Goal: Task Accomplishment & Management: Complete application form

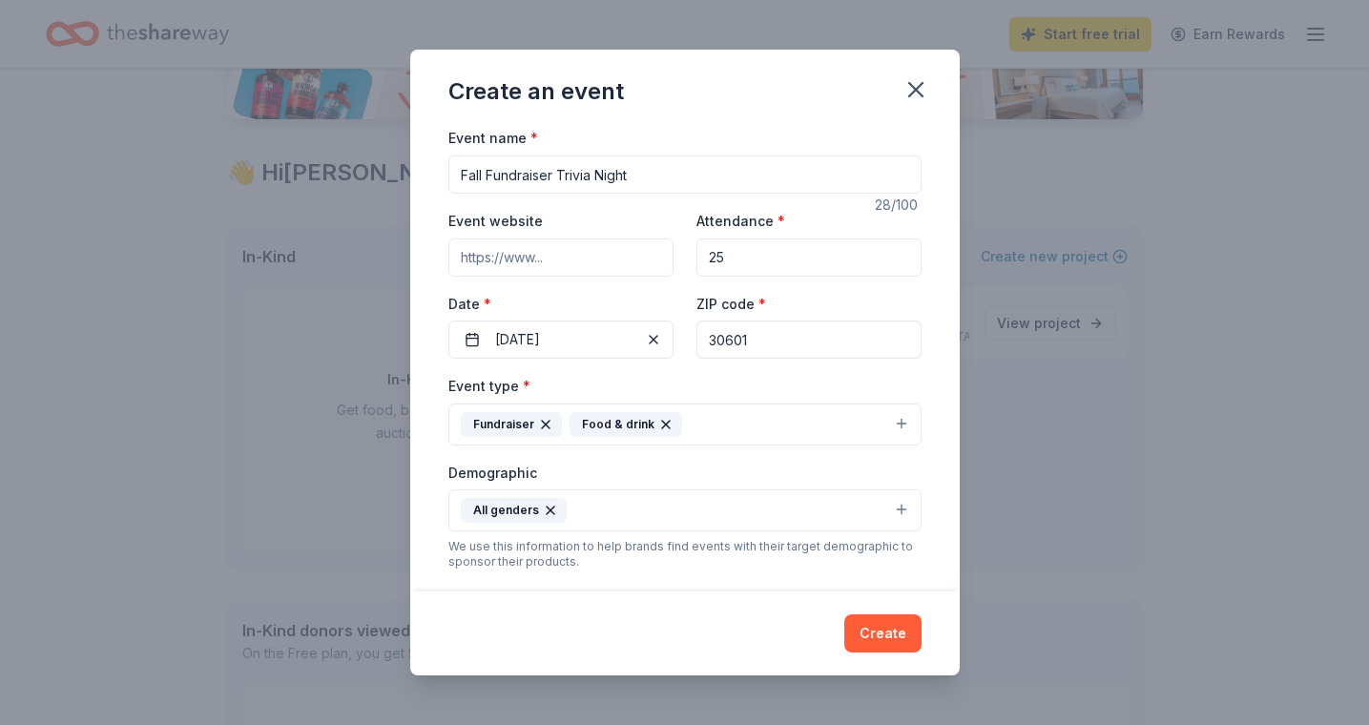
scroll to position [279, 0]
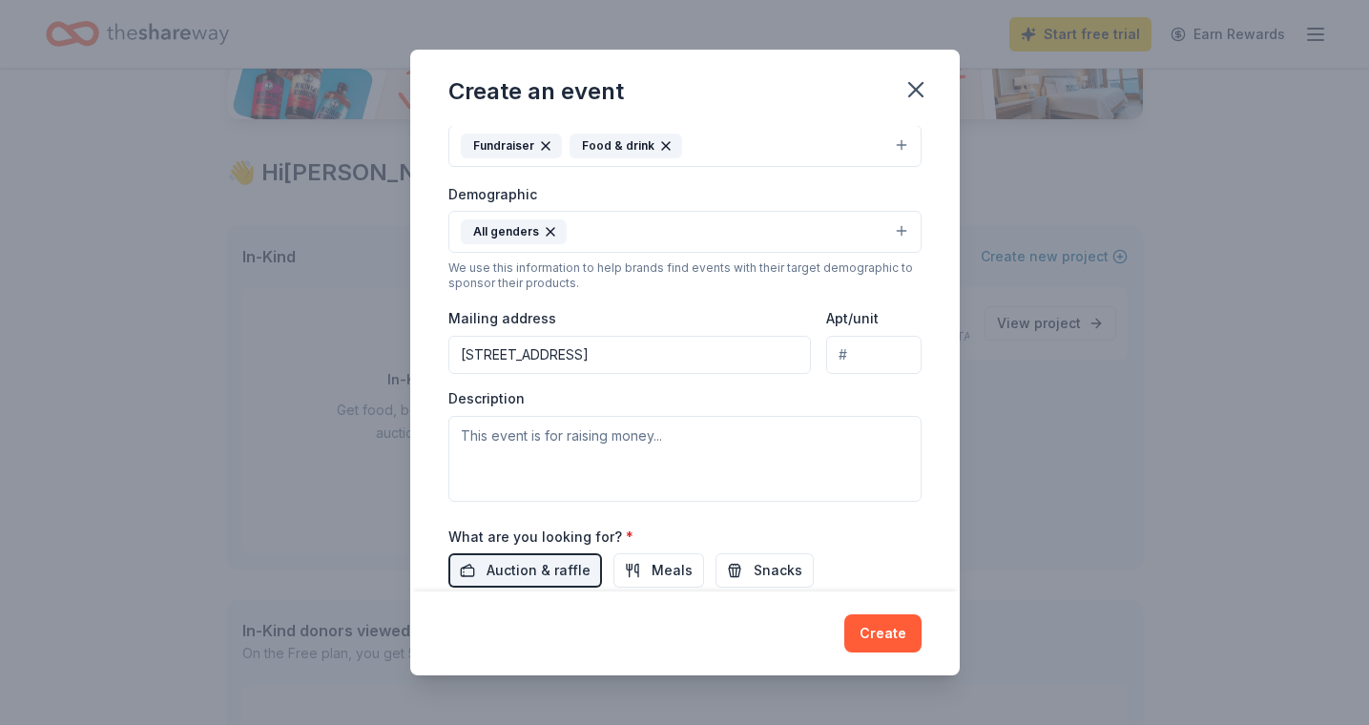
type input "[STREET_ADDRESS]"
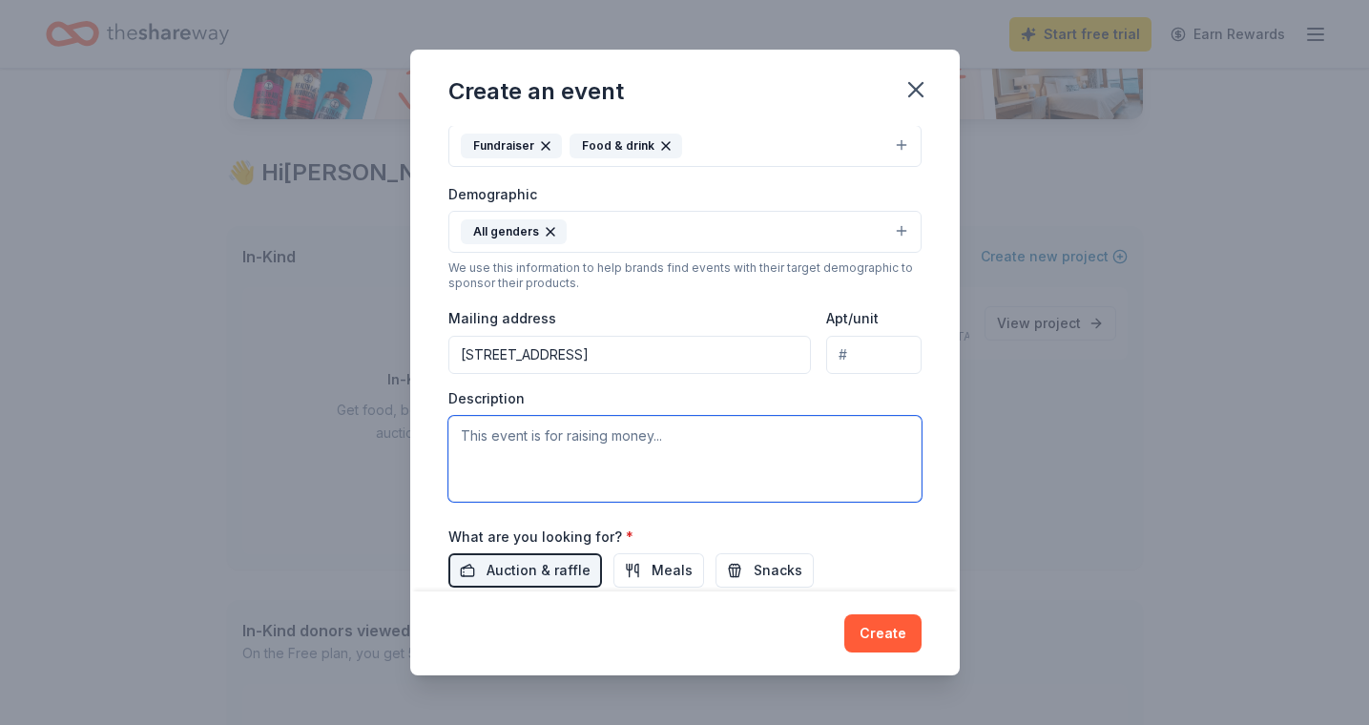
click at [573, 441] on textarea at bounding box center [684, 459] width 473 height 86
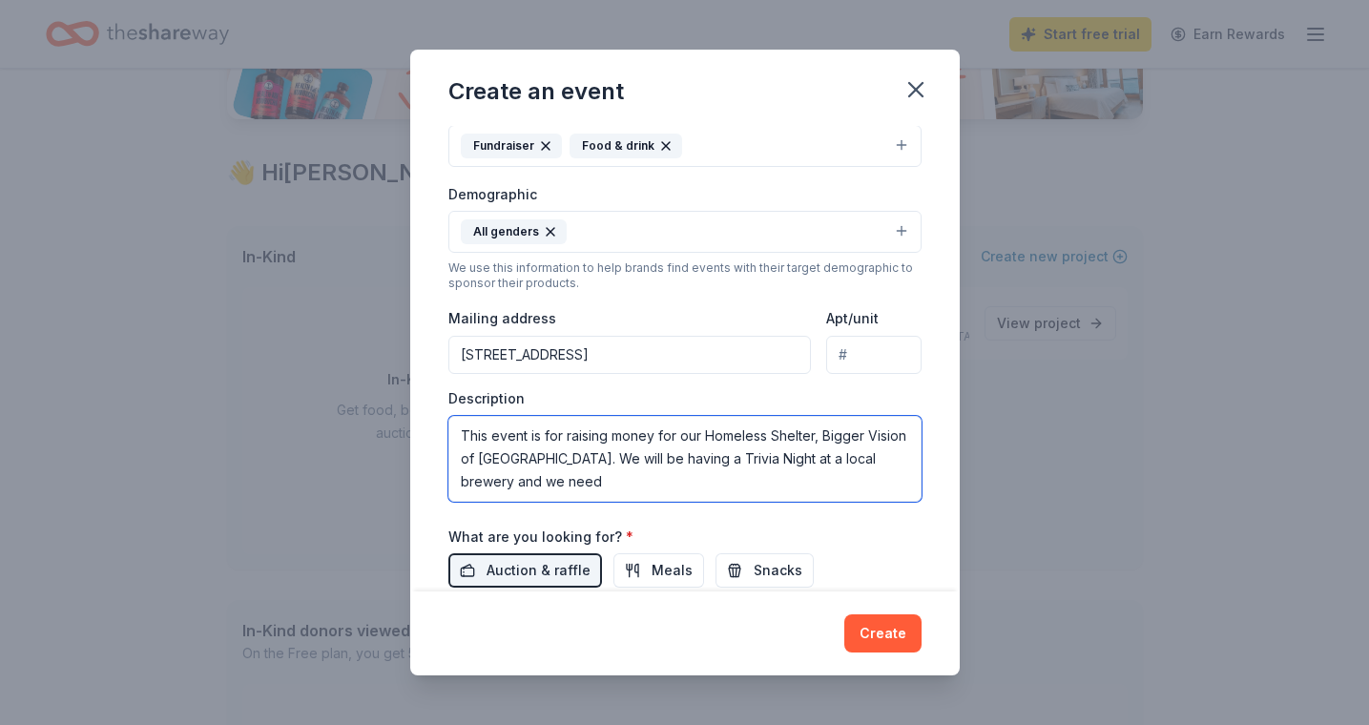
drag, startPoint x: 504, startPoint y: 477, endPoint x: 443, endPoint y: 412, distance: 89.1
click at [443, 412] on div "Event name * Fall Fundraiser Trivia Night 28 /100 Event website Attendance * 25…" at bounding box center [684, 358] width 549 height 465
click at [542, 480] on textarea "This event is for raising money for our Homeless Shelter, Bigger Vision of Athe…" at bounding box center [684, 459] width 473 height 86
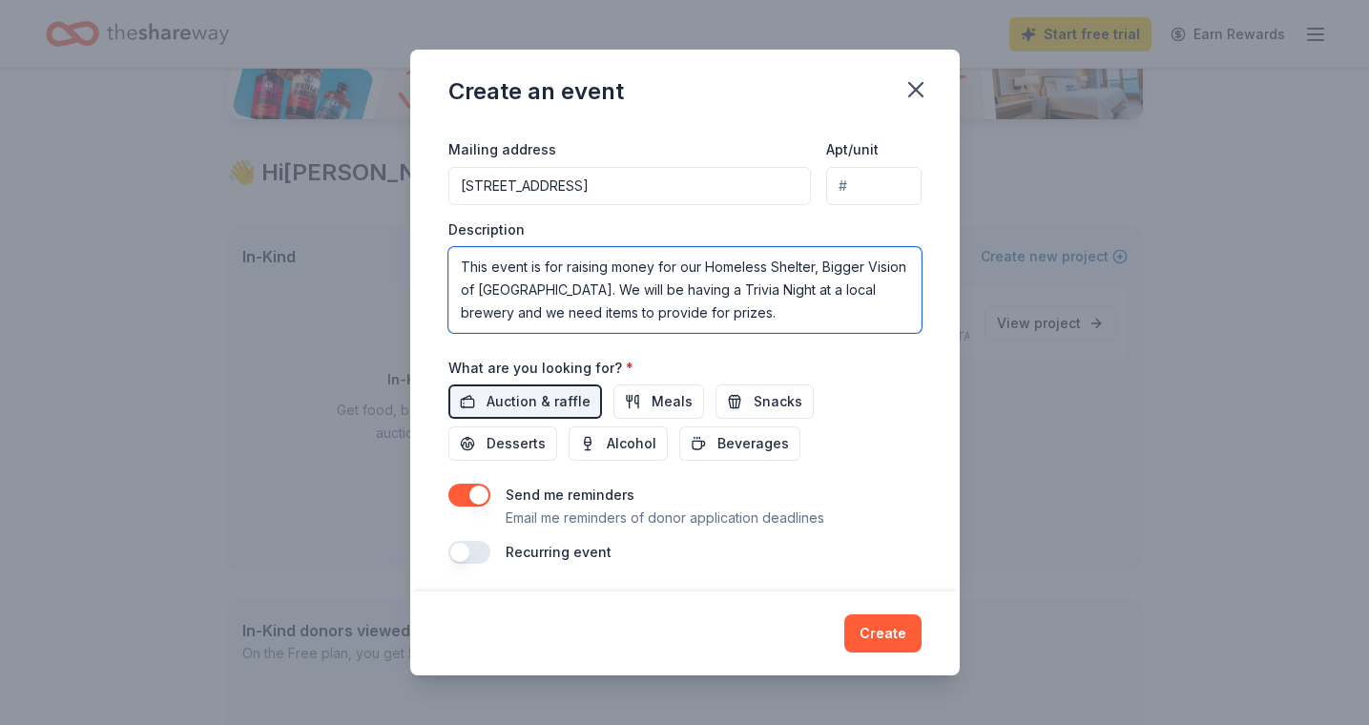
scroll to position [446, 0]
type textarea "This event is for raising money for our Homeless Shelter, Bigger Vision of Athe…"
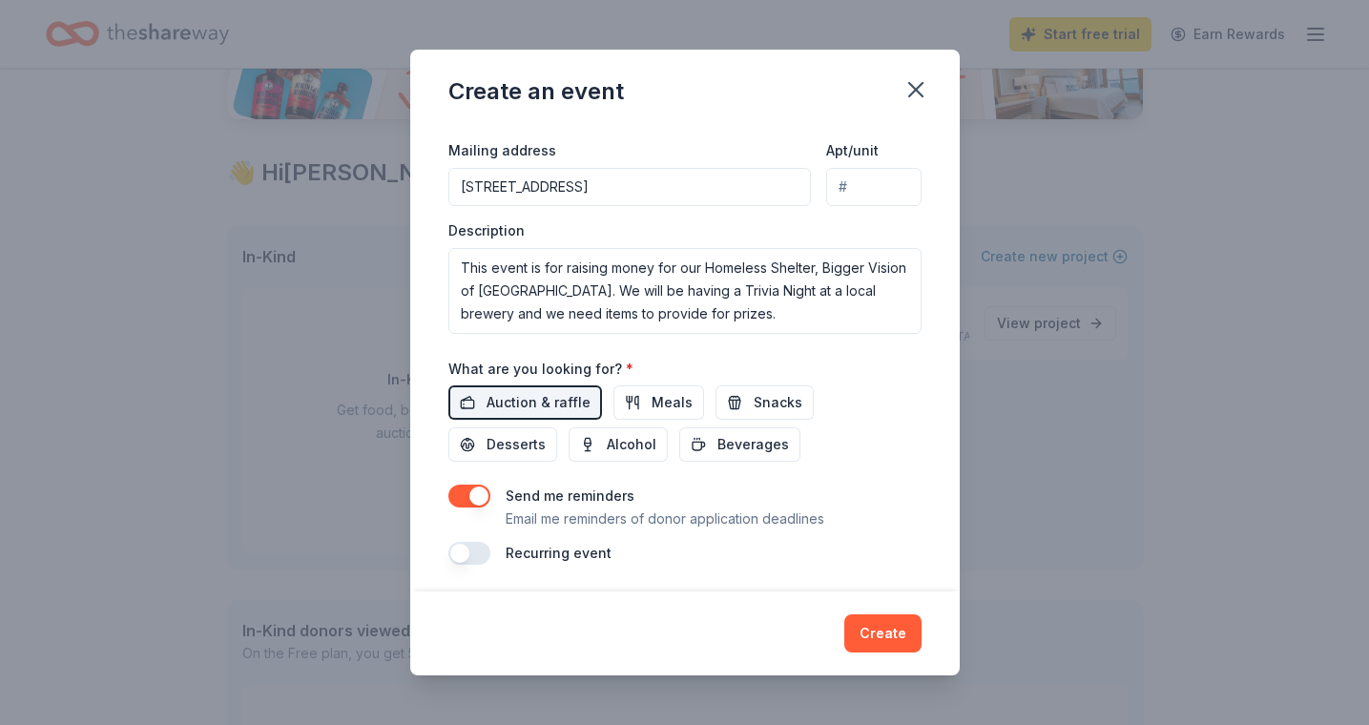
click at [461, 549] on button "button" at bounding box center [469, 553] width 42 height 23
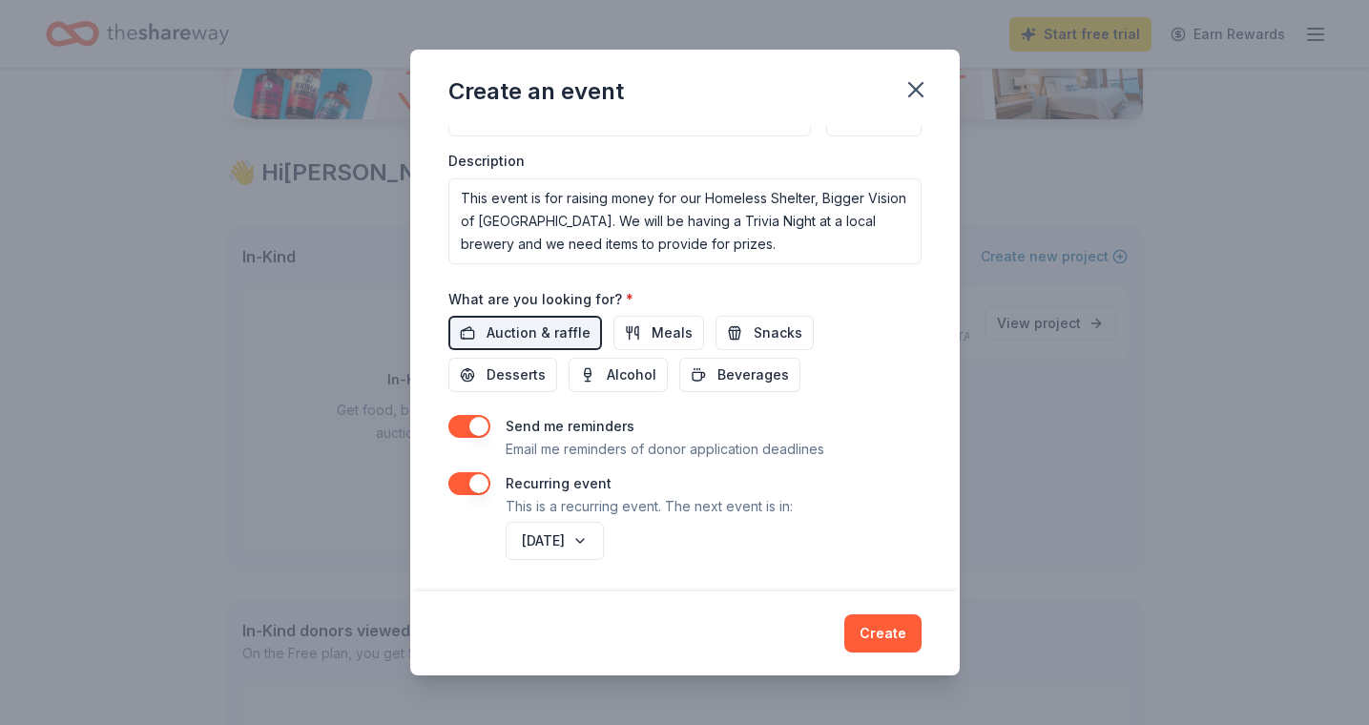
scroll to position [515, 0]
click at [604, 538] on button "October 2026" at bounding box center [555, 542] width 98 height 38
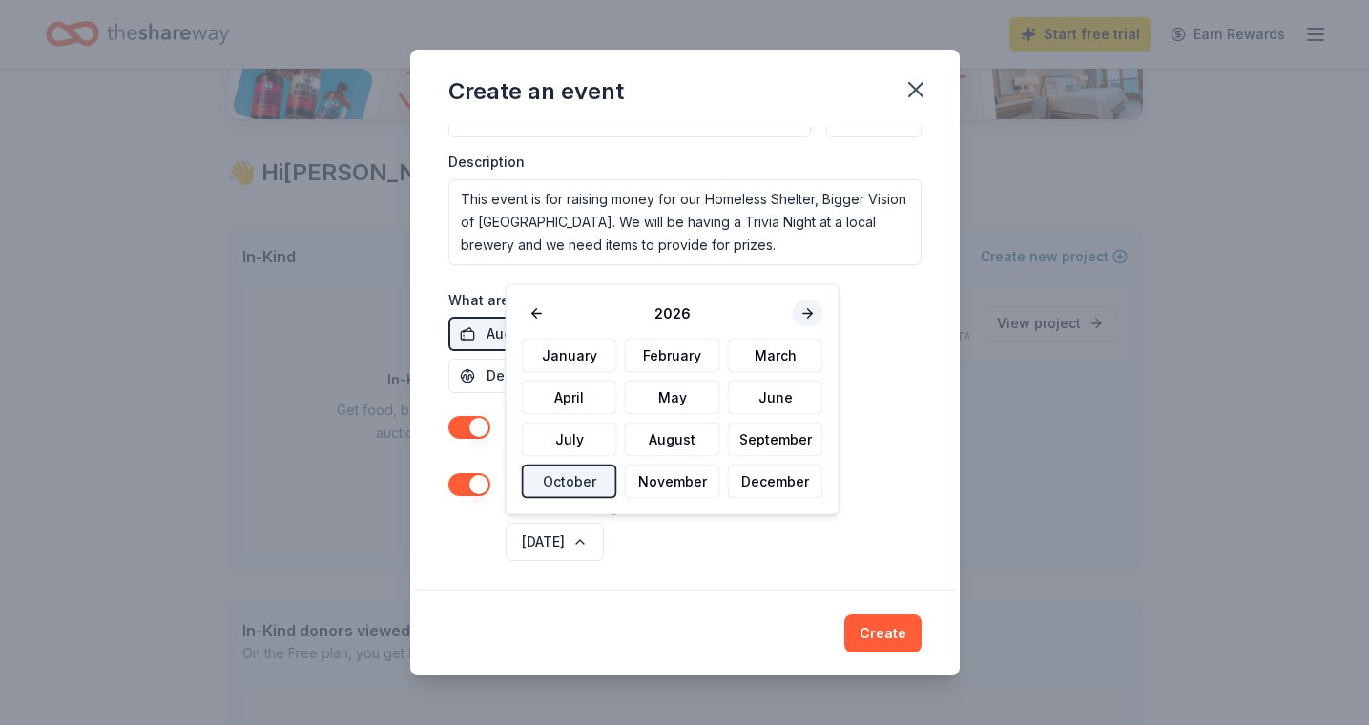
click at [807, 313] on button at bounding box center [808, 313] width 31 height 27
click at [579, 355] on button "January" at bounding box center [569, 356] width 95 height 34
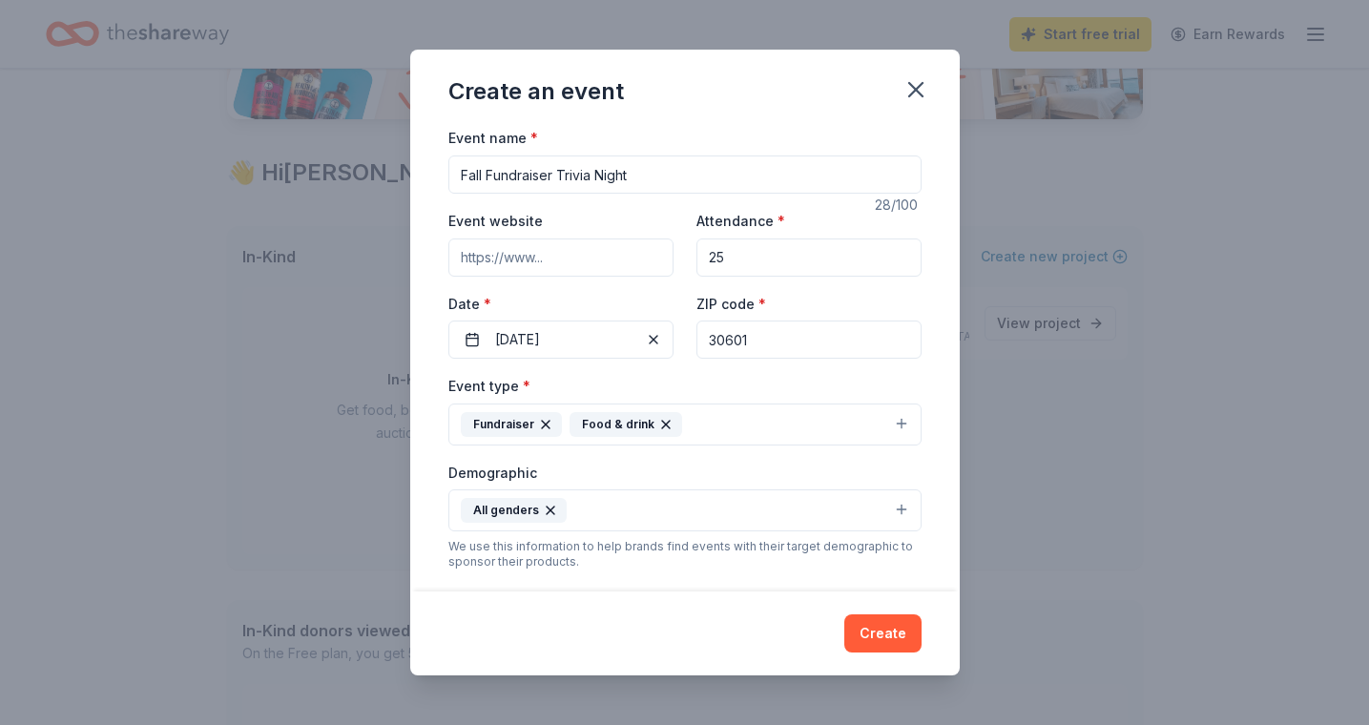
scroll to position [0, 0]
click at [610, 258] on input "Event website" at bounding box center [560, 257] width 225 height 38
type input "w"
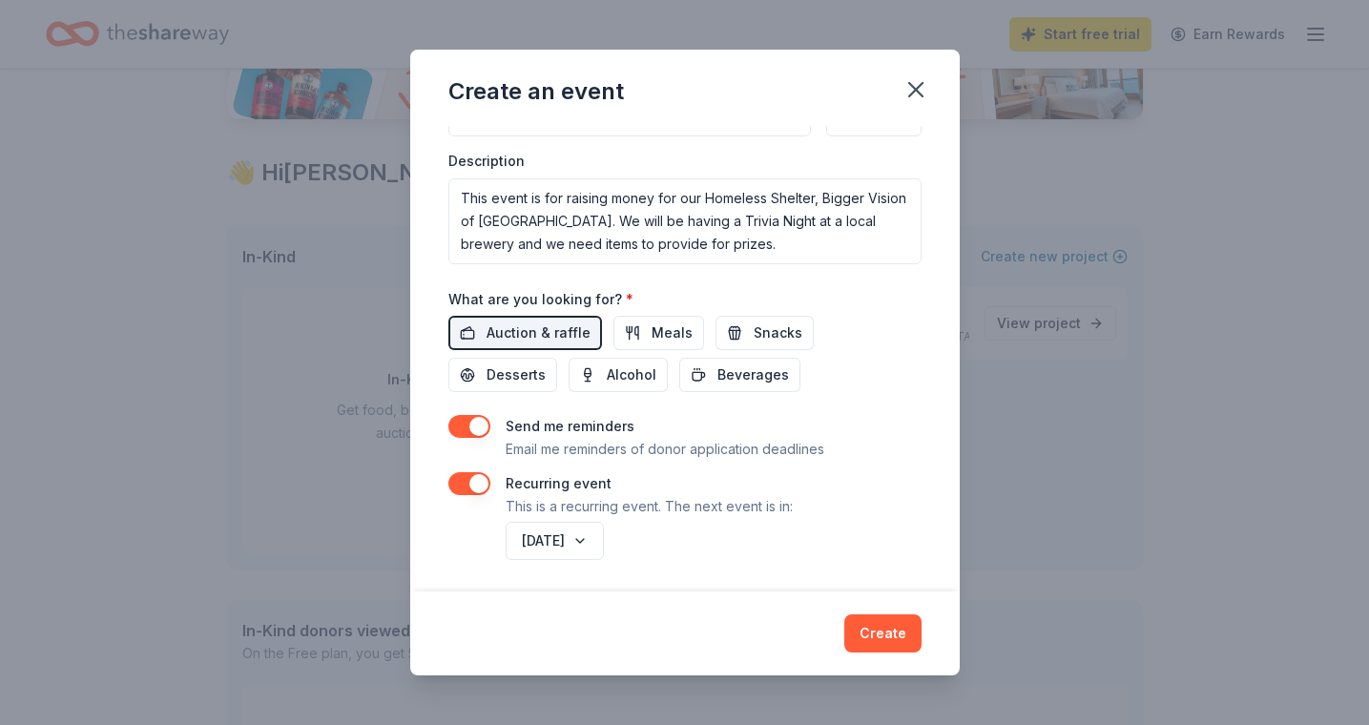
scroll to position [515, 0]
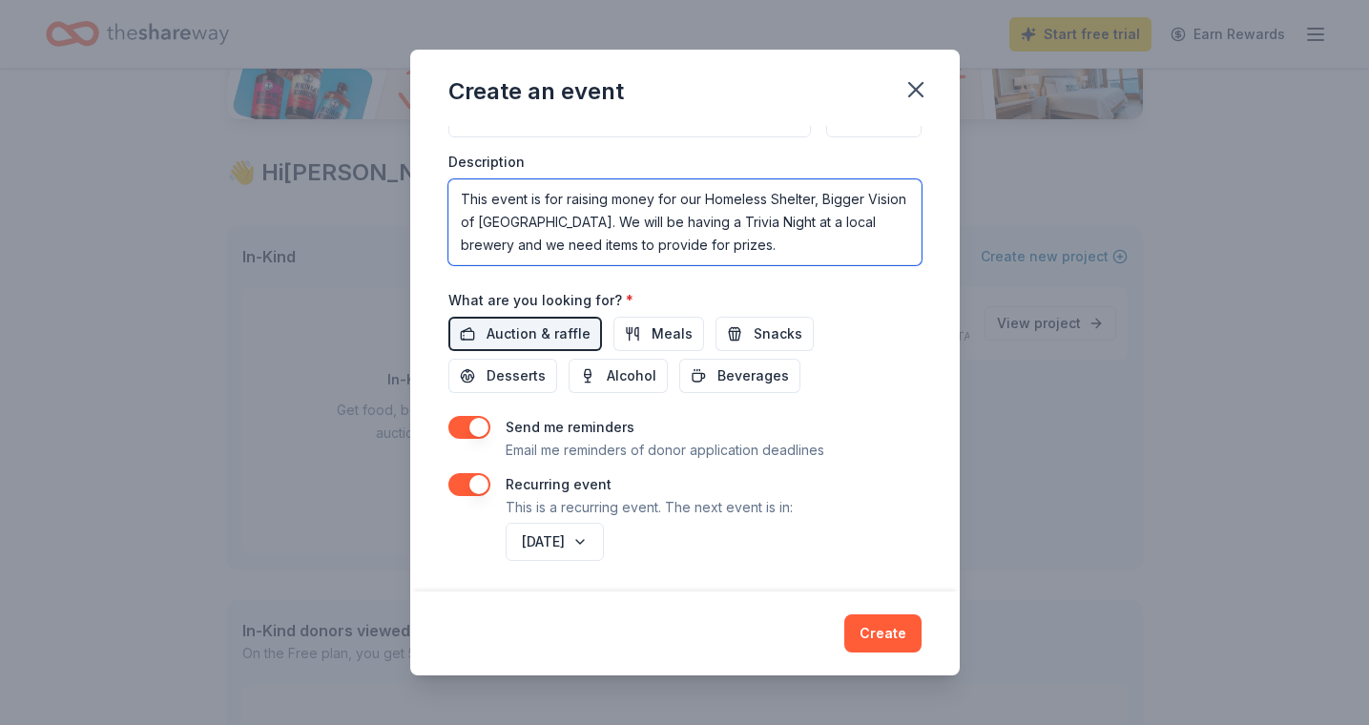
drag, startPoint x: 679, startPoint y: 240, endPoint x: 406, endPoint y: 190, distance: 277.5
click at [406, 190] on div "Create an event Event name * Fall Fundraiser Trivia Night 28 /100 Event website…" at bounding box center [684, 362] width 1369 height 725
drag, startPoint x: 668, startPoint y: 244, endPoint x: 451, endPoint y: 178, distance: 226.3
click at [451, 179] on textarea "This event is for raising money for our Homeless Shelter, Bigger Vision of Athe…" at bounding box center [684, 222] width 473 height 86
paste textarea "Certainly! Here's a polished version of your statement for a website, tailored …"
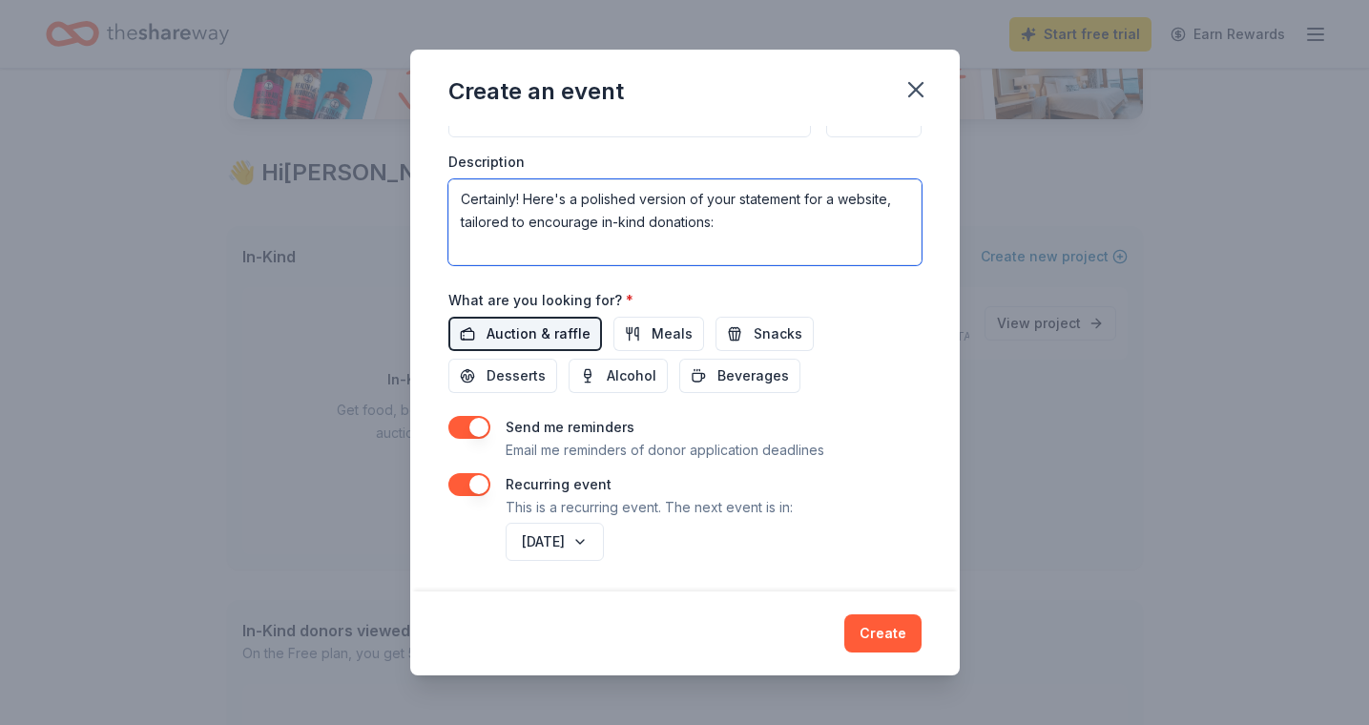
scroll to position [366, 0]
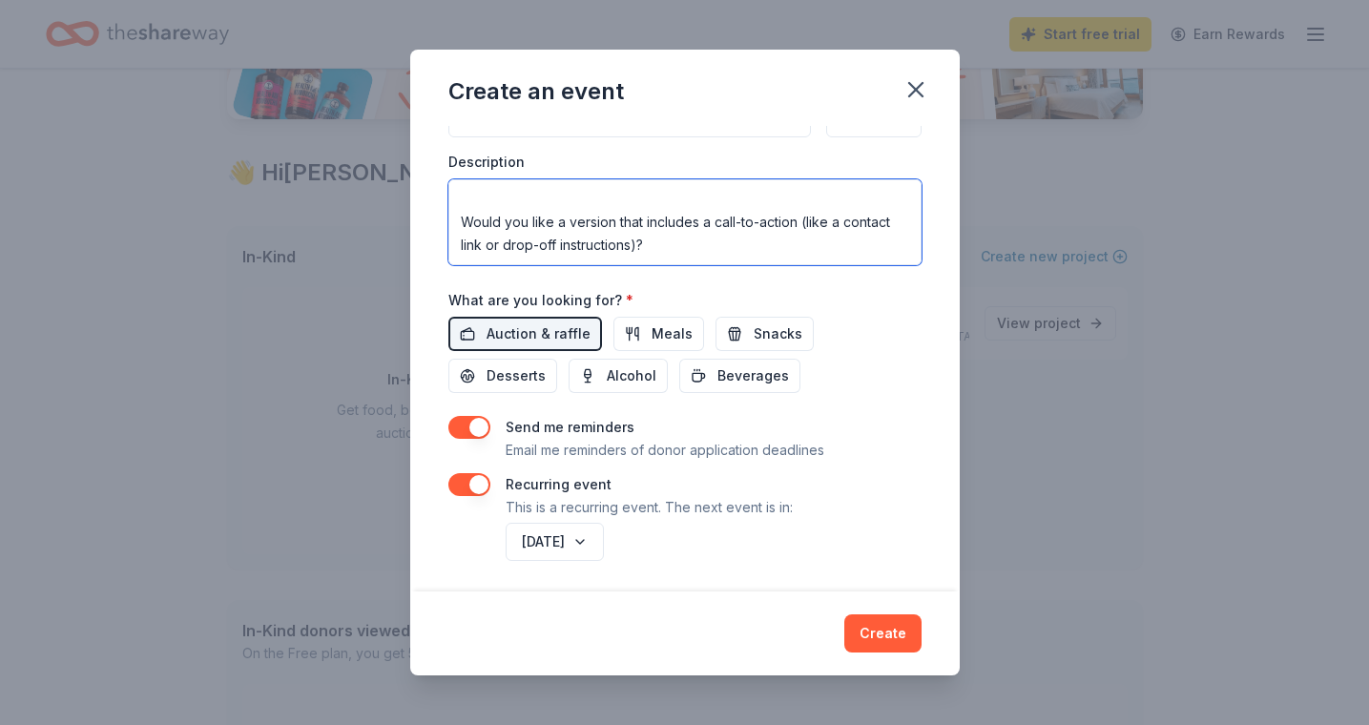
drag, startPoint x: 652, startPoint y: 227, endPoint x: 458, endPoint y: 191, distance: 197.0
click at [458, 191] on textarea "Certainly! Here's a polished version of your statement for a website, tailored …" at bounding box center [684, 222] width 473 height 86
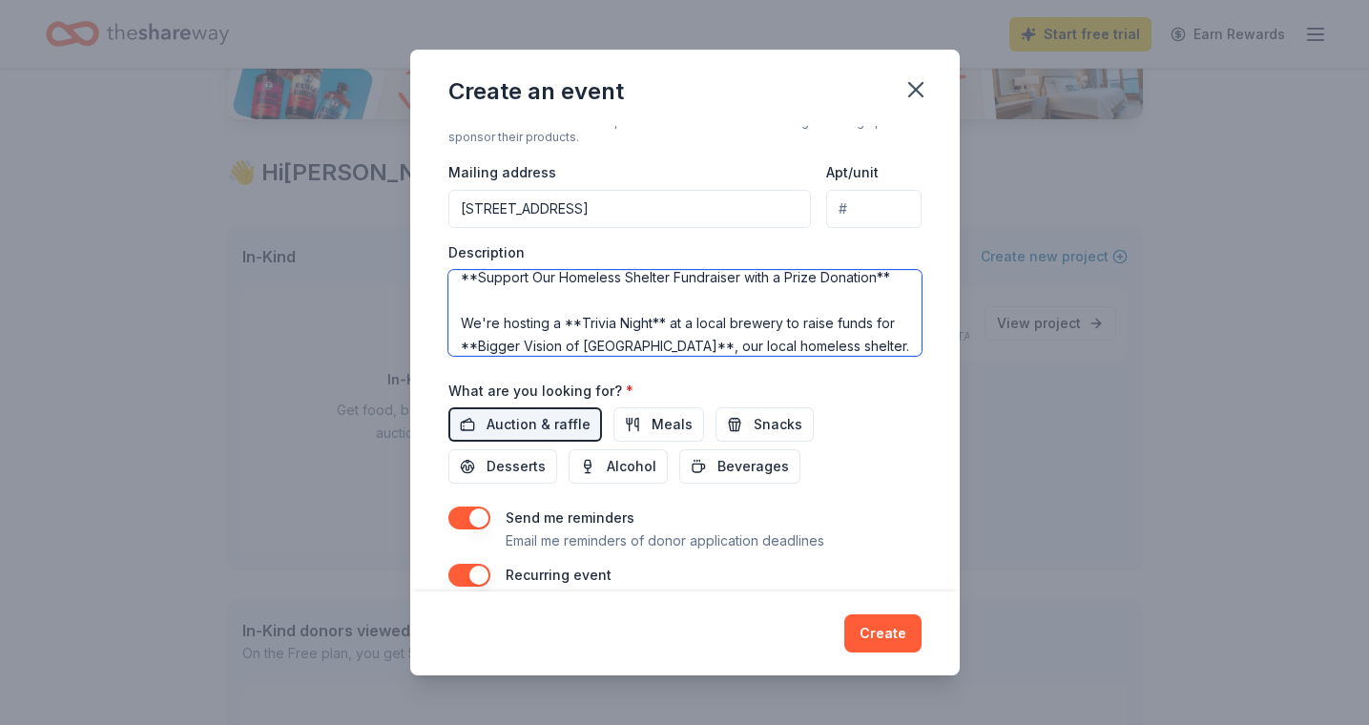
scroll to position [422, 0]
click at [479, 277] on textarea "Certainly! Here's a polished version of your statement for a website, tailored …" at bounding box center [684, 316] width 473 height 86
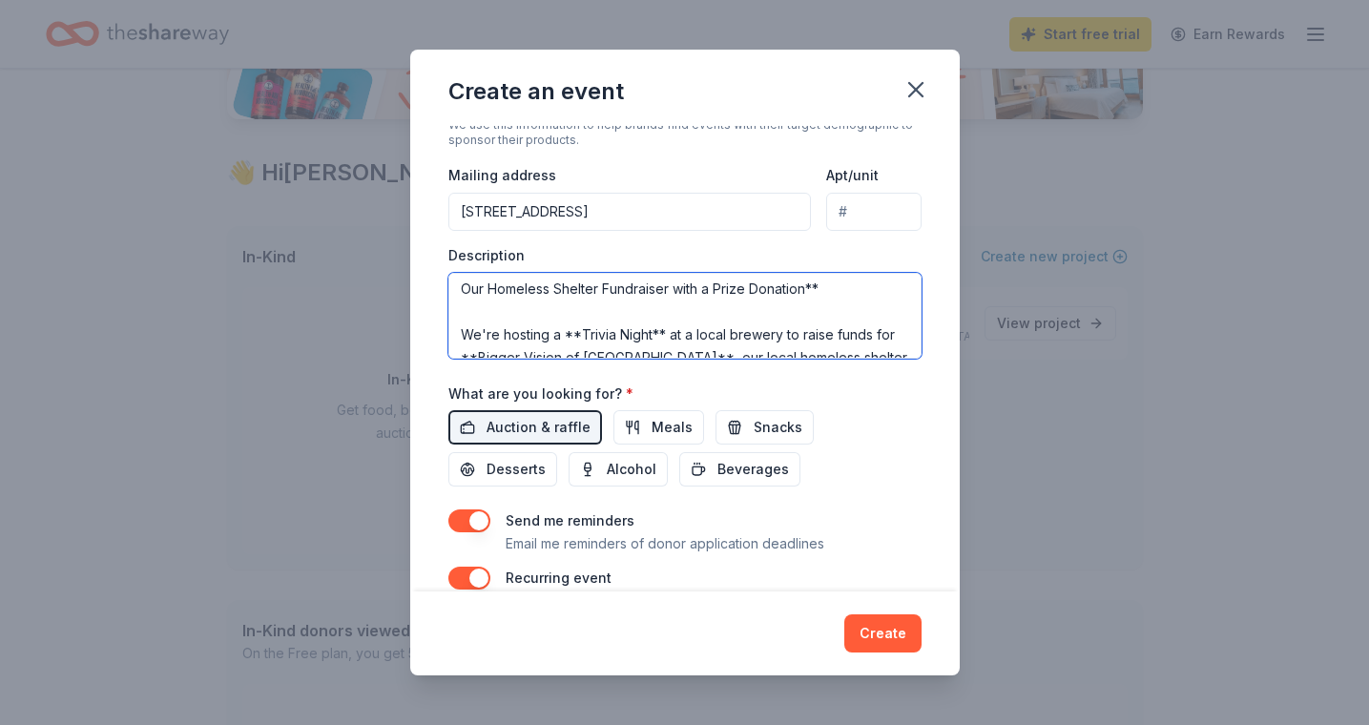
scroll to position [10, 0]
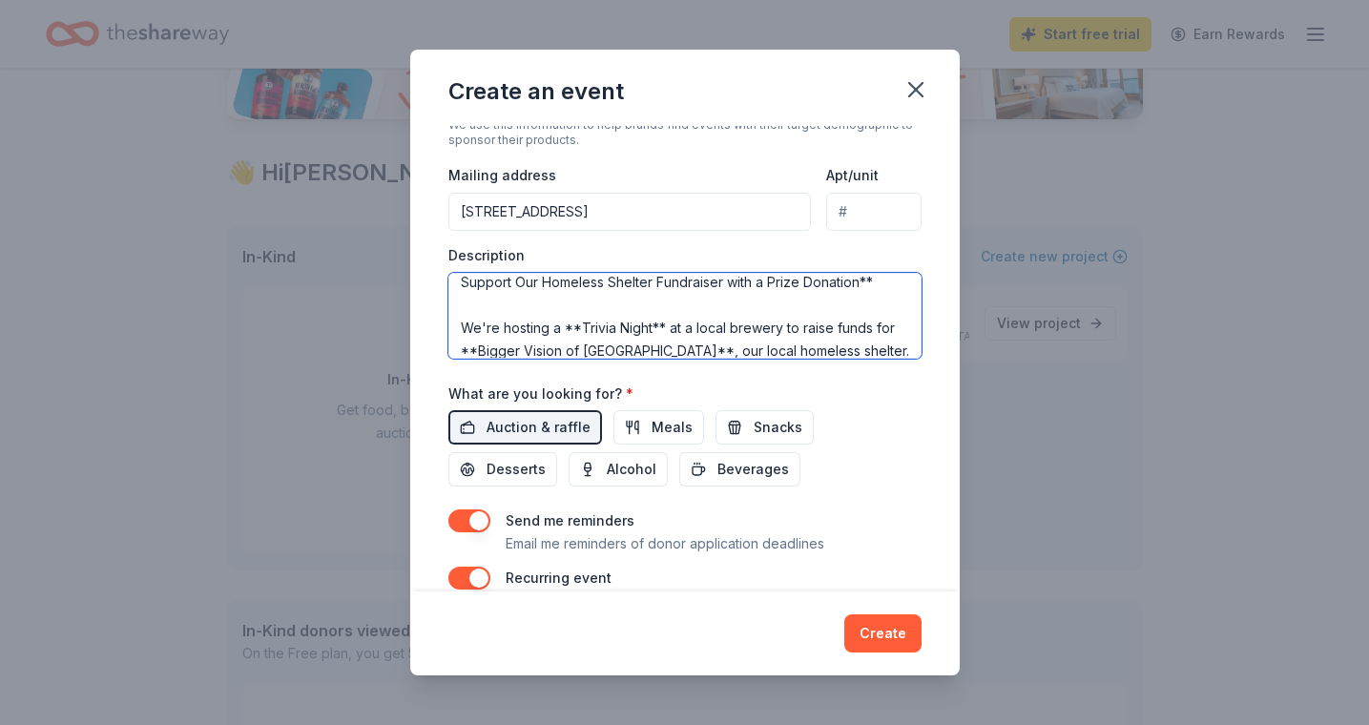
click at [877, 284] on textarea "Support Our Homeless Shelter Fundraiser with a Prize Donation** We're hosting a…" at bounding box center [684, 316] width 473 height 86
click at [583, 321] on textarea "Support Our Homeless Shelter Fundraiser with a Prize Donation We're hosting a *…" at bounding box center [684, 316] width 473 height 86
click at [650, 323] on textarea "Support Our Homeless Shelter Fundraiser with a Prize Donation We're hosting a T…" at bounding box center [684, 316] width 473 height 86
click at [663, 325] on textarea "Support Our Homeless Shelter Fundraiser with a Prize Donation We're hosting a T…" at bounding box center [684, 316] width 473 height 86
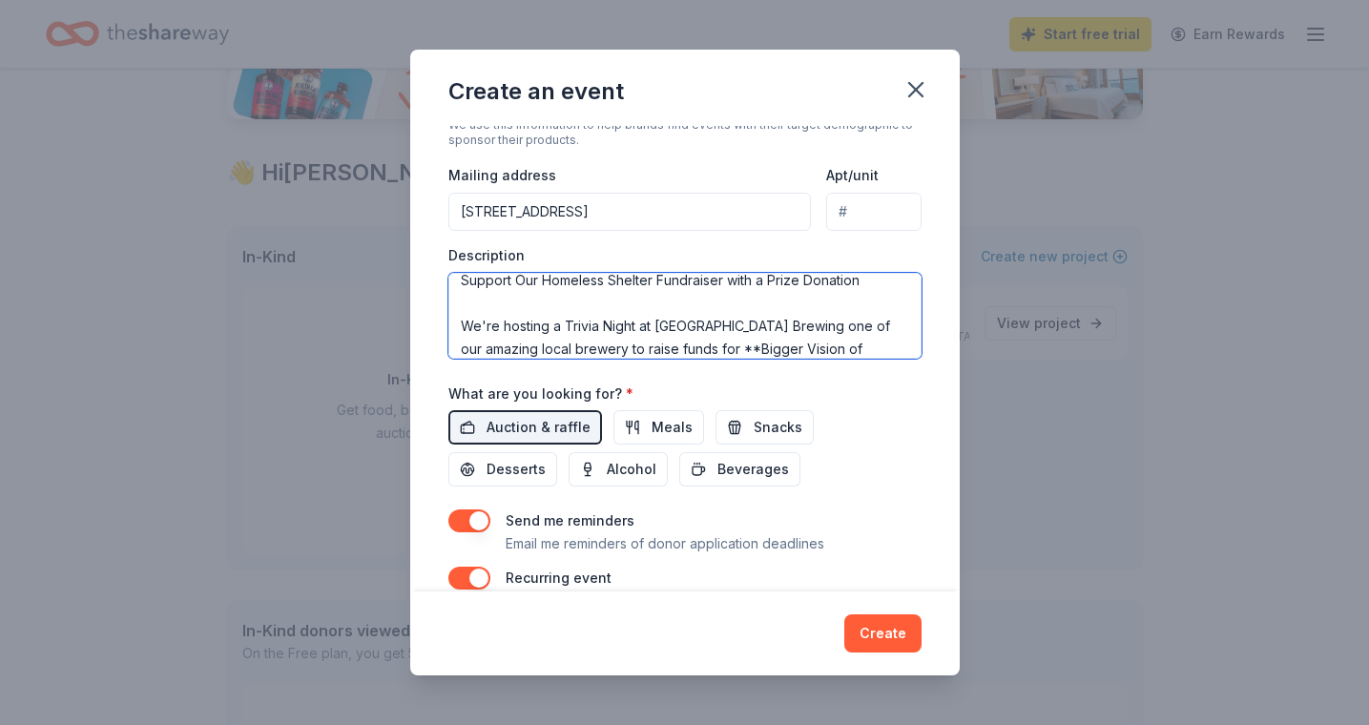
click at [544, 348] on textarea "Support Our Homeless Shelter Fundraiser with a Prize Donation We're hosting a T…" at bounding box center [684, 316] width 473 height 86
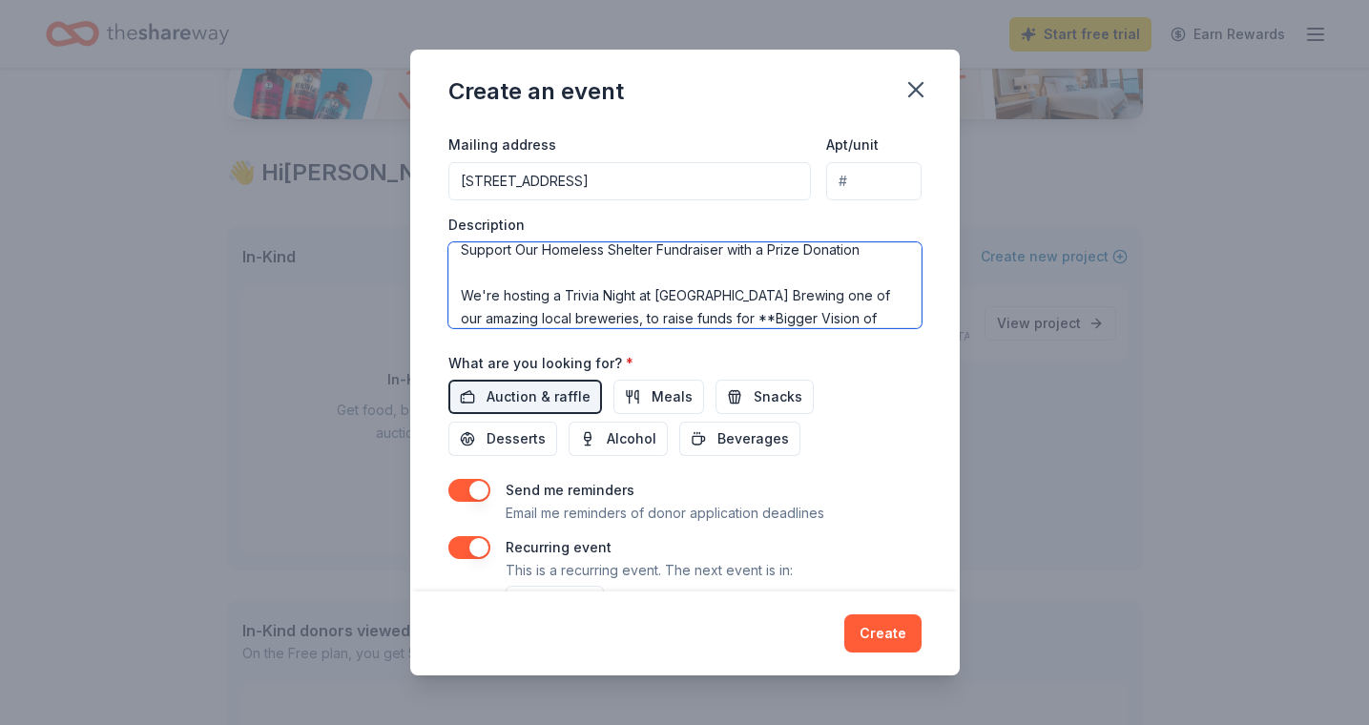
scroll to position [491, 0]
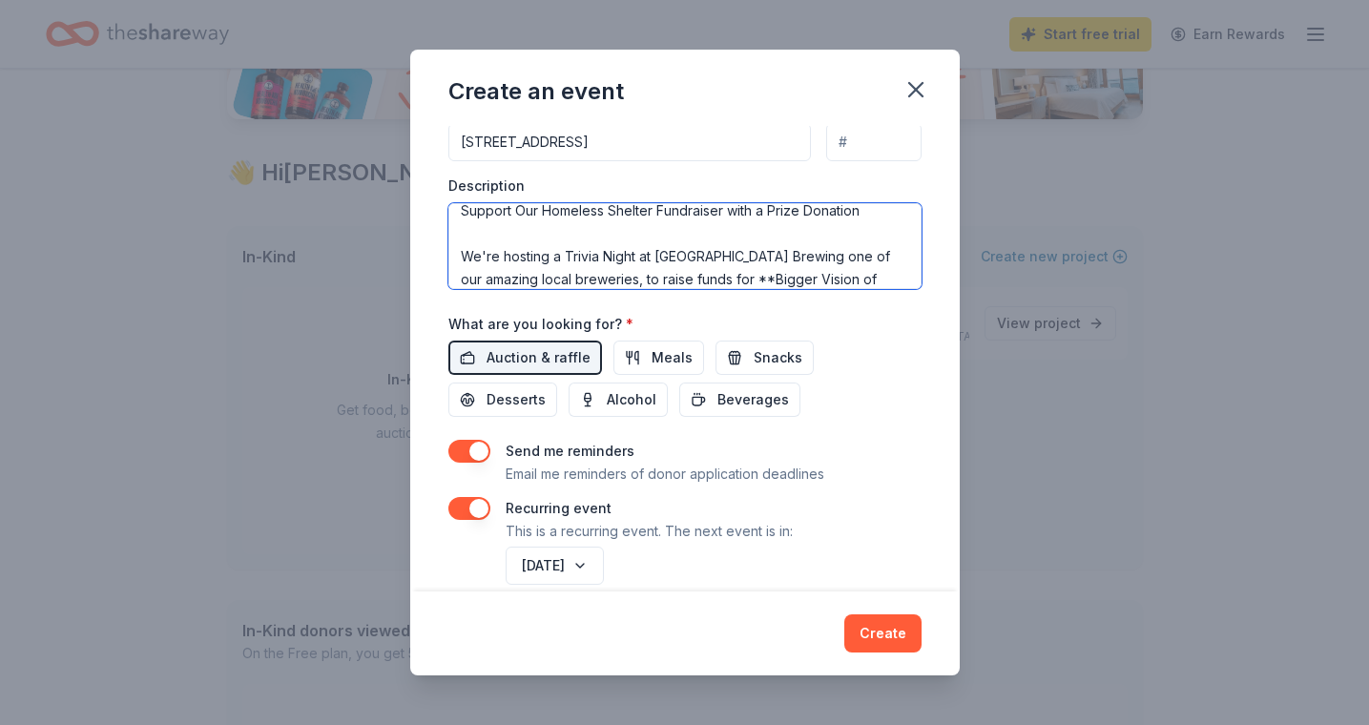
click at [693, 276] on textarea "Support Our Homeless Shelter Fundraiser with a Prize Donation We're hosting a T…" at bounding box center [684, 246] width 473 height 86
click at [836, 272] on textarea "Support Our Homeless Shelter Fundraiser with a Prize Donation We're hosting a T…" at bounding box center [684, 246] width 473 height 86
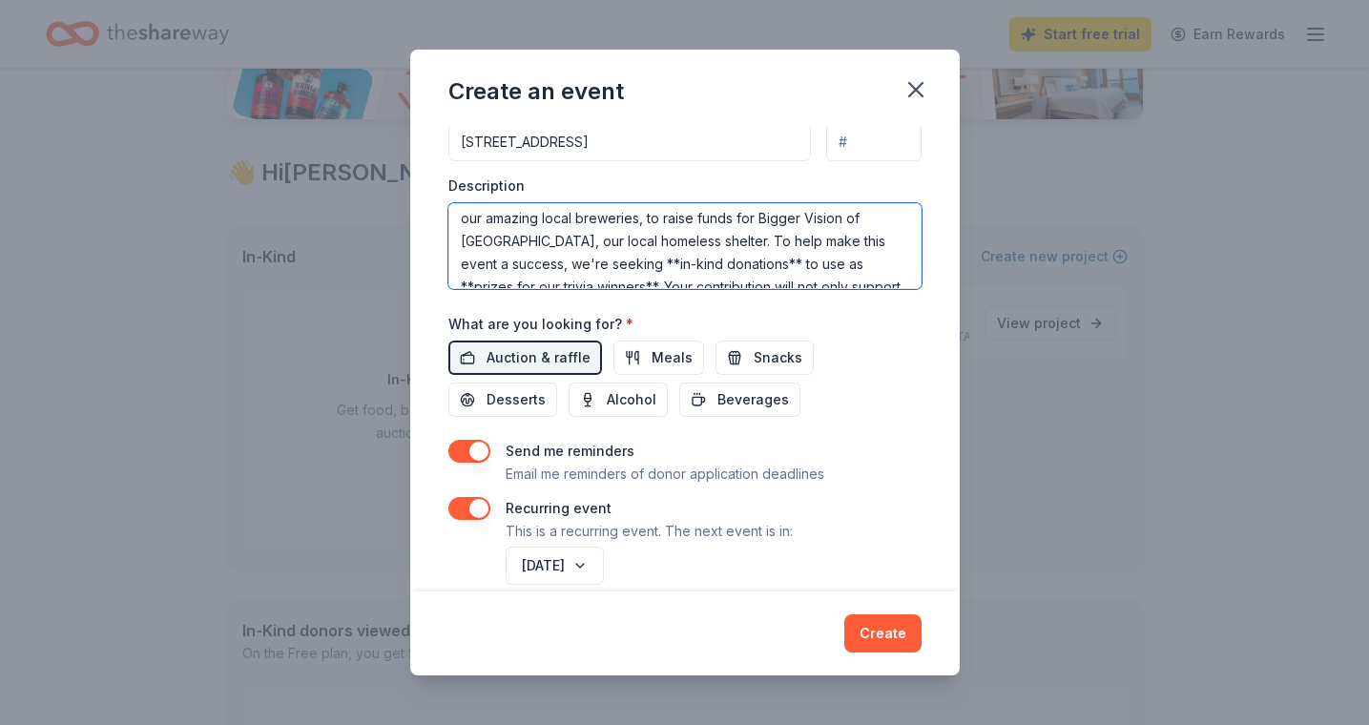
scroll to position [86, 0]
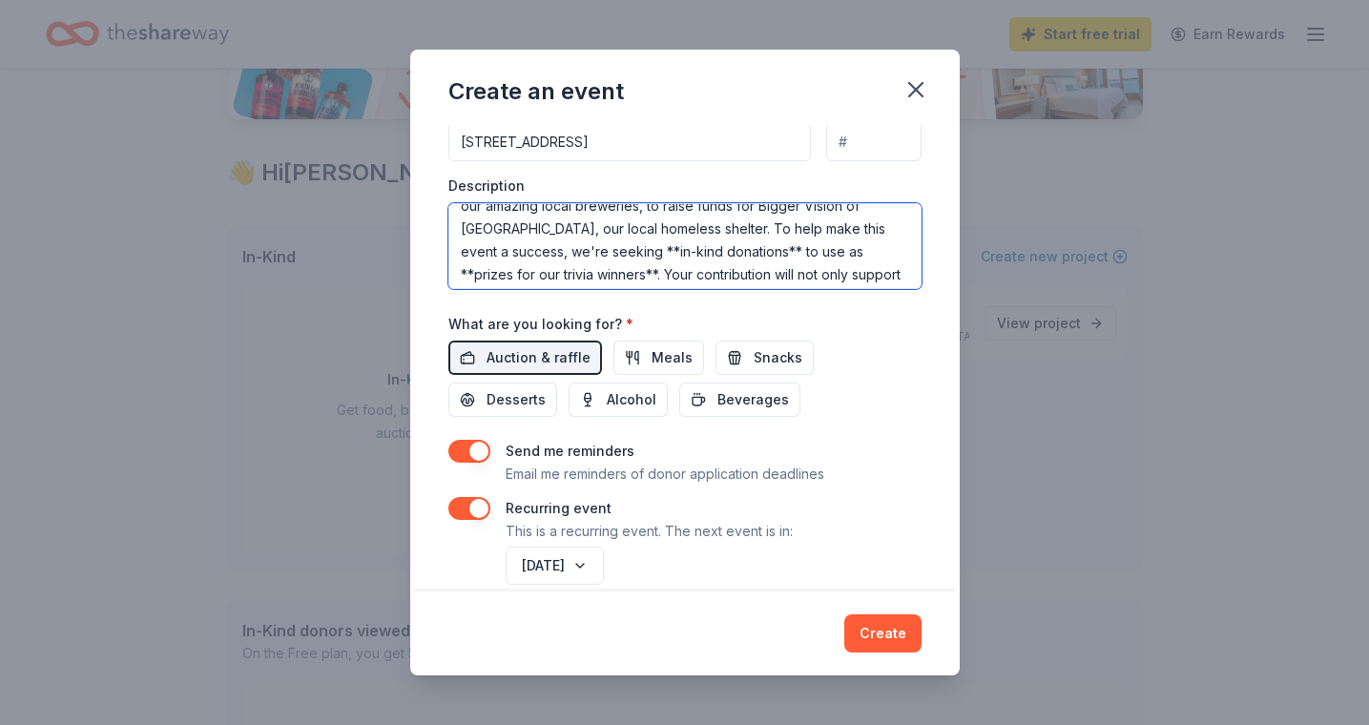
click at [702, 216] on textarea "Support Our Homeless Shelter Fundraiser with a Prize Donation We're hosting a T…" at bounding box center [684, 246] width 473 height 86
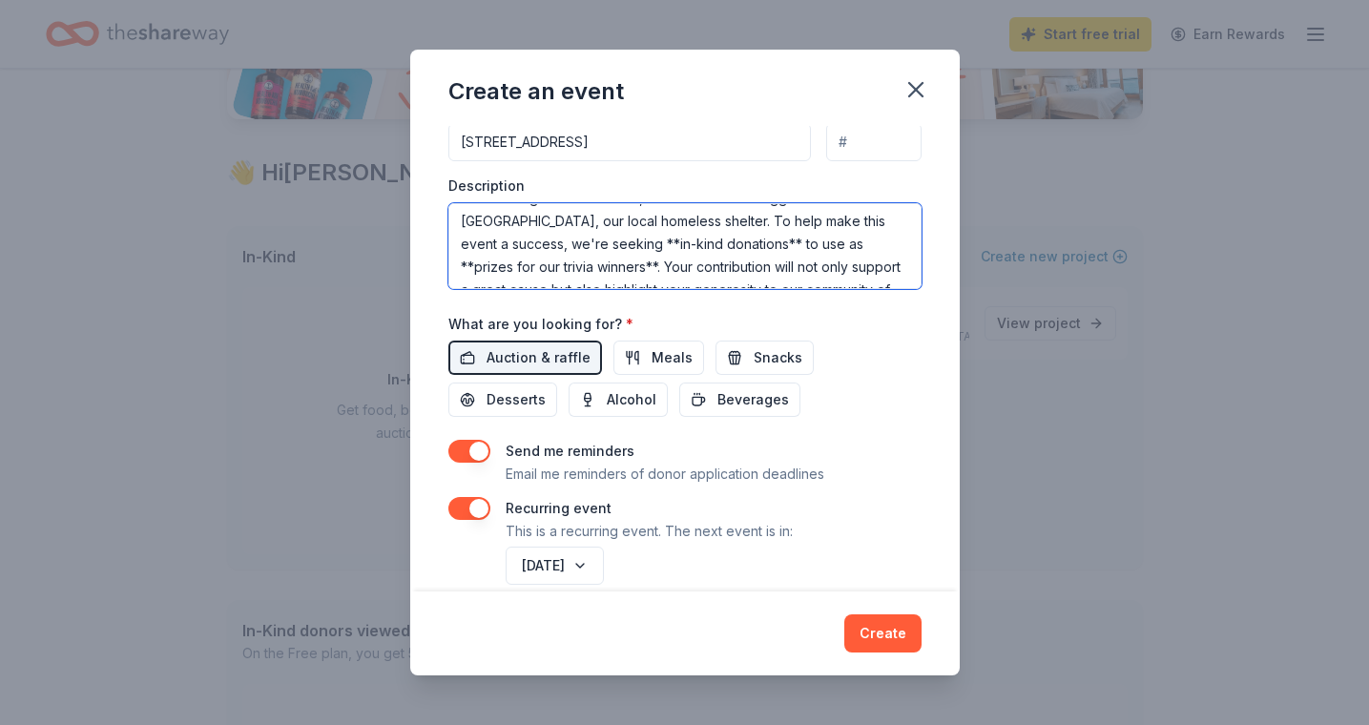
scroll to position [94, 0]
click at [474, 240] on textarea "Support Our Homeless Shelter Fundraiser with a Prize Donation We're hosting a T…" at bounding box center [684, 246] width 473 height 86
click at [572, 238] on textarea "Support Our Homeless Shelter Fundraiser with a Prize Donation We're hosting a T…" at bounding box center [684, 246] width 473 height 86
drag, startPoint x: 632, startPoint y: 240, endPoint x: 620, endPoint y: 238, distance: 12.7
click at [620, 238] on textarea "Support Our Homeless Shelter Fundraiser with a Prize Donation We're hosting a T…" at bounding box center [684, 246] width 473 height 86
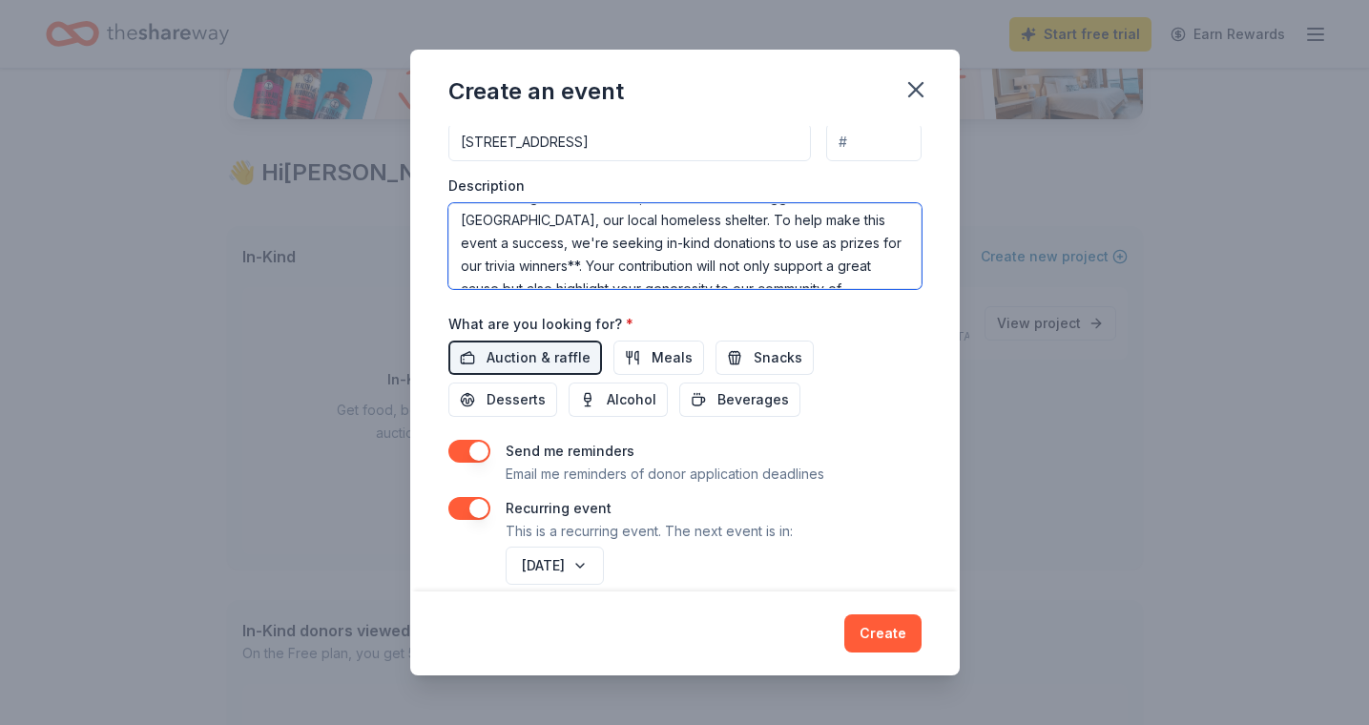
drag, startPoint x: 802, startPoint y: 237, endPoint x: 793, endPoint y: 238, distance: 9.7
click at [793, 238] on textarea "Support Our Homeless Shelter Fundraiser with a Prize Donation We're hosting a T…" at bounding box center [684, 246] width 473 height 86
click at [674, 241] on textarea "Support Our Homeless Shelter Fundraiser with a Prize Donation We're hosting a T…" at bounding box center [684, 246] width 473 height 86
click at [681, 268] on textarea "Support Our Homeless Shelter Fundraiser with a Prize Donation We're hosting a T…" at bounding box center [684, 246] width 473 height 86
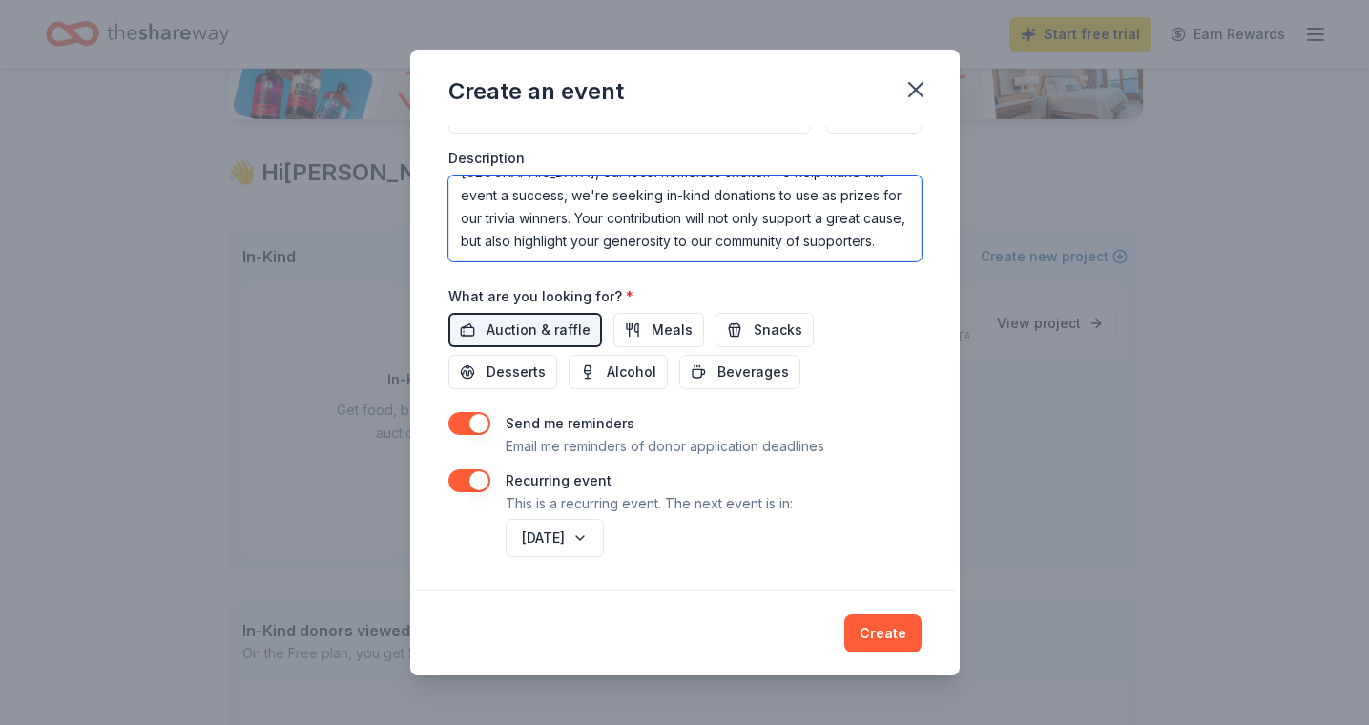
scroll to position [515, 0]
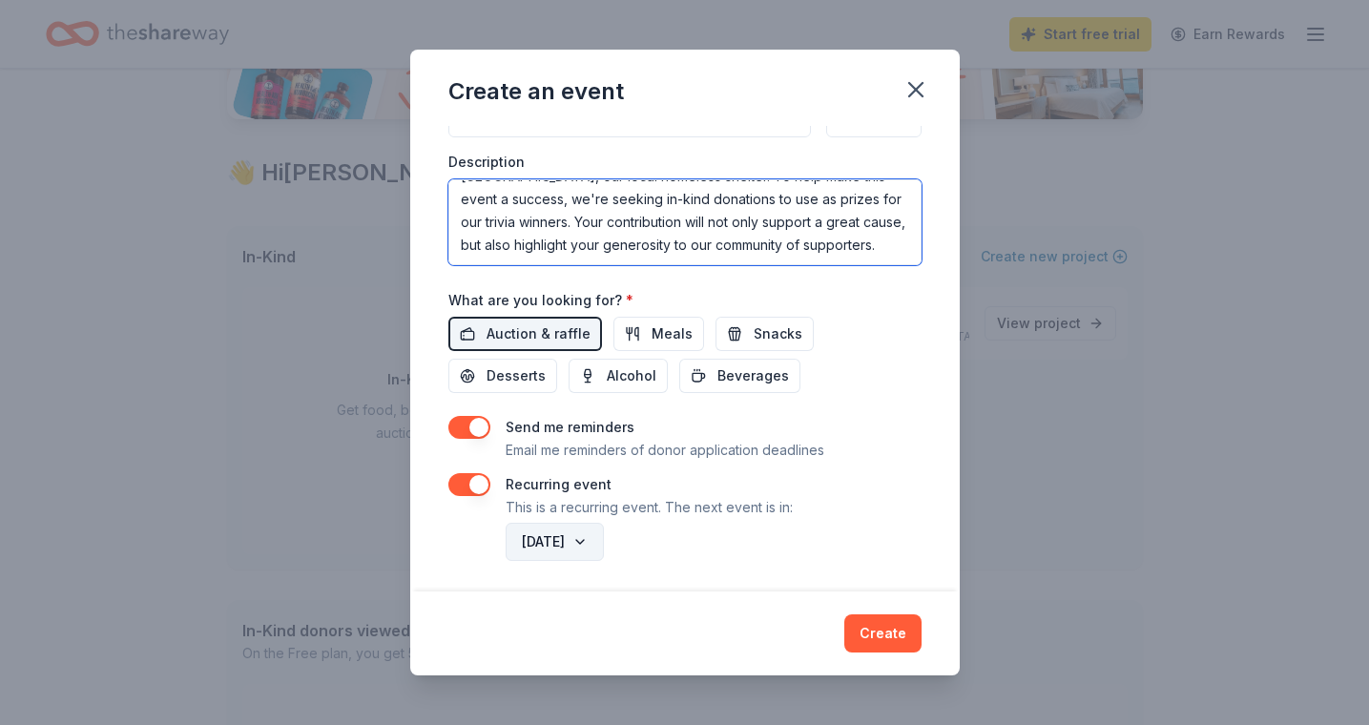
type textarea "Support Our Homeless Shelter Fundraiser with a Prize Donation We're hosting a T…"
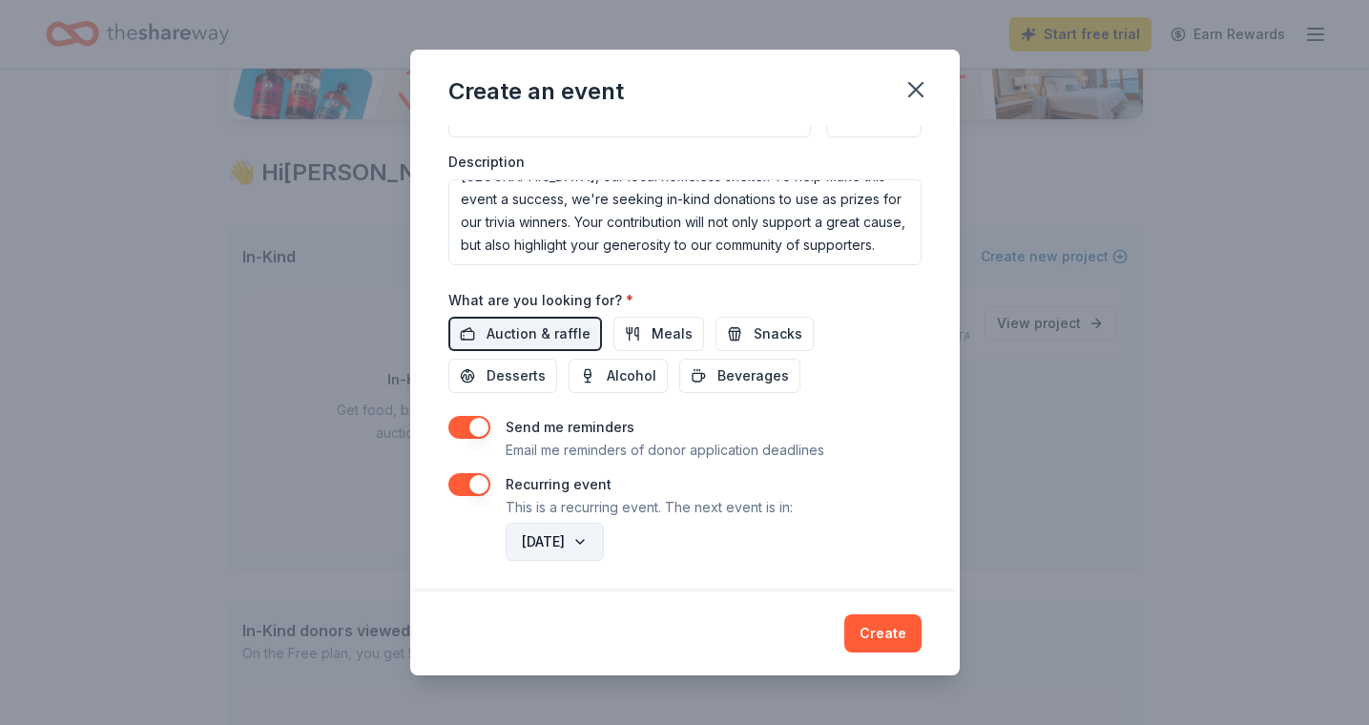
click at [604, 534] on button "January 2027" at bounding box center [555, 542] width 98 height 38
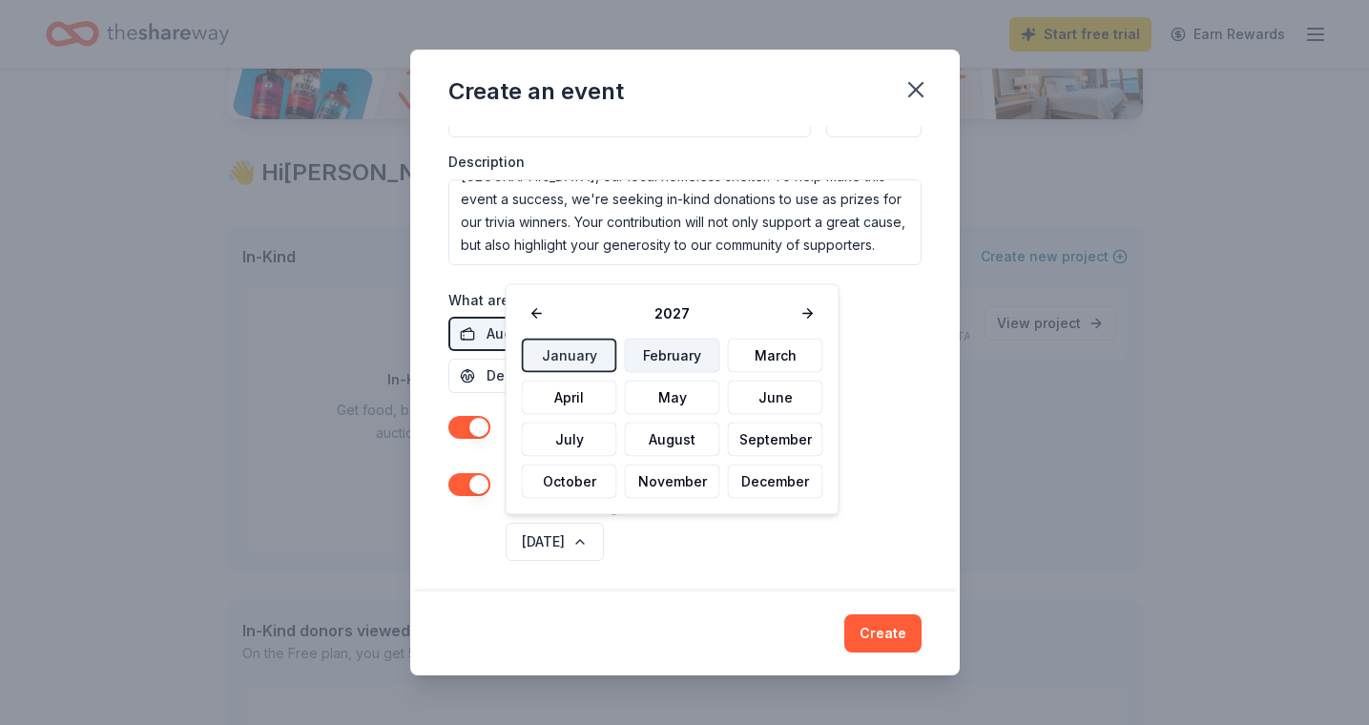
click at [684, 357] on button "February" at bounding box center [672, 356] width 95 height 34
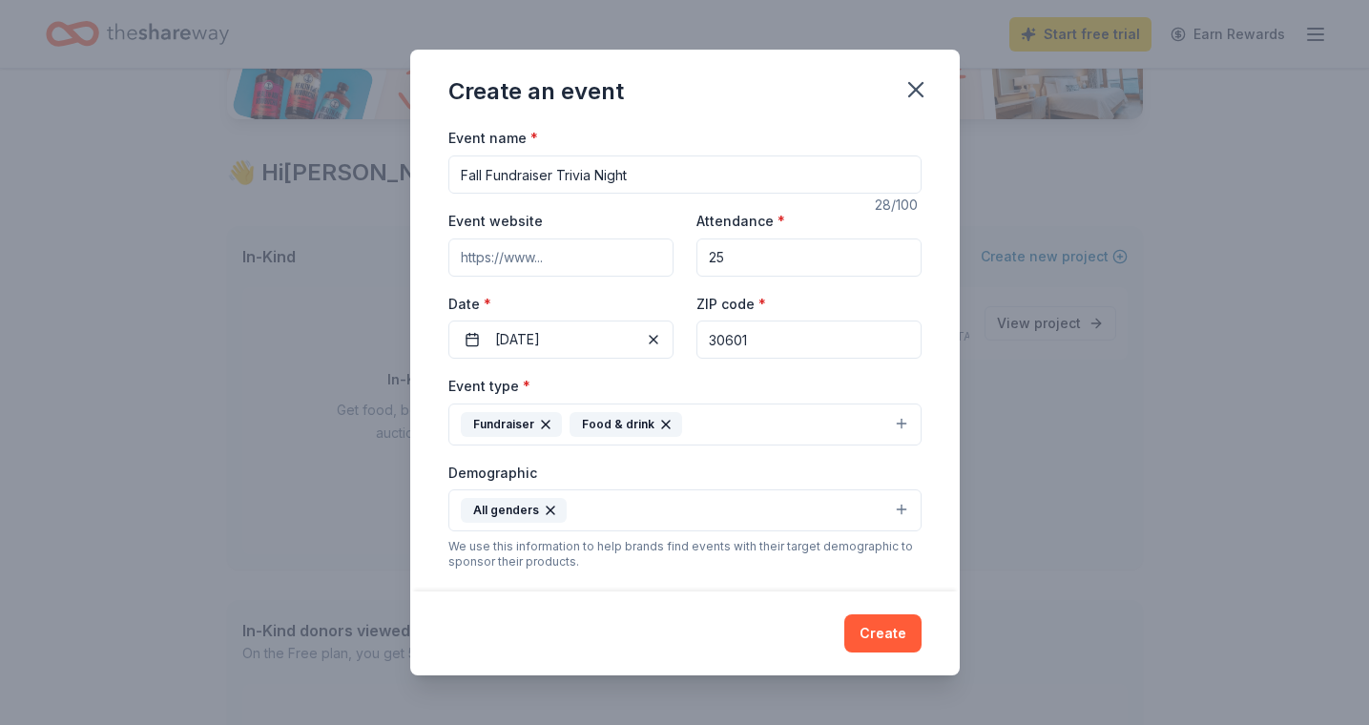
scroll to position [0, 0]
click at [616, 251] on input "Event website" at bounding box center [560, 257] width 225 height 38
click at [754, 256] on input "25" at bounding box center [808, 257] width 225 height 38
type input "25"
click at [537, 259] on input "Event website" at bounding box center [560, 257] width 225 height 38
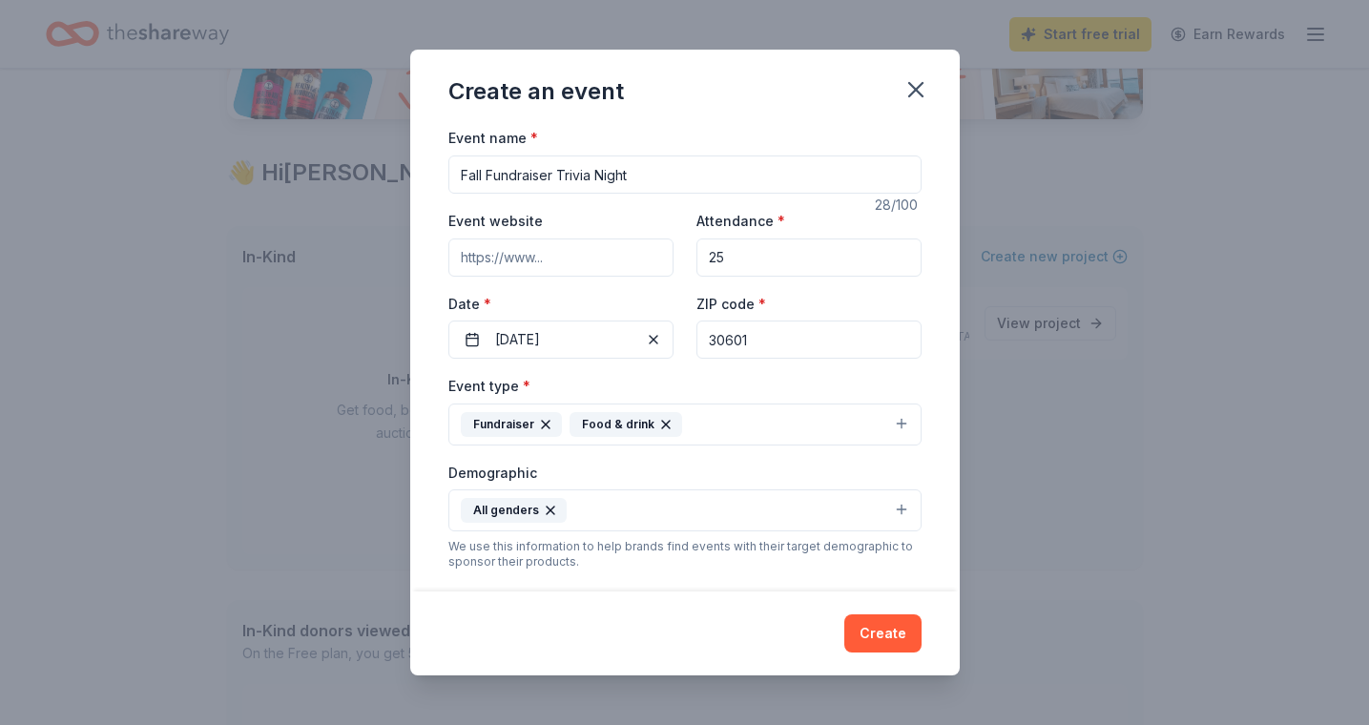
click at [545, 254] on input "Event website" at bounding box center [560, 257] width 225 height 38
paste input "https://athenticbrewing.com/events/"
type input "https://athenticbrewing.com/events/"
click at [897, 640] on button "Create" at bounding box center [882, 633] width 77 height 38
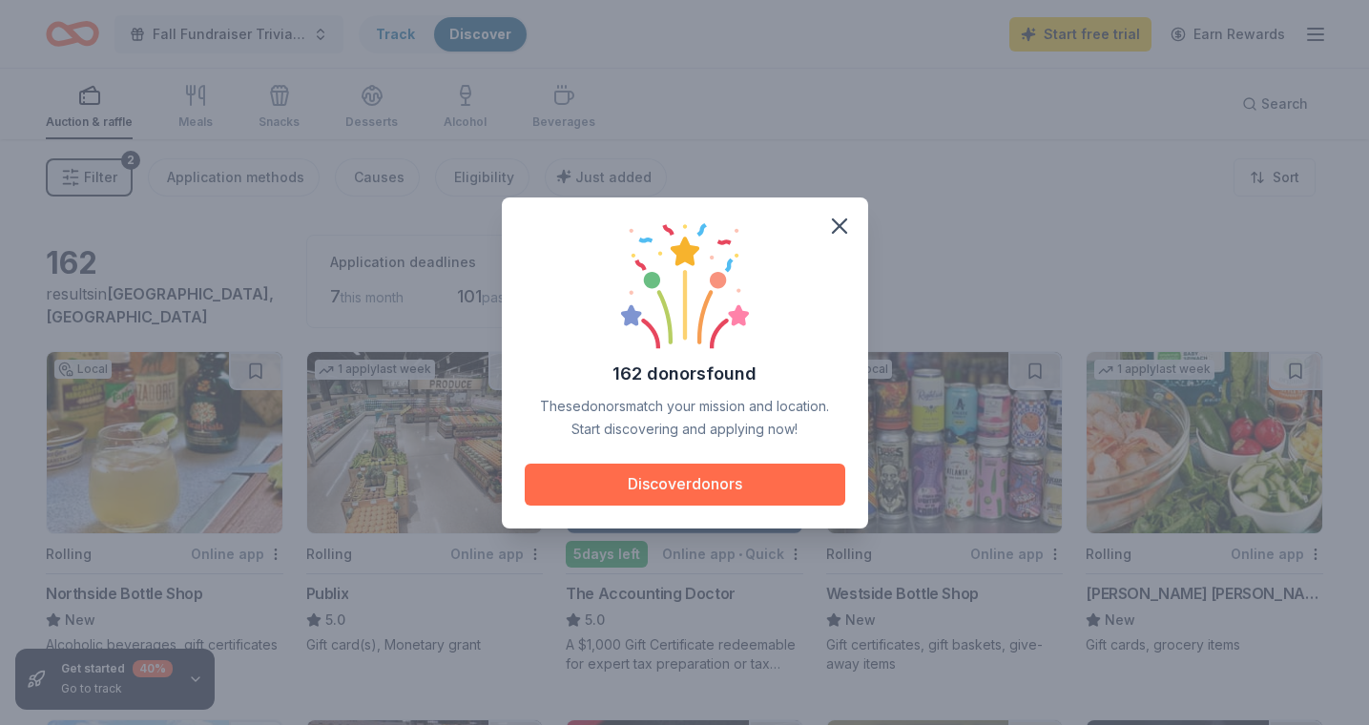
click at [702, 490] on button "Discover donors" at bounding box center [685, 485] width 321 height 42
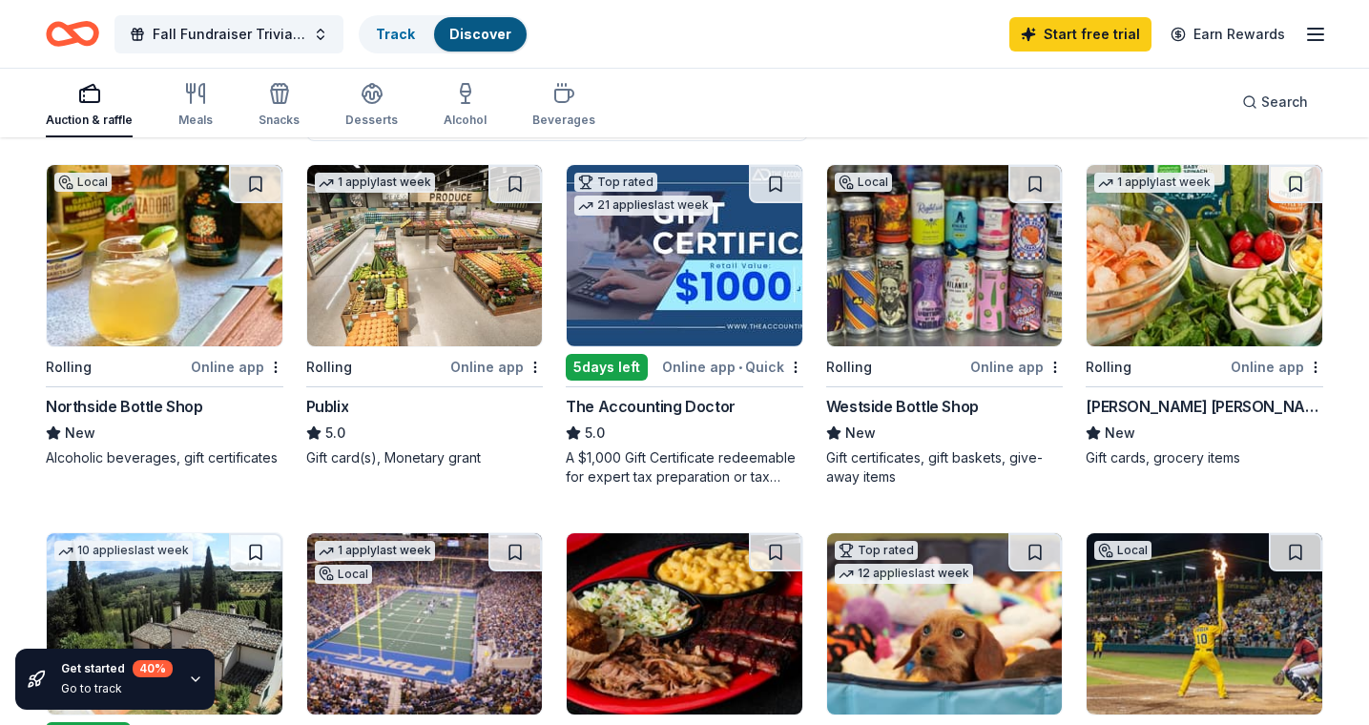
scroll to position [193, 0]
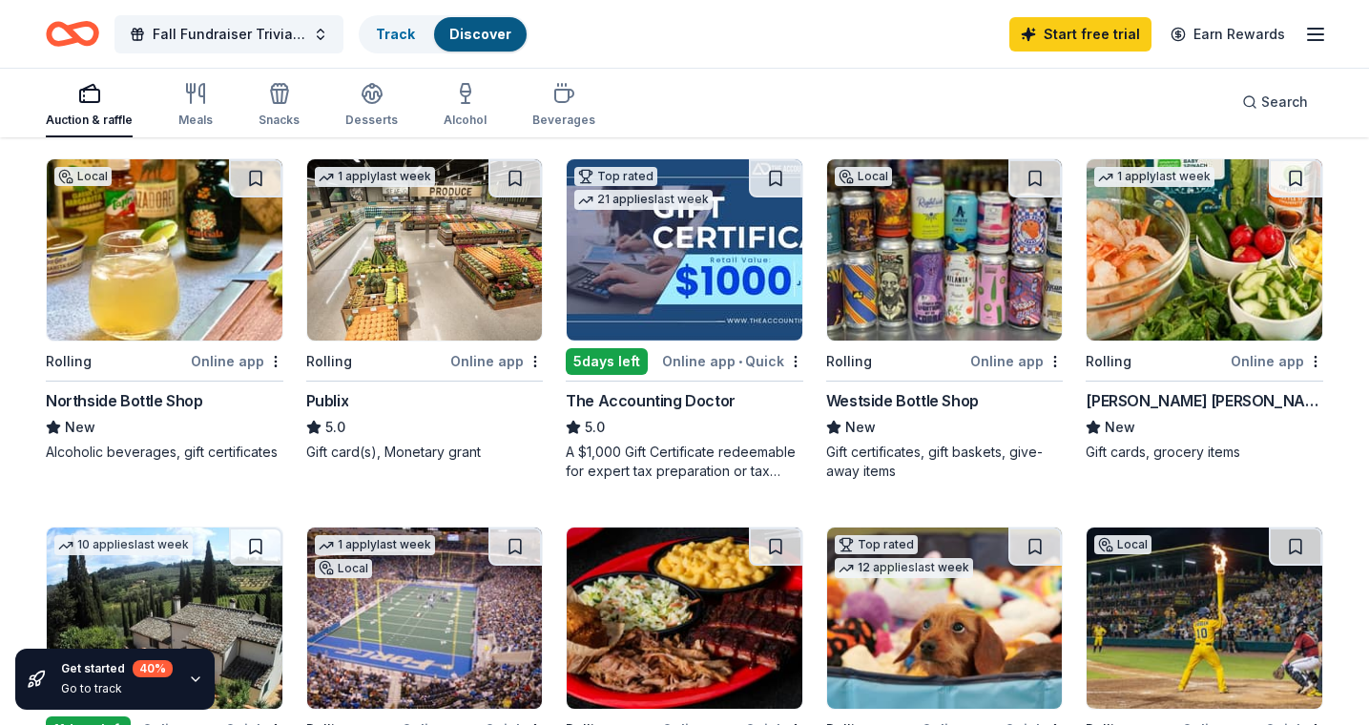
click at [221, 446] on div "Alcoholic beverages, gift certificates" at bounding box center [165, 452] width 238 height 19
click at [452, 331] on img at bounding box center [425, 249] width 236 height 181
click at [719, 332] on img at bounding box center [685, 249] width 236 height 181
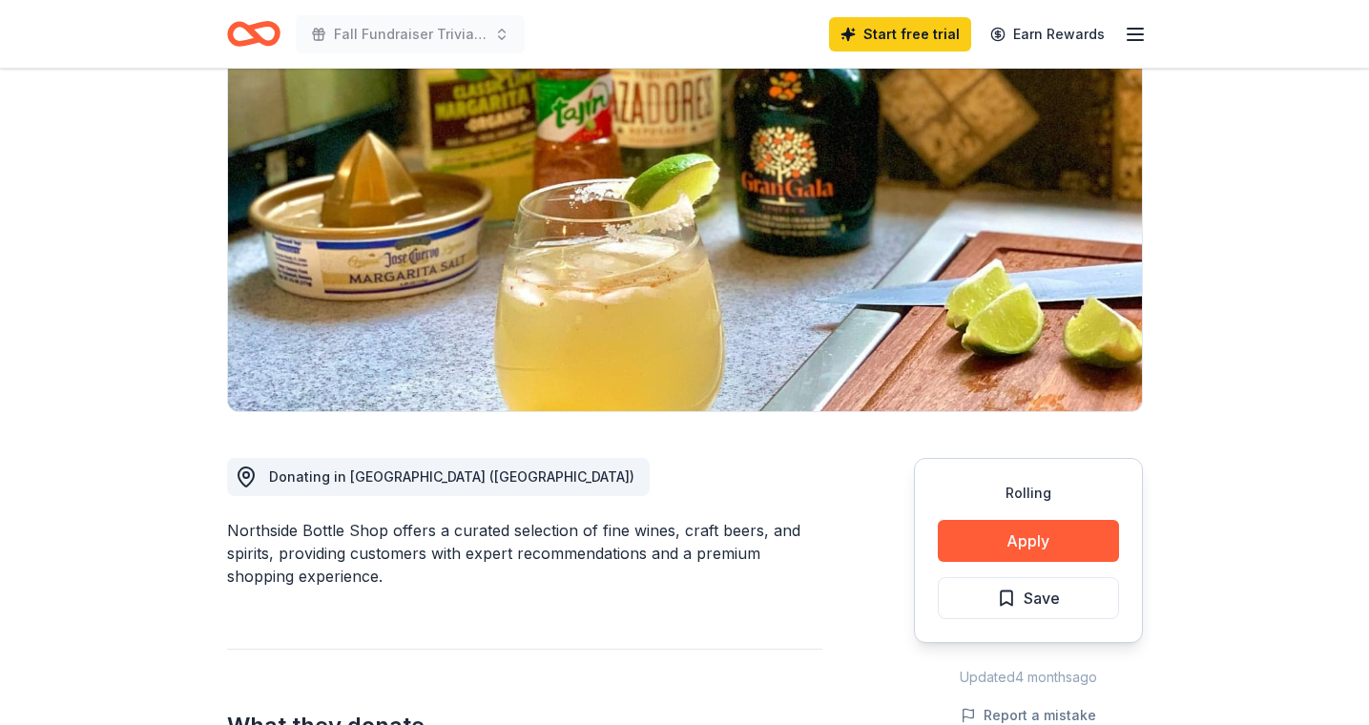
scroll to position [163, 0]
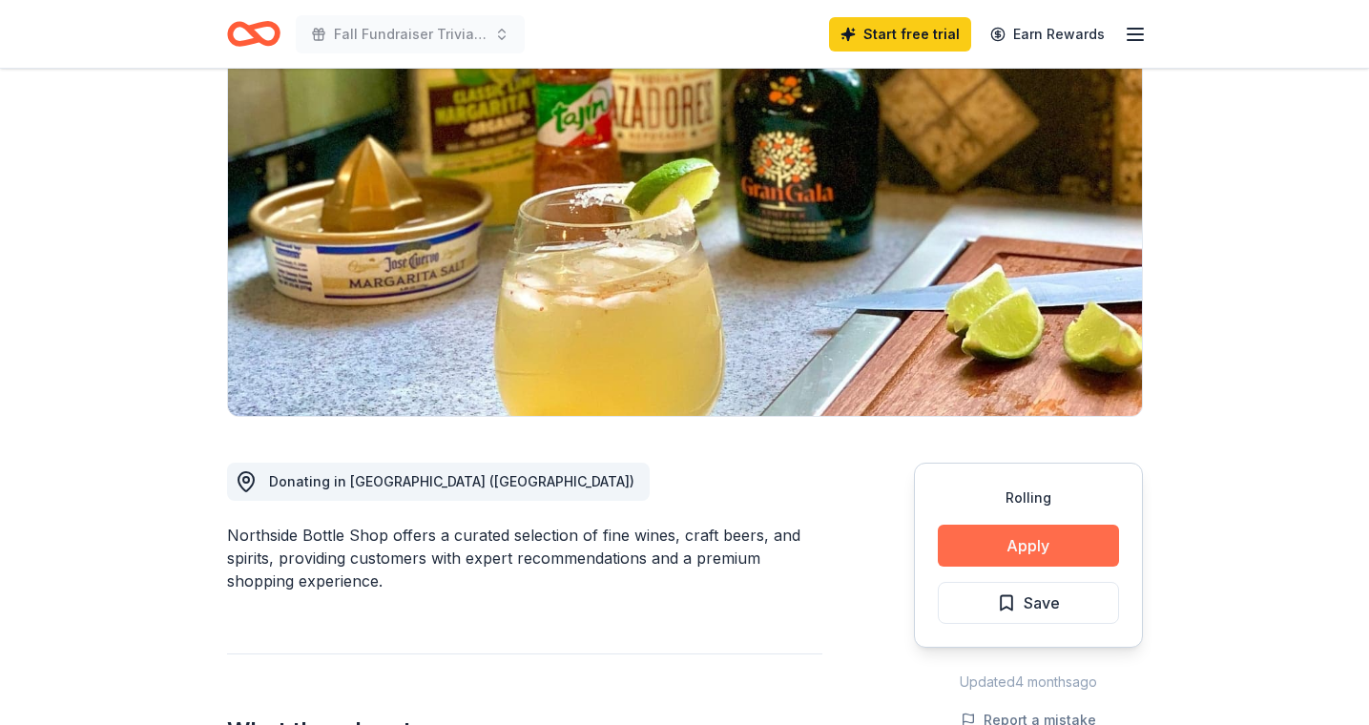
click at [1050, 549] on button "Apply" at bounding box center [1028, 546] width 181 height 42
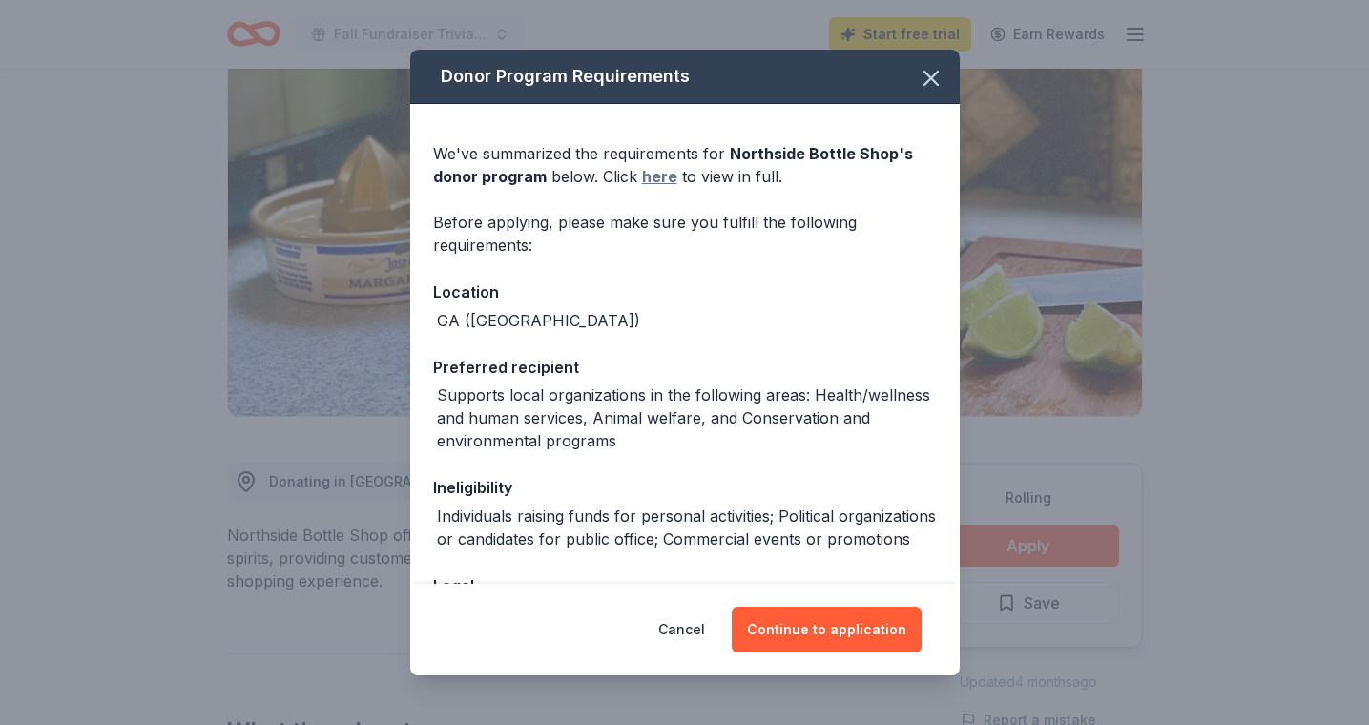
click at [654, 179] on link "here" at bounding box center [659, 176] width 35 height 23
click at [930, 87] on icon "button" at bounding box center [931, 78] width 27 height 27
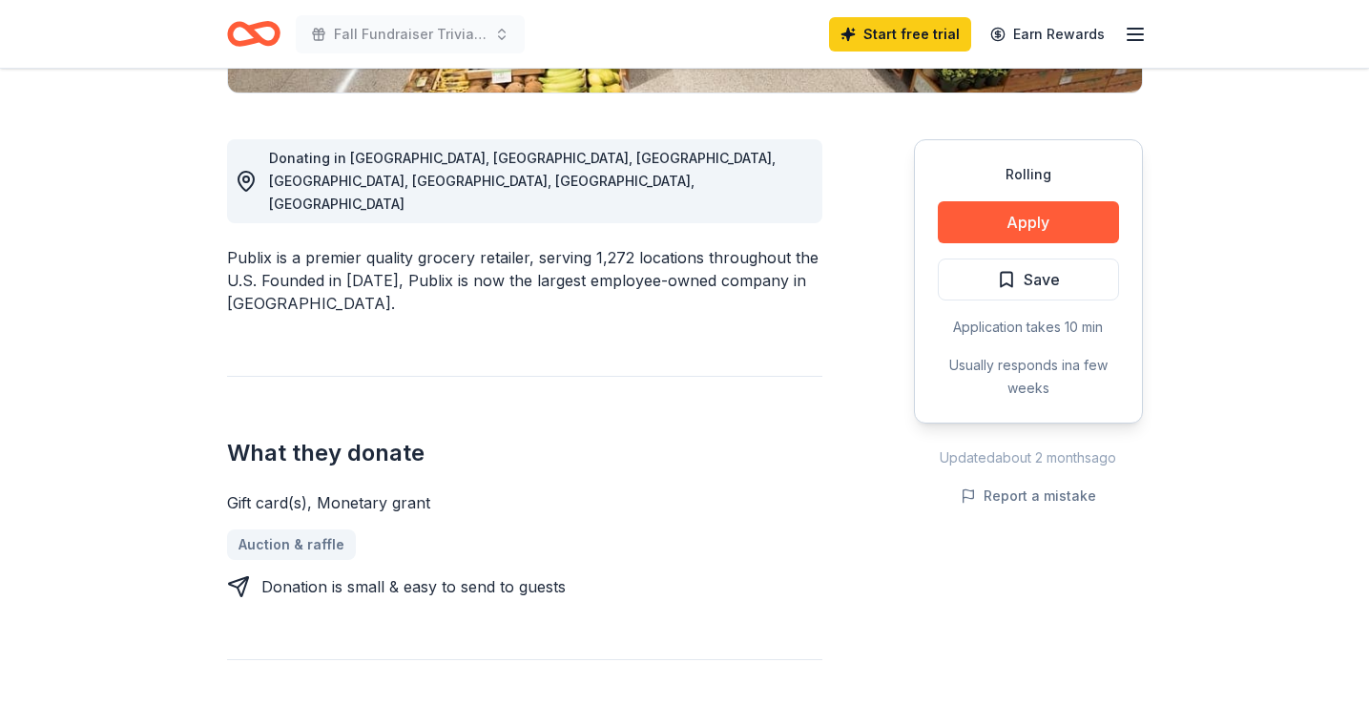
scroll to position [472, 0]
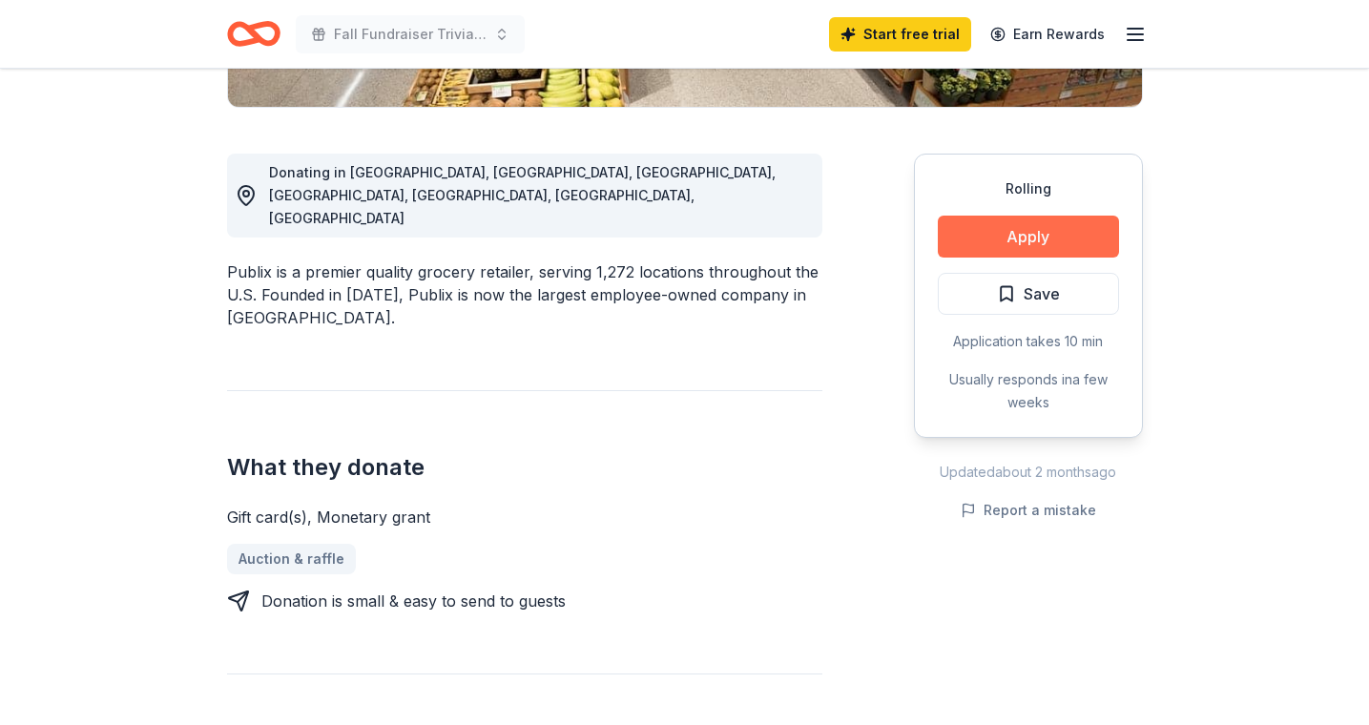
click at [1048, 239] on button "Apply" at bounding box center [1028, 237] width 181 height 42
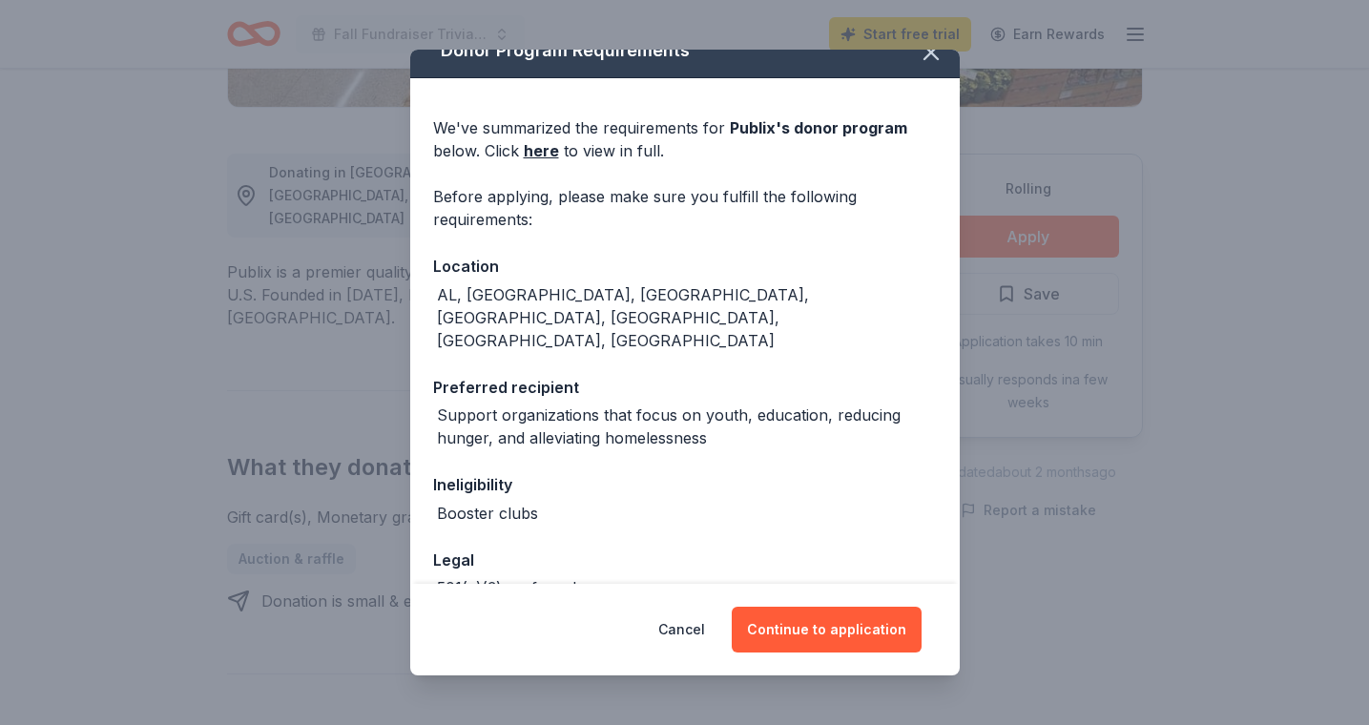
scroll to position [34, 0]
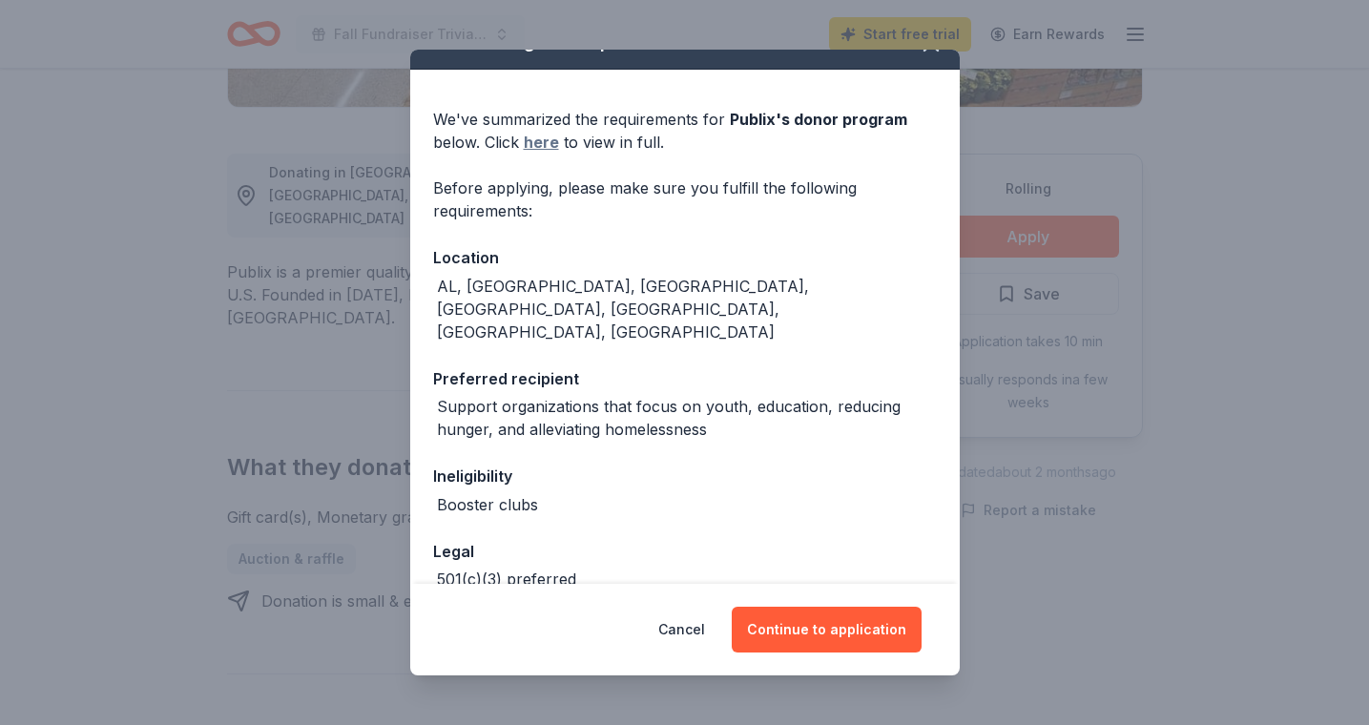
click at [550, 145] on link "here" at bounding box center [541, 142] width 35 height 23
click at [695, 628] on button "Cancel" at bounding box center [681, 630] width 47 height 46
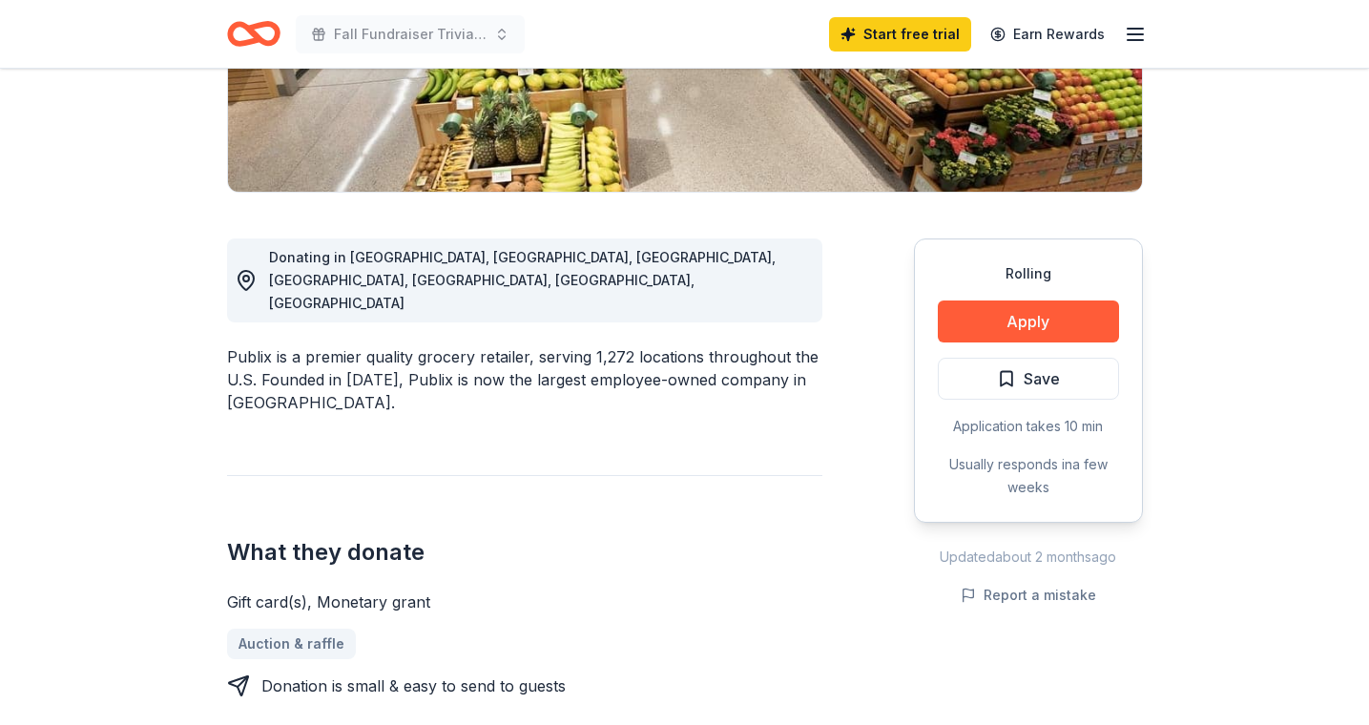
scroll to position [383, 0]
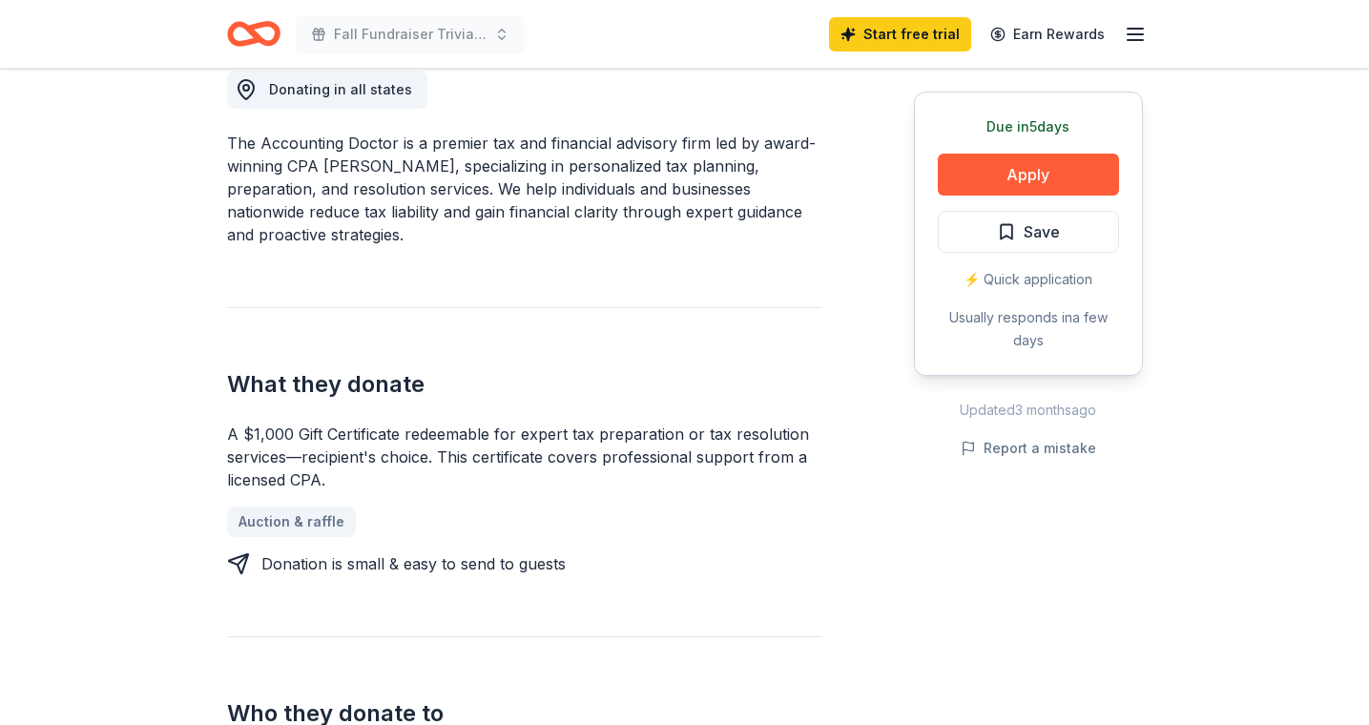
scroll to position [562, 0]
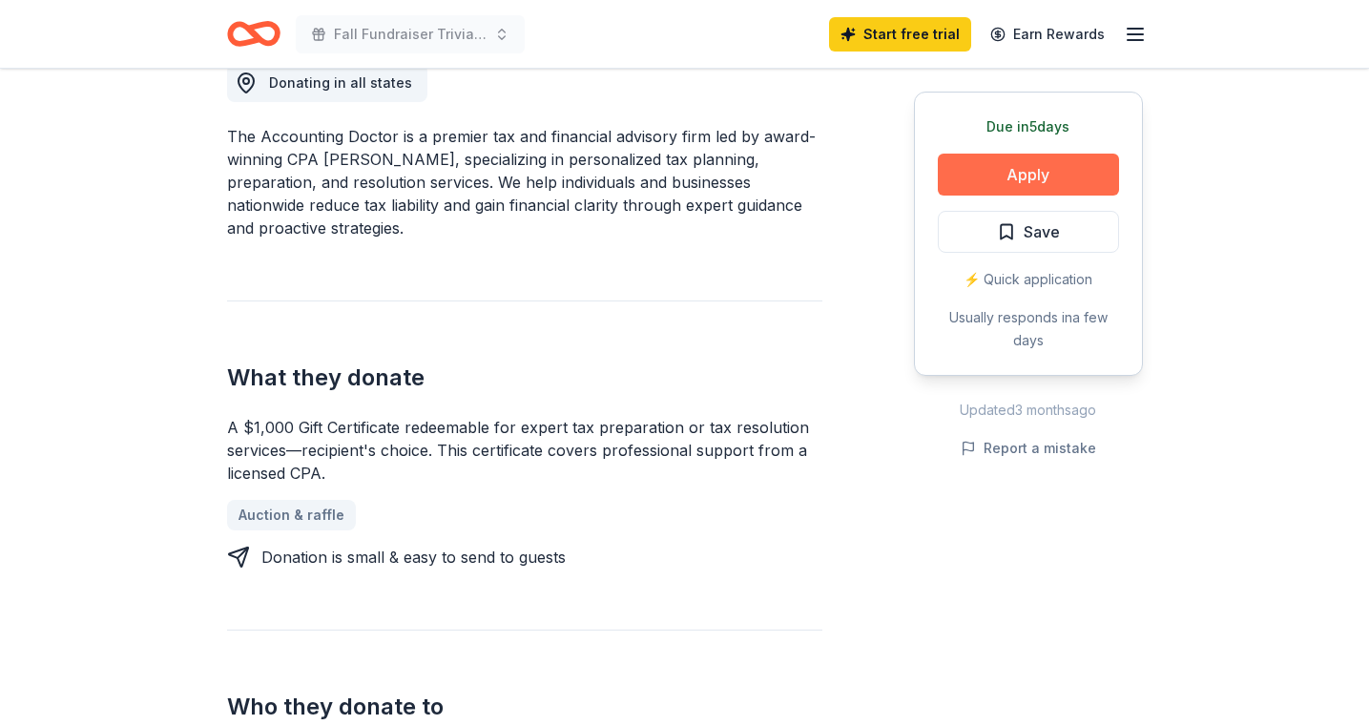
click at [1049, 179] on button "Apply" at bounding box center [1028, 175] width 181 height 42
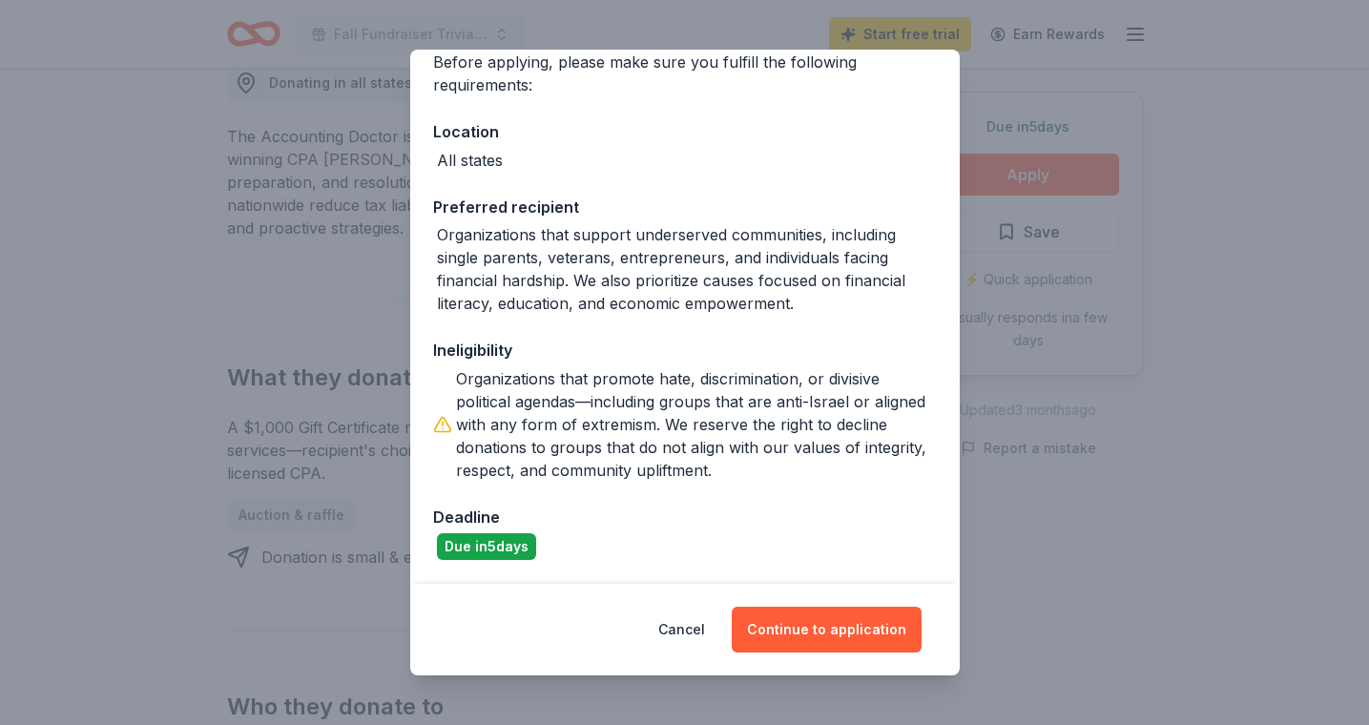
scroll to position [158, 0]
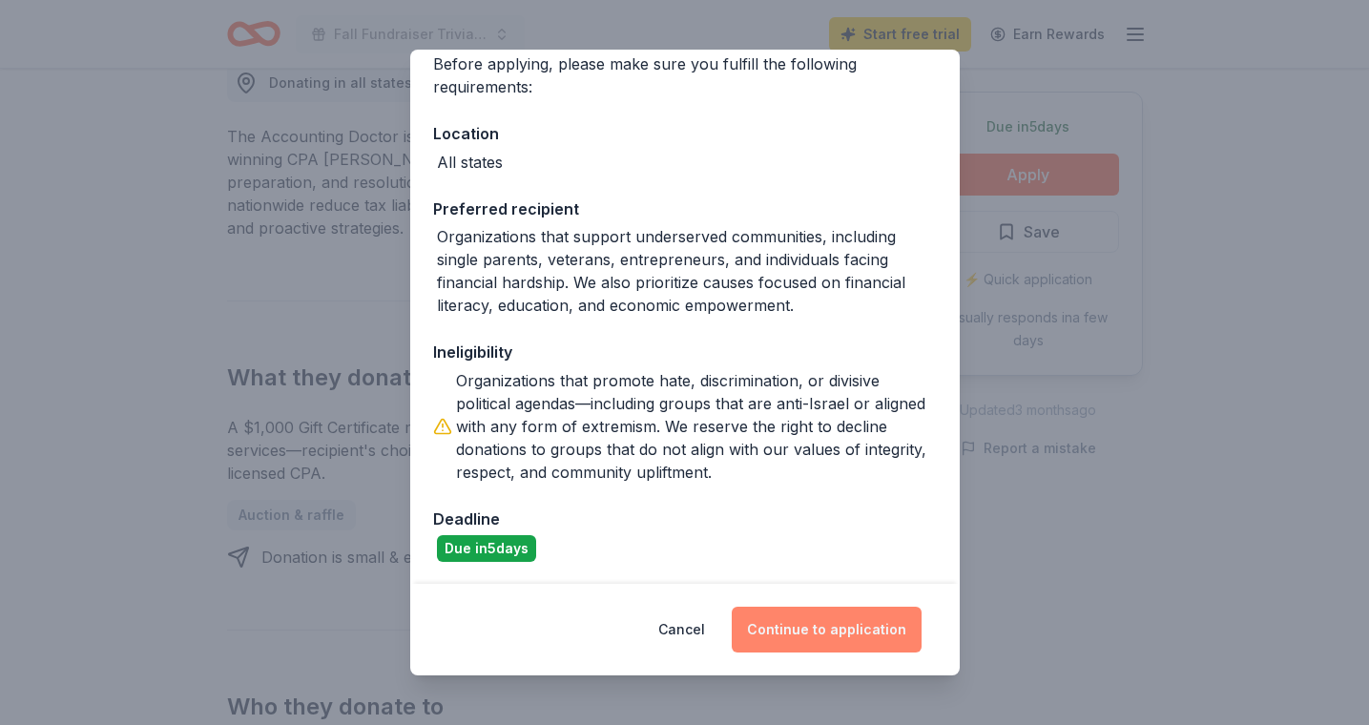
click at [846, 632] on button "Continue to application" at bounding box center [827, 630] width 190 height 46
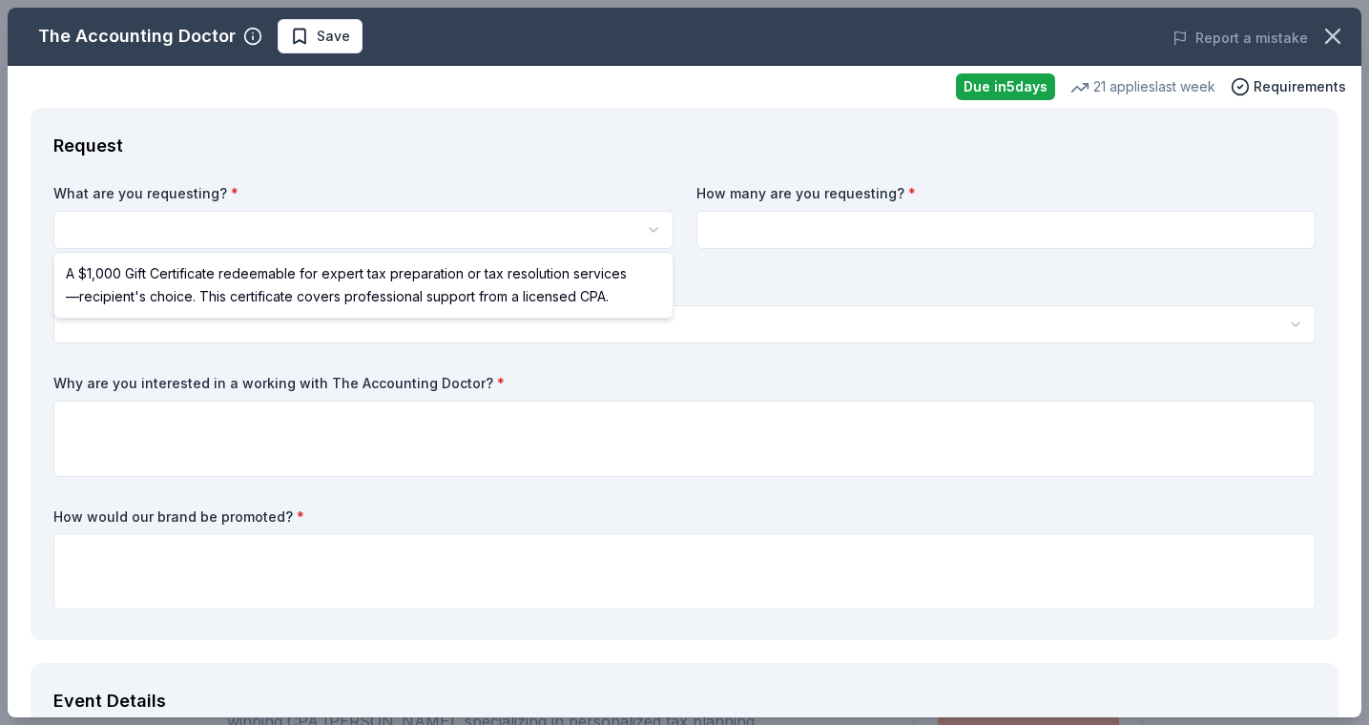
scroll to position [0, 0]
select select "A $1,000 Gift Certificate redeemable for expert tax preparation or tax resoluti…"
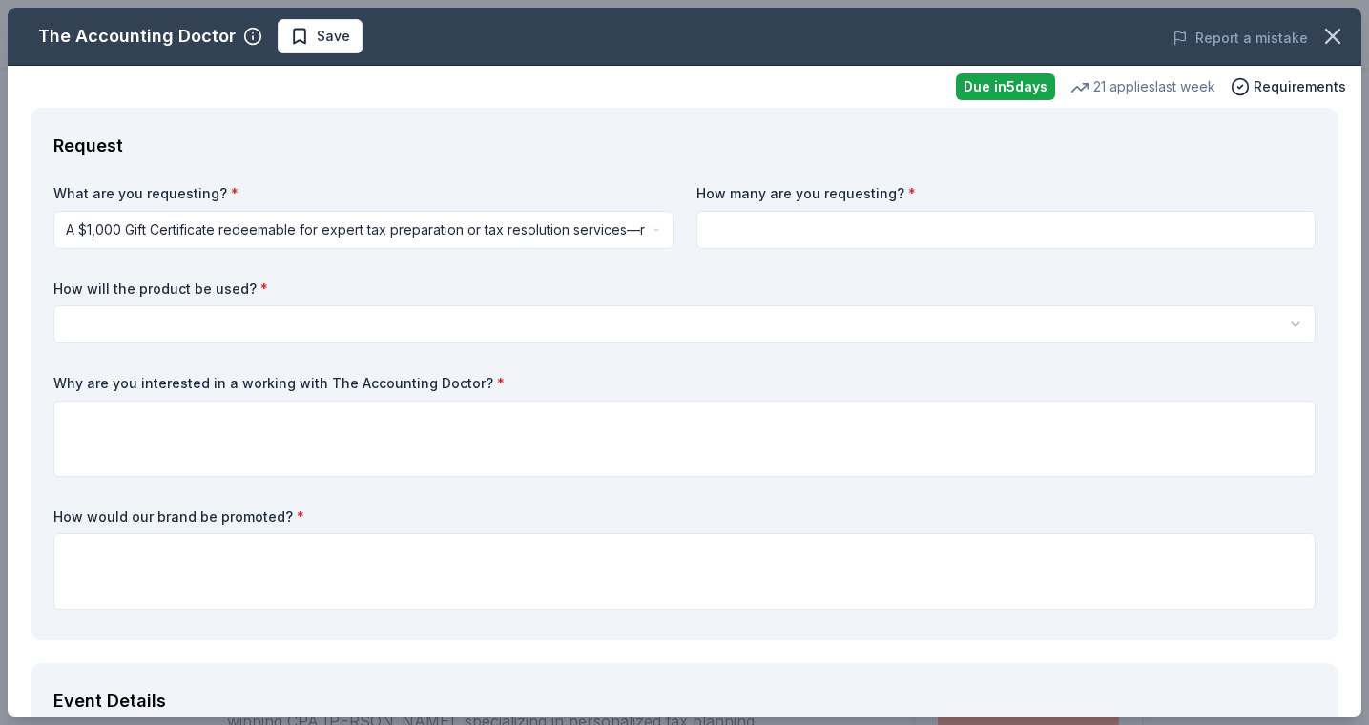
click at [854, 232] on input at bounding box center [1006, 230] width 620 height 38
type input "1"
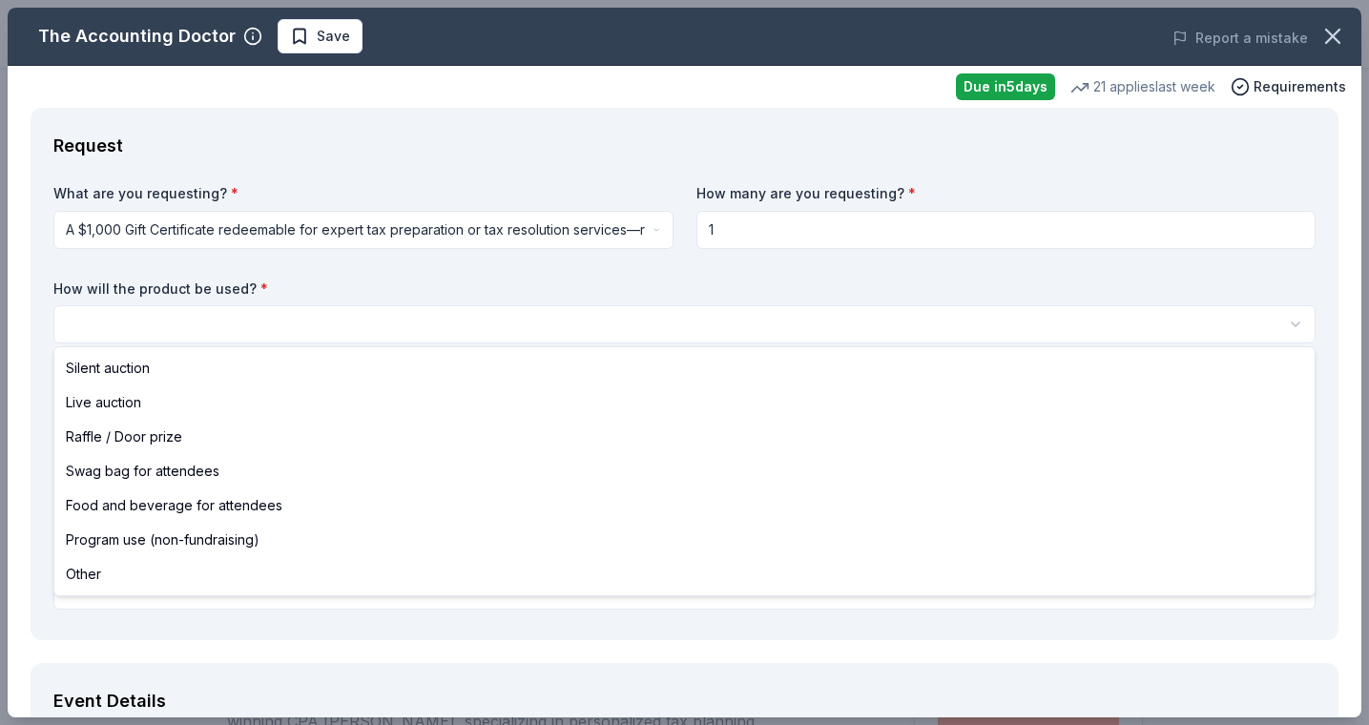
click at [300, 330] on body "Fall Fundraiser Trivia Night Save Apply Due in 5 days Share The Accounting Doct…" at bounding box center [684, 362] width 1369 height 725
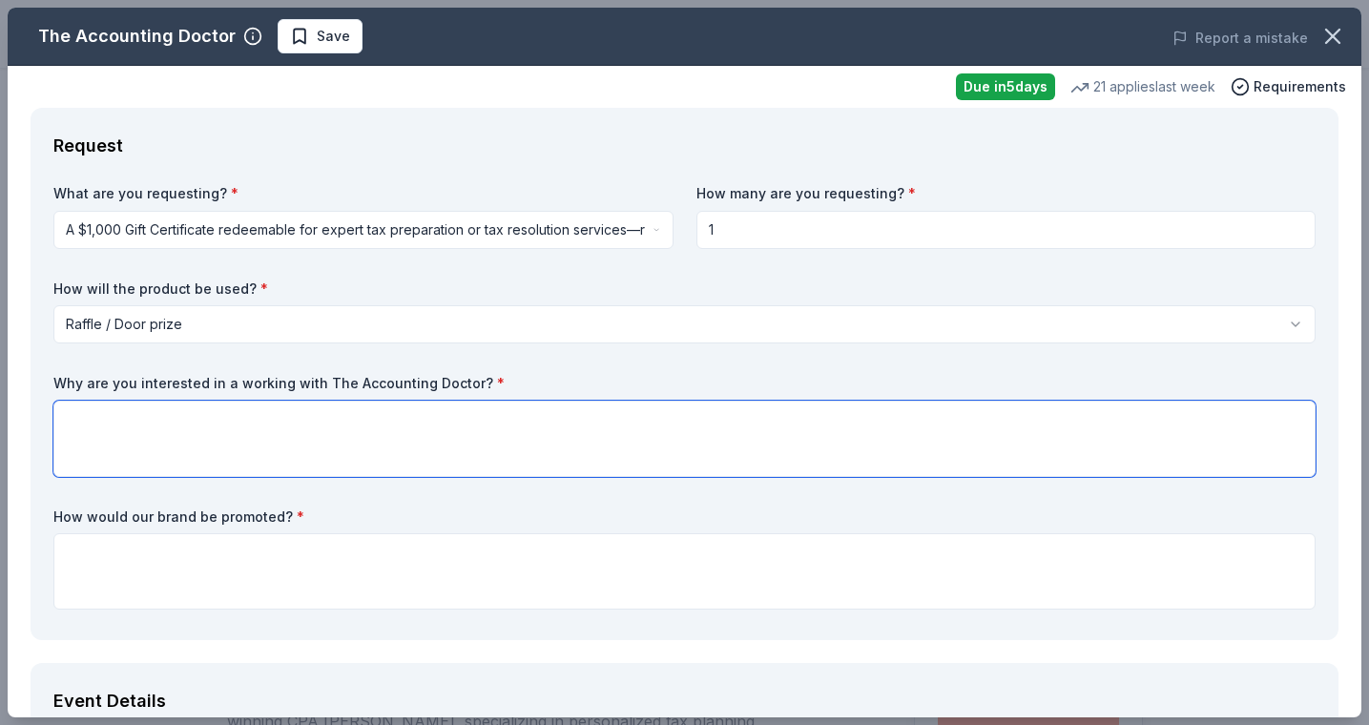
click at [200, 437] on textarea at bounding box center [684, 439] width 1262 height 76
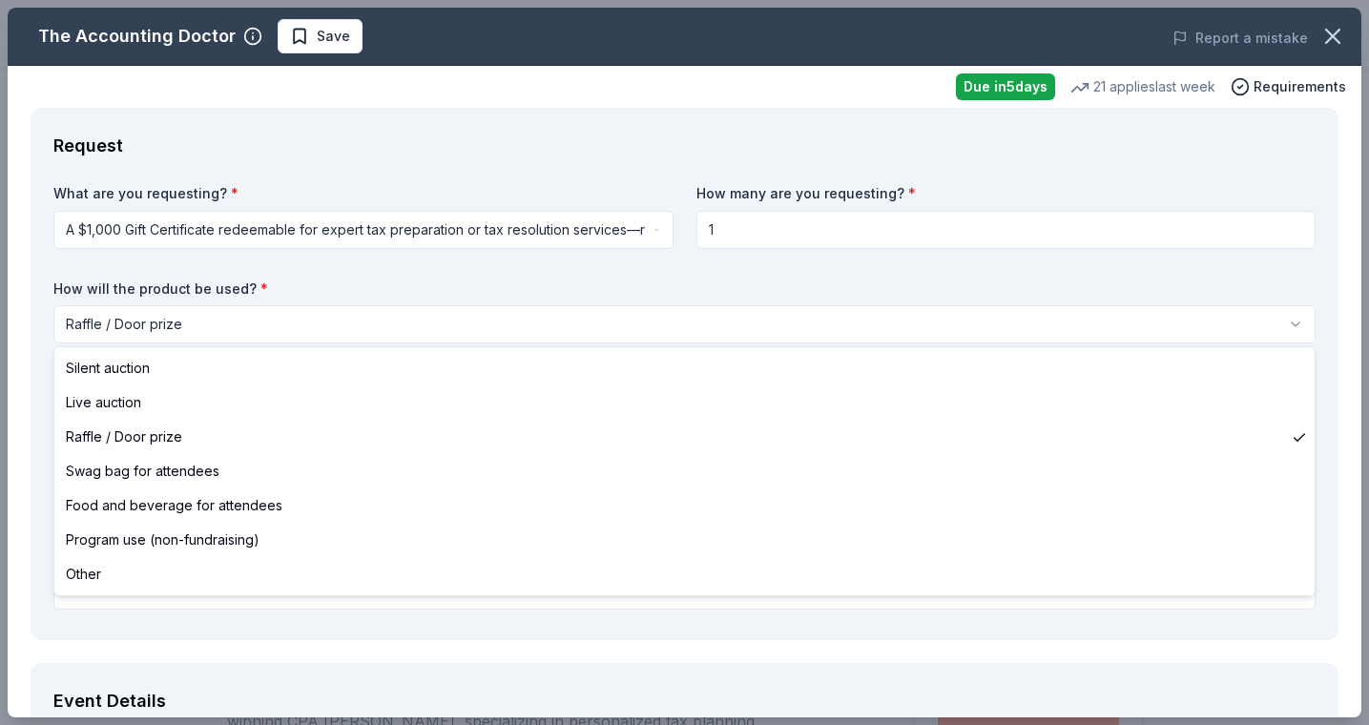
click at [197, 331] on html "Fall Fundraiser Trivia Night Save Apply Due in 5 days Share The Accounting Doct…" at bounding box center [684, 362] width 1369 height 725
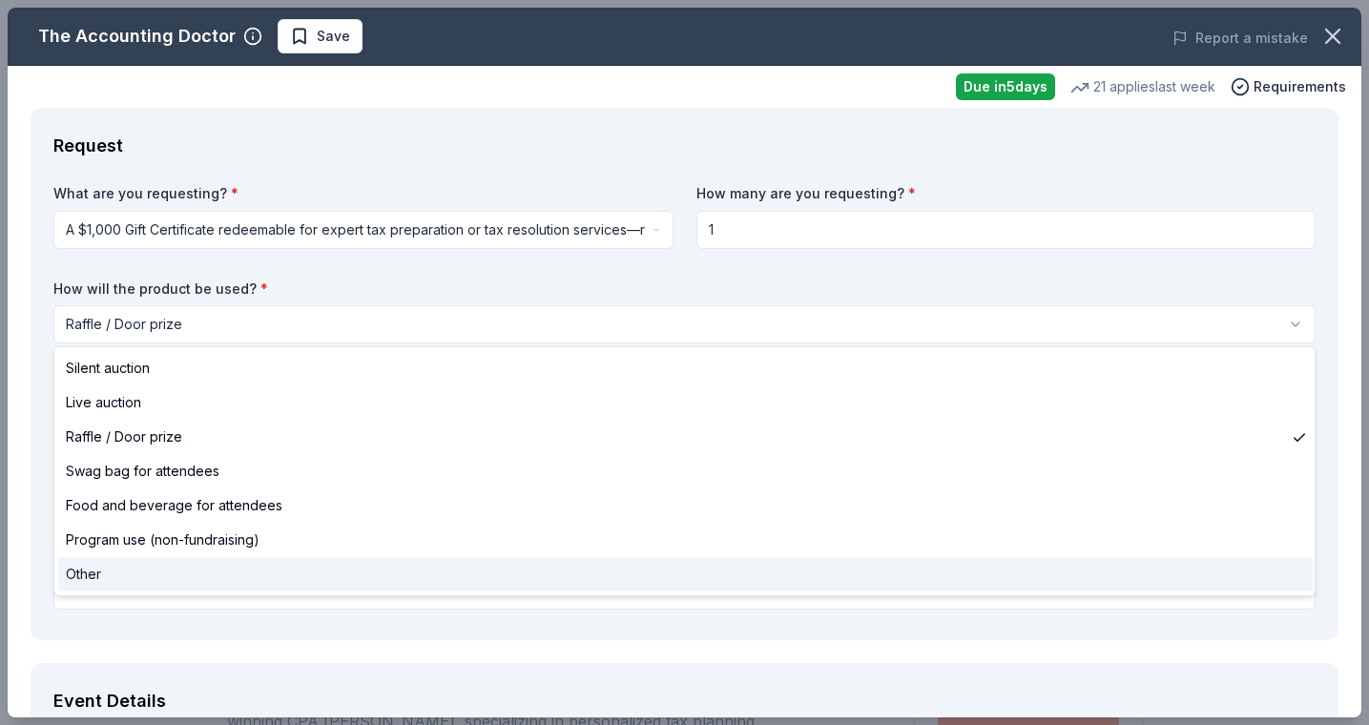
select select "other"
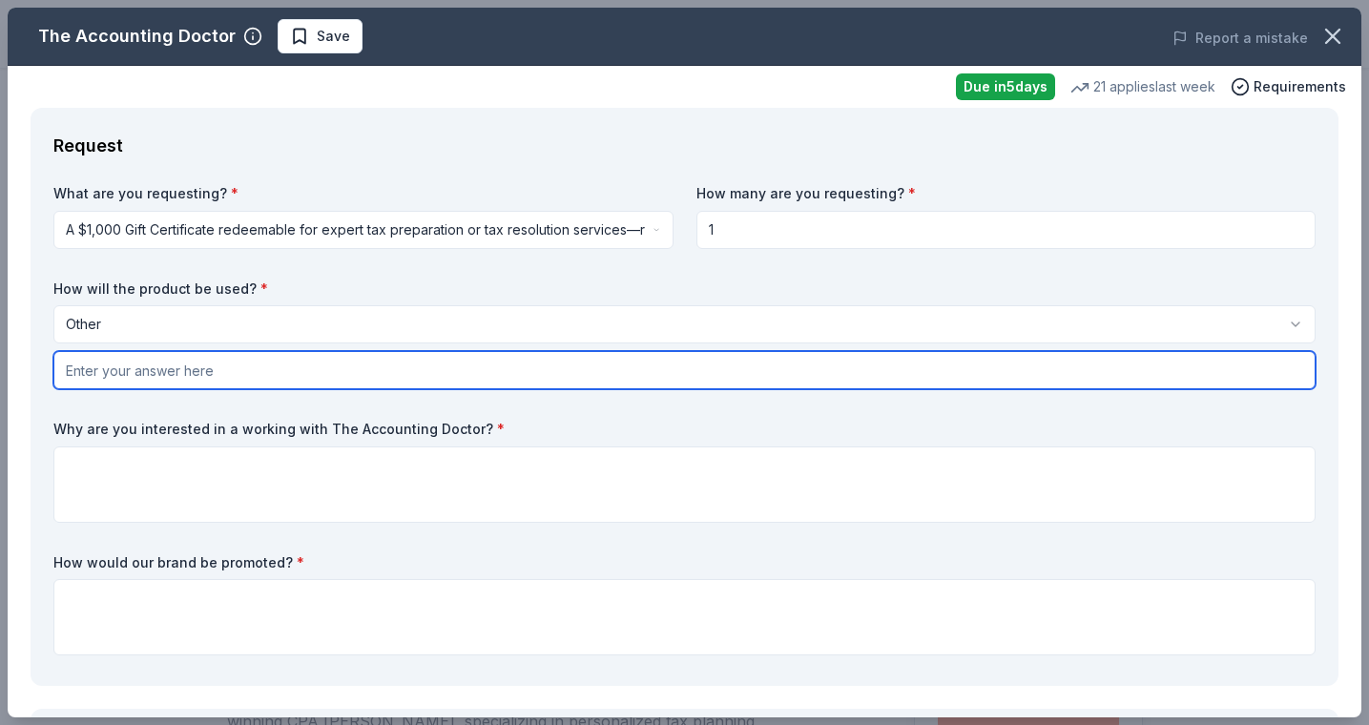
click at [177, 379] on input "text" at bounding box center [684, 370] width 1262 height 38
paste input "Certainly! Here's a polished version of your statement for a website, tailored …"
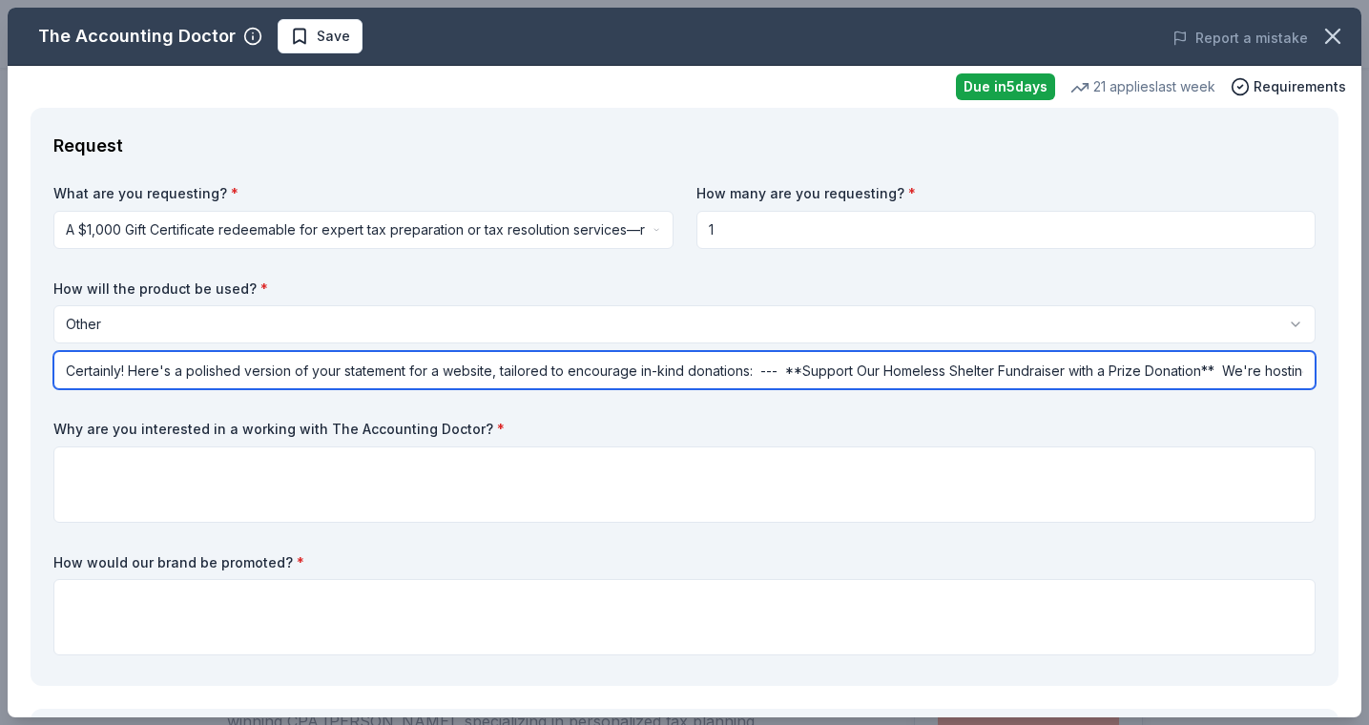
drag, startPoint x: 1304, startPoint y: 367, endPoint x: 659, endPoint y: 369, distance: 644.9
click at [658, 369] on input "Certainly! Here's a polished version of your statement for a website, tailored …" at bounding box center [684, 370] width 1262 height 38
click at [538, 371] on input "Certainly! Here's a polished version of your statement for a website, tailored …" at bounding box center [684, 370] width 1262 height 38
click at [366, 368] on input "Certainly! Here's a polished version of your statement for a website, tailored …" at bounding box center [684, 370] width 1262 height 38
click at [304, 365] on input "Certainly! Here's a polished version of your statement for a website, tailored …" at bounding box center [684, 370] width 1262 height 38
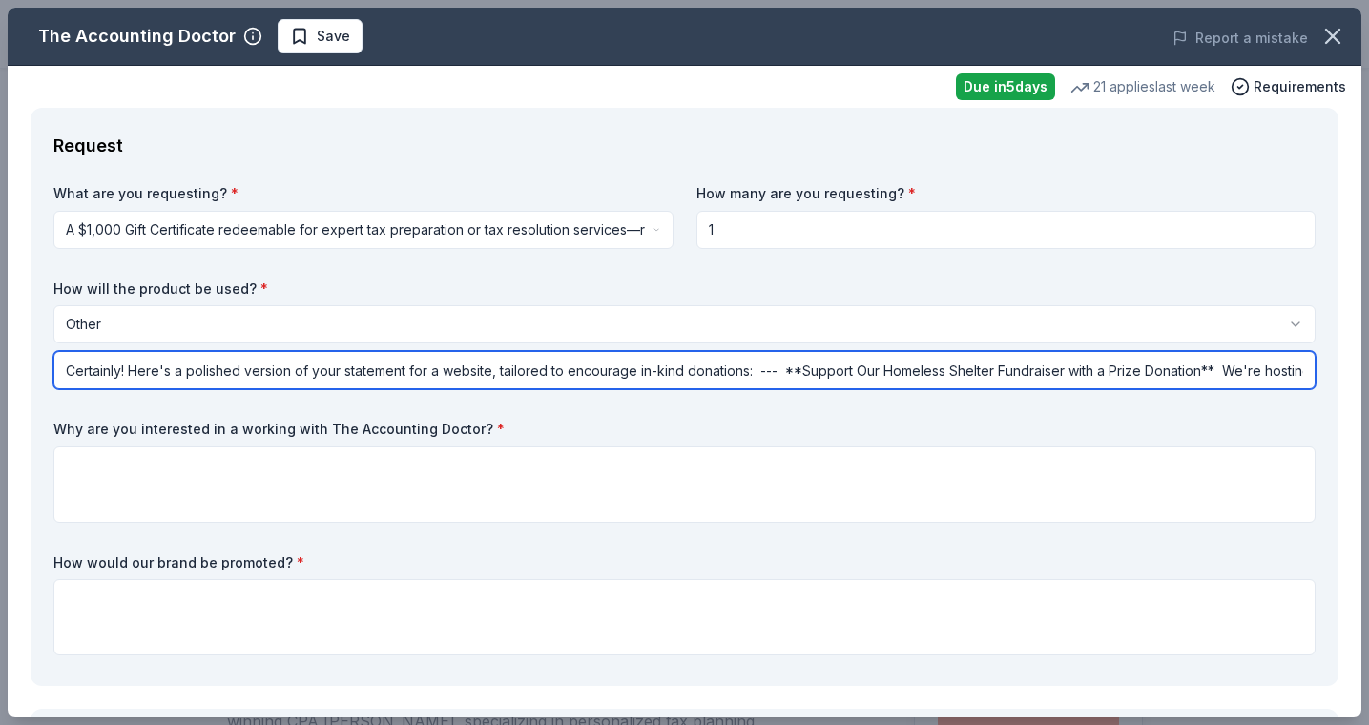
click at [195, 368] on input "Certainly! Here's a polished version of your statement for a website, tailored …" at bounding box center [684, 370] width 1262 height 38
click at [131, 377] on input "Certainly! Here's a polished version of your statement for a website, tailored …" at bounding box center [684, 370] width 1262 height 38
click at [161, 370] on input "Certainly! Here's a polished version of your statement for a website, tailored …" at bounding box center [684, 370] width 1262 height 38
click at [448, 374] on input "Certainly! Here's a polished version of your statement for a website, tailored …" at bounding box center [684, 370] width 1262 height 38
click at [321, 369] on input "Certainly! Here's a polished version of your statement for a website, tailored …" at bounding box center [684, 370] width 1262 height 38
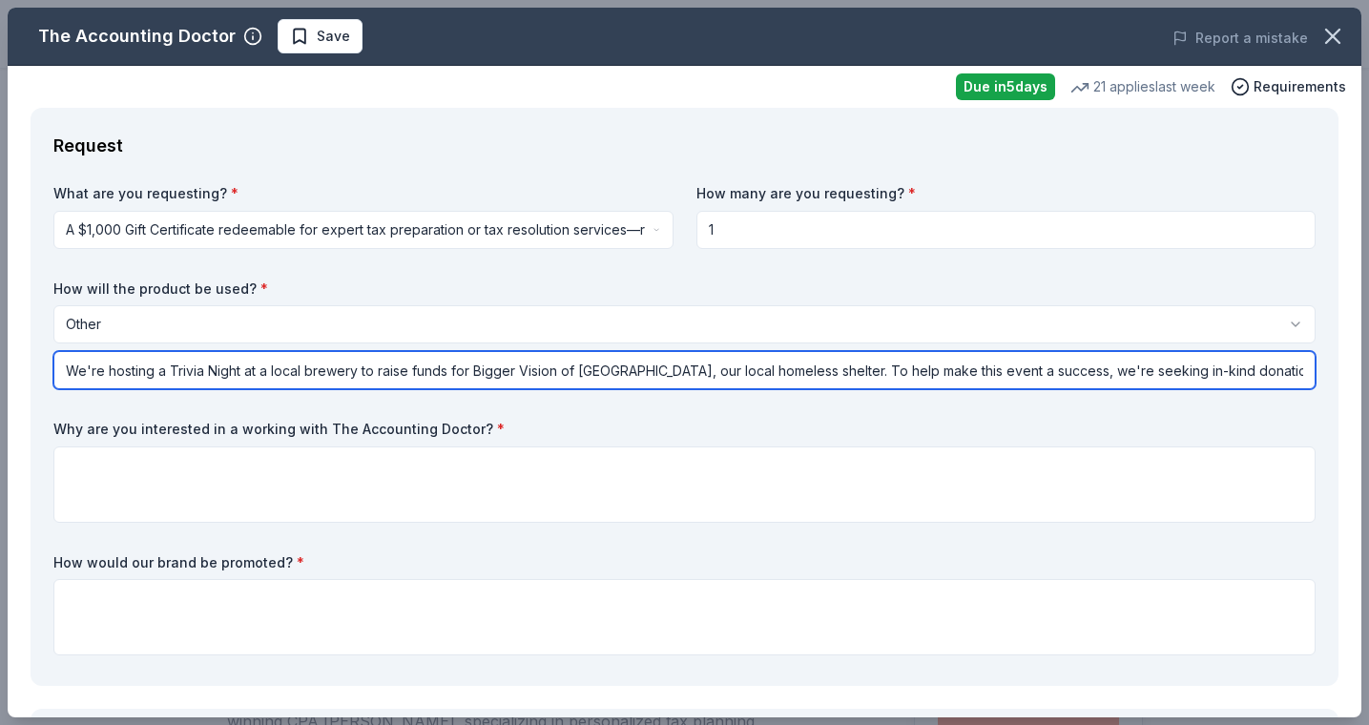
click at [1026, 375] on input "We're hosting a Trivia Night at a local brewery to raise funds for Bigger Visio…" at bounding box center [684, 370] width 1262 height 38
drag, startPoint x: 849, startPoint y: 368, endPoint x: 1363, endPoint y: 389, distance: 514.6
click at [1362, 390] on div "The Accounting Doctor Save Report a mistake Due in 5 days 21 applies last week …" at bounding box center [684, 362] width 1369 height 725
type input "We're hosting a Trivia Night at a local brewery to raise funds for Bigger Visio…"
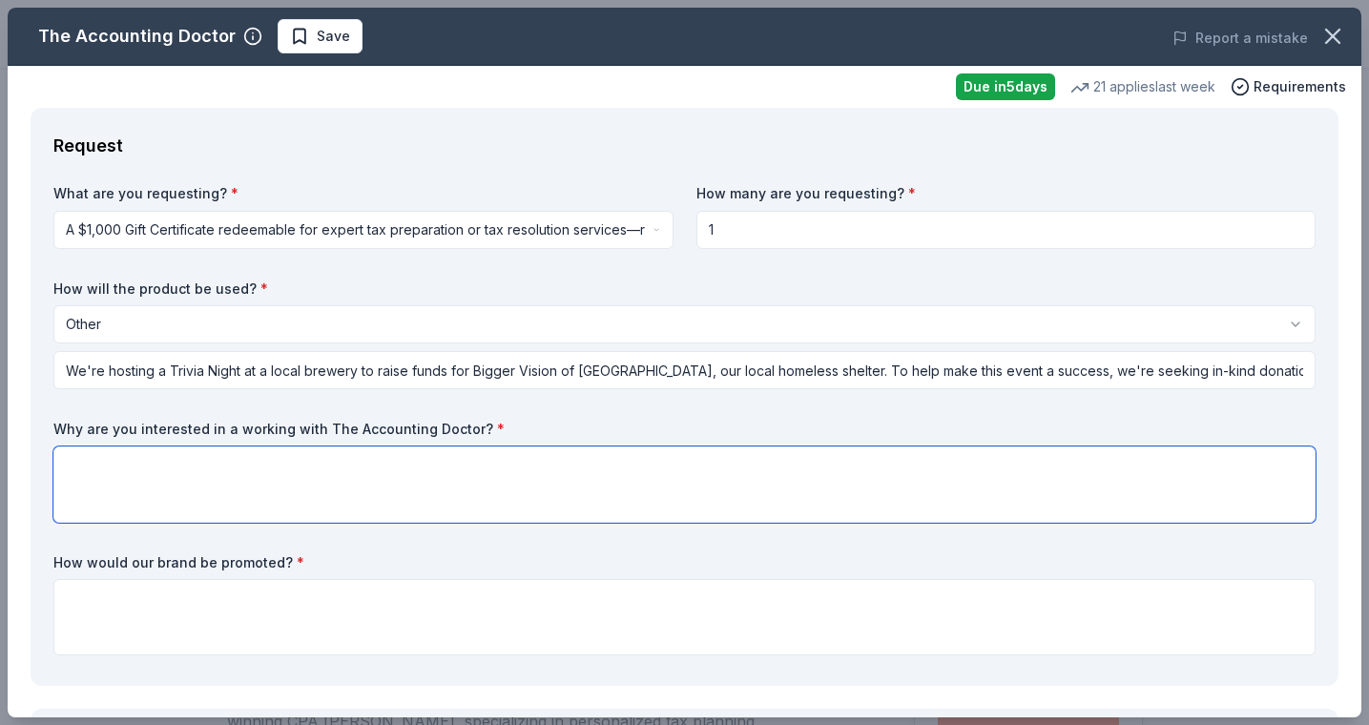
click at [236, 490] on textarea at bounding box center [684, 484] width 1262 height 76
paste textarea "Your contribution will not only support a great cause but also highlight your g…"
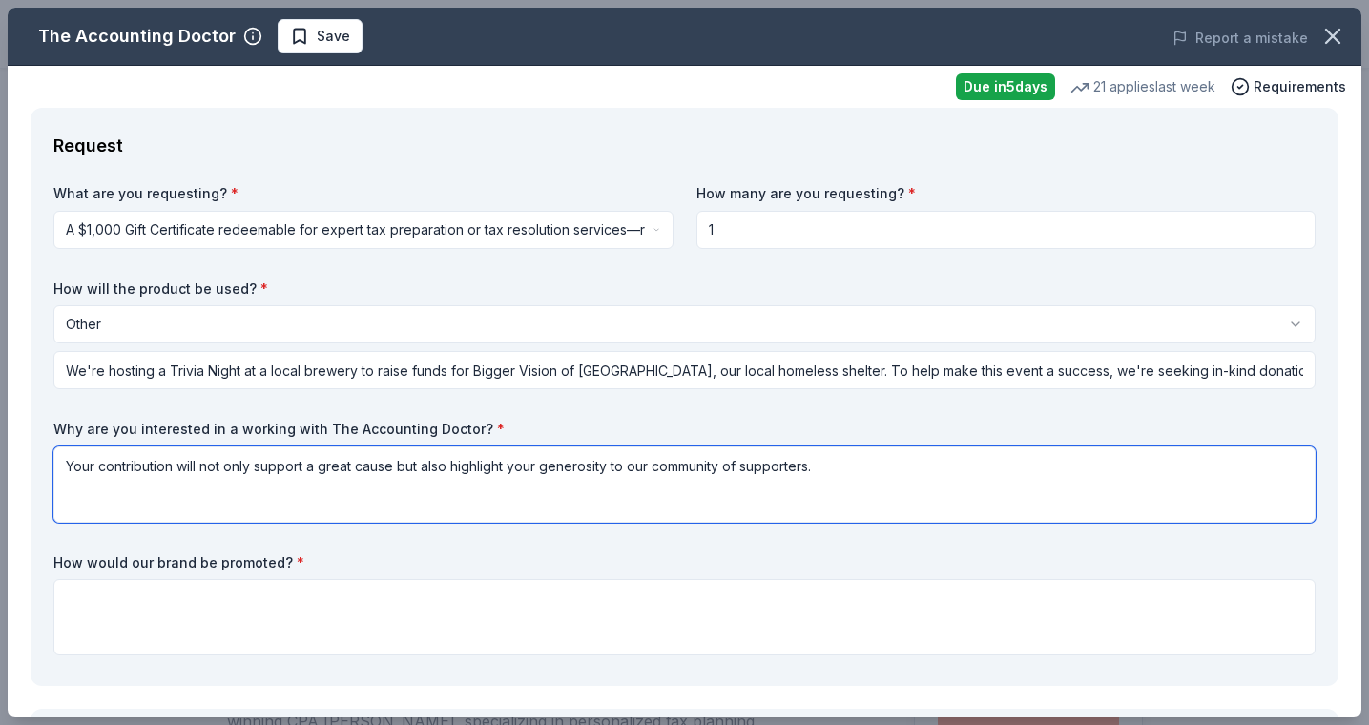
click at [63, 464] on textarea "Your contribution will not only support a great cause but also highlight your g…" at bounding box center [684, 484] width 1262 height 76
drag, startPoint x: 61, startPoint y: 460, endPoint x: 885, endPoint y: 477, distance: 824.4
click at [885, 477] on textarea "Your contribution will not only support a great cause but also highlight your g…" at bounding box center [684, 484] width 1262 height 76
paste textarea "Certainly! Here's a revised version tailored to explain why you're requesting a…"
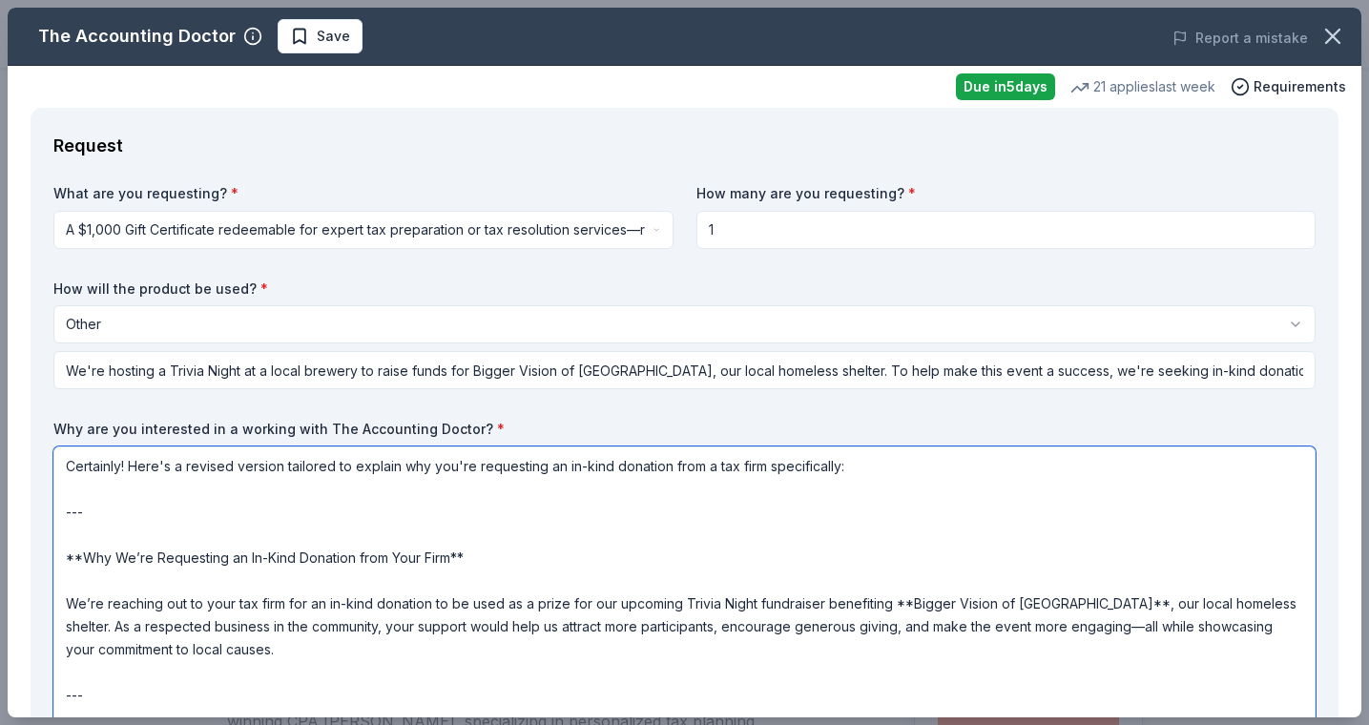
scroll to position [396, 0]
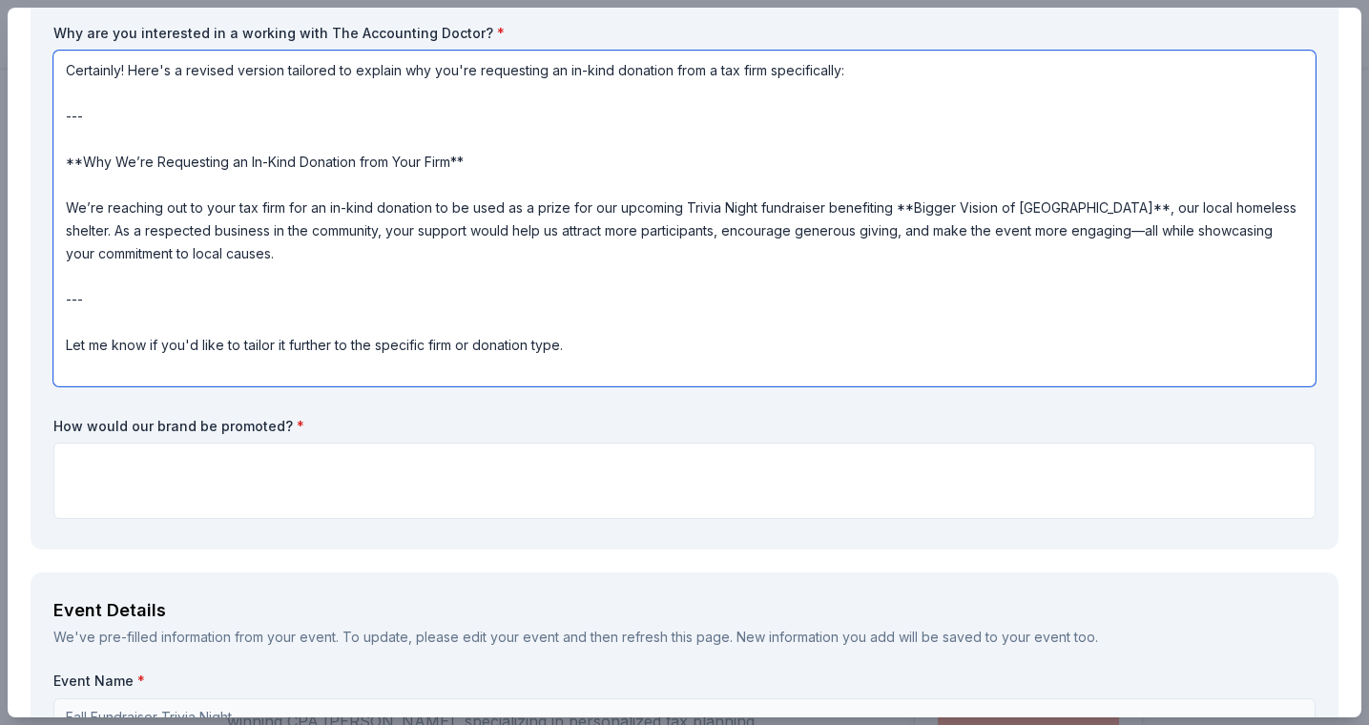
drag, startPoint x: 486, startPoint y: 168, endPoint x: 12, endPoint y: 56, distance: 486.1
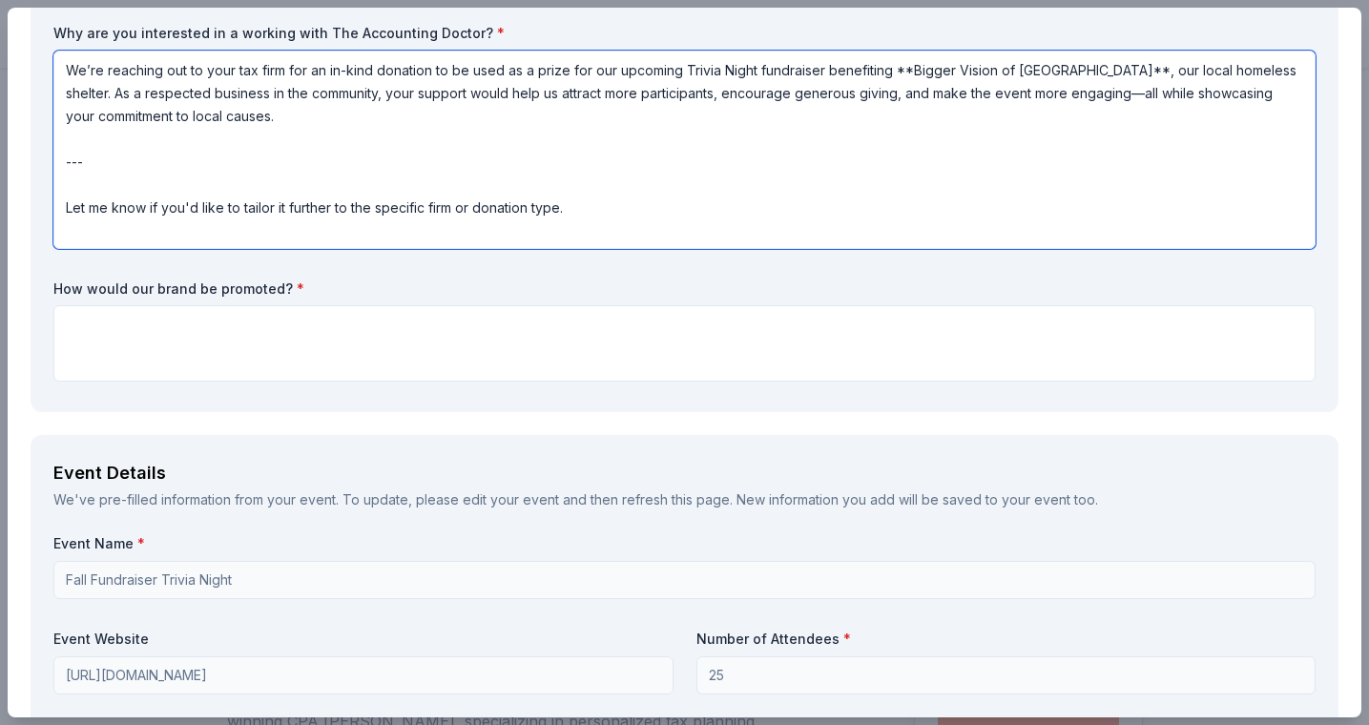
drag, startPoint x: 563, startPoint y: 205, endPoint x: -5, endPoint y: 139, distance: 571.4
click at [0, 139] on html "Fall Fundraiser Trivia Night Save Apply Due in 5 days Share The Accounting Doct…" at bounding box center [684, 362] width 1369 height 725
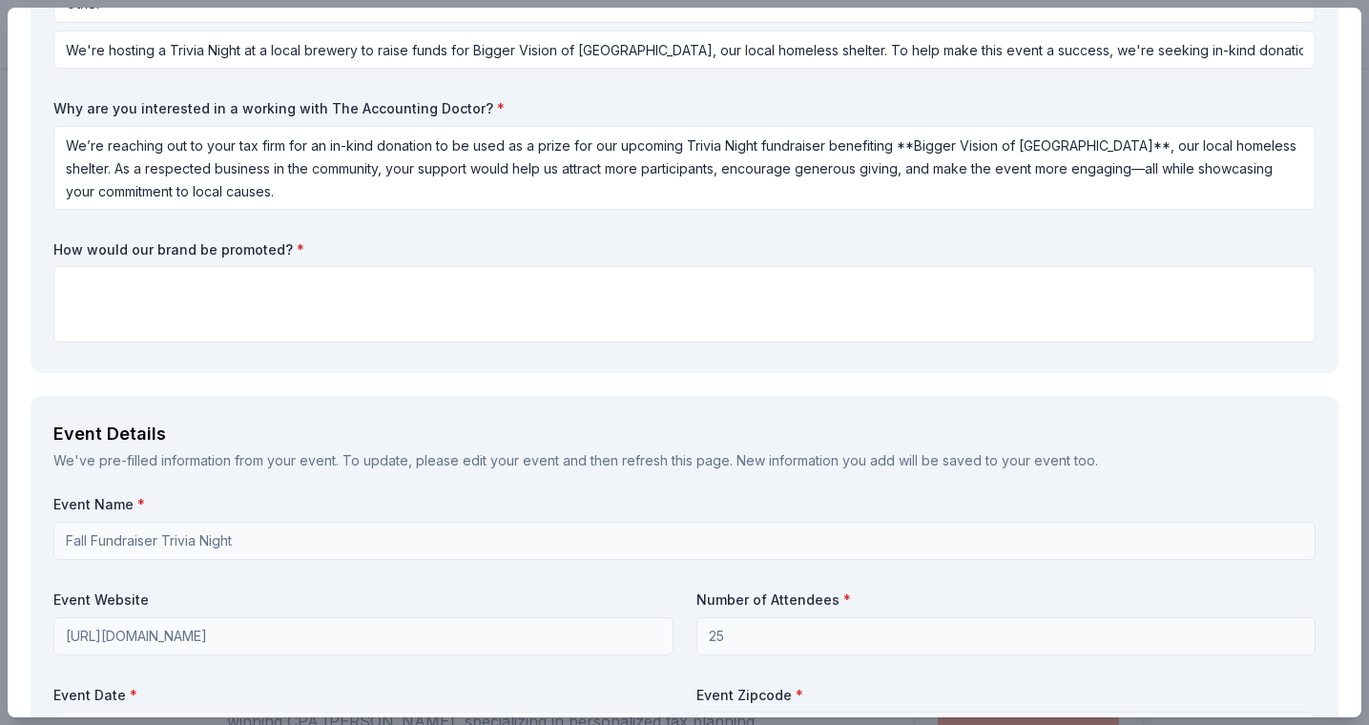
click at [457, 73] on div "What are you requesting? * A $1,000 Gift Certificate redeemable for expert tax …" at bounding box center [684, 107] width 1262 height 487
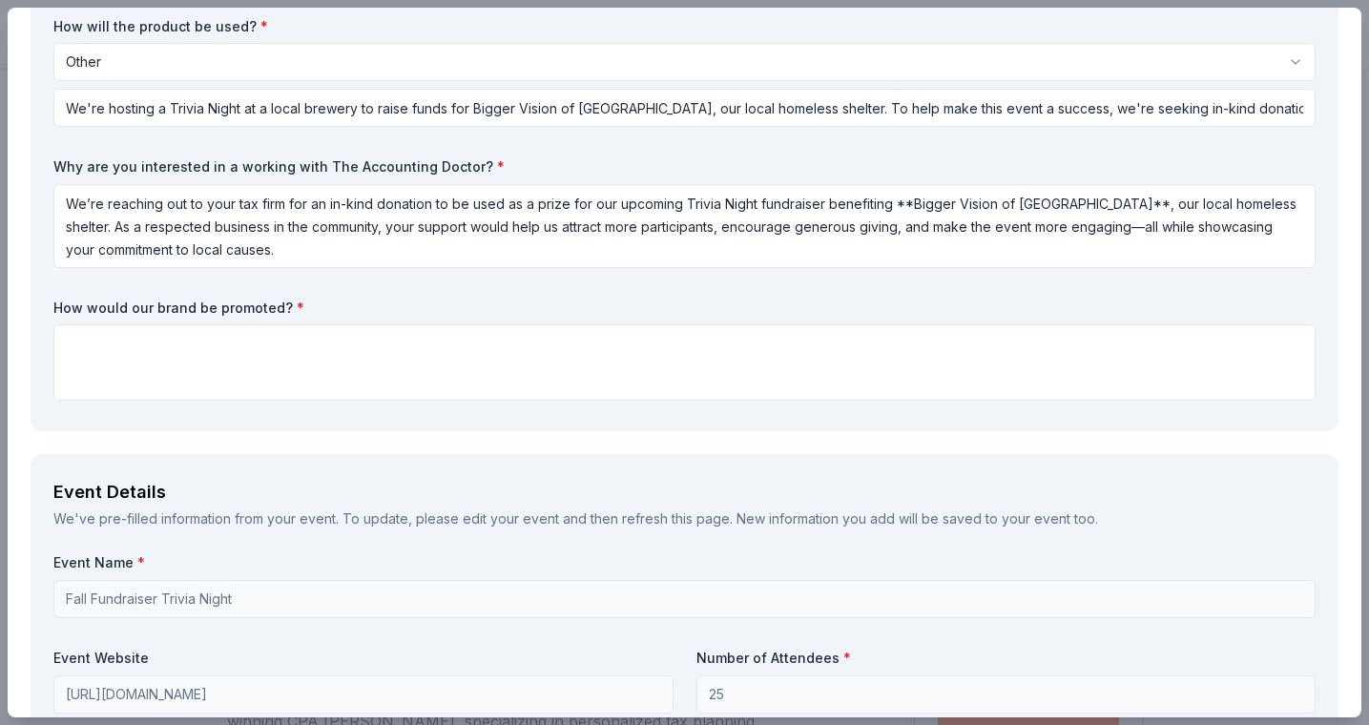
scroll to position [263, 0]
click at [911, 200] on textarea "We’re reaching out to your tax firm for an in-kind donation to be used as a pri…" at bounding box center [684, 225] width 1262 height 84
click at [1053, 201] on textarea "We’re reaching out to your tax firm for an in-kind donation to be used as a pri…" at bounding box center [684, 225] width 1262 height 84
type textarea "We’re reaching out to your tax firm for an in-kind donation to be used as a pri…"
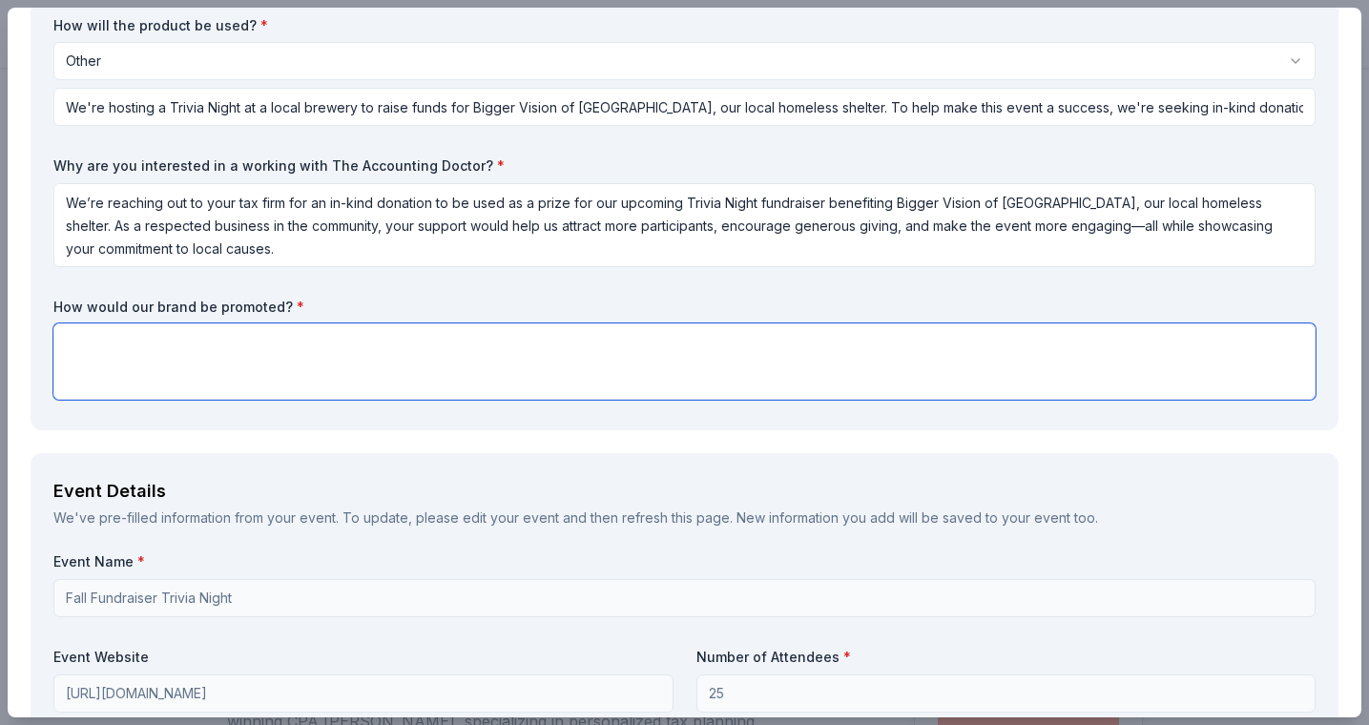
click at [163, 353] on textarea at bounding box center [684, 361] width 1262 height 76
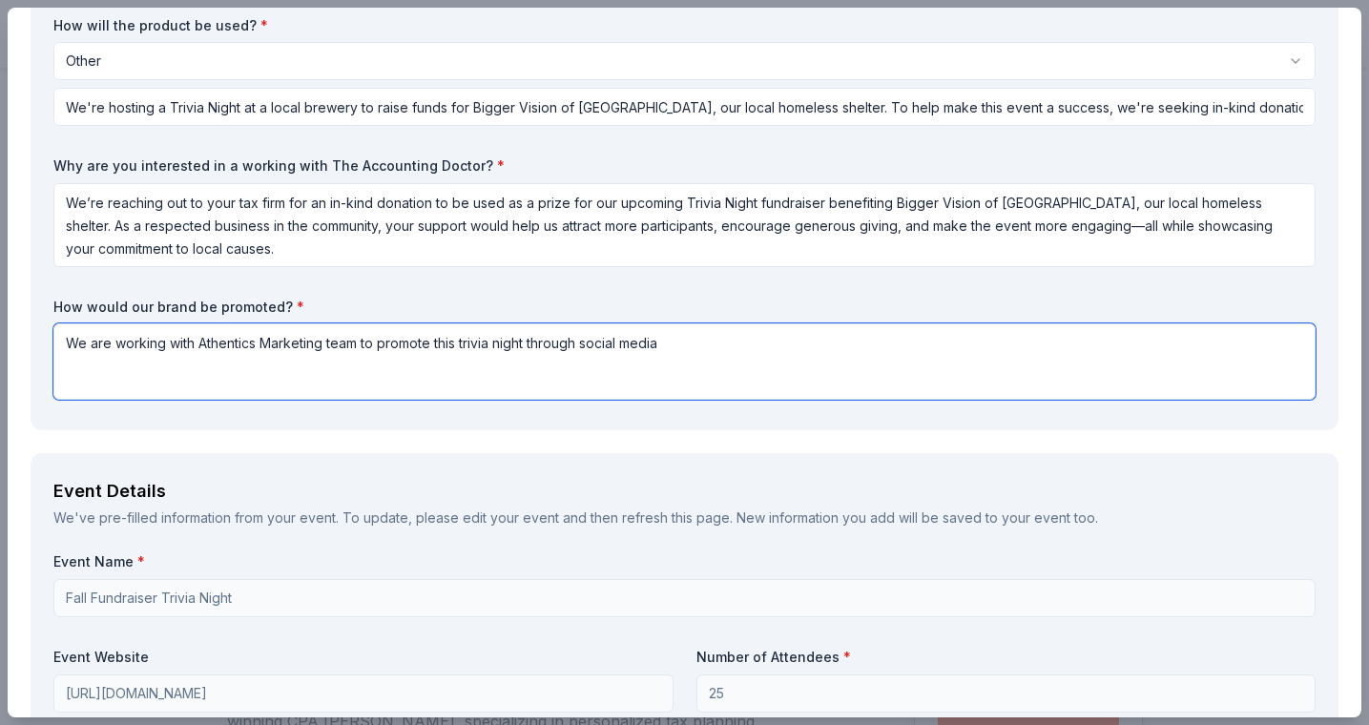
click at [589, 339] on textarea "We are working with Athentics Marketing team to promote this trivia night throu…" at bounding box center [684, 361] width 1262 height 76
drag, startPoint x: 653, startPoint y: 342, endPoint x: 614, endPoint y: 342, distance: 38.2
click at [614, 342] on textarea "We are working with Athentics Marketing team to promote this trivia night throu…" at bounding box center [684, 361] width 1262 height 76
click at [798, 340] on textarea "We are working with Athentics Marketing team to promote this trivia night throu…" at bounding box center [684, 361] width 1262 height 76
click at [1033, 341] on textarea "We are working with Athentics Marketing team to promote this trivia night throu…" at bounding box center [684, 361] width 1262 height 76
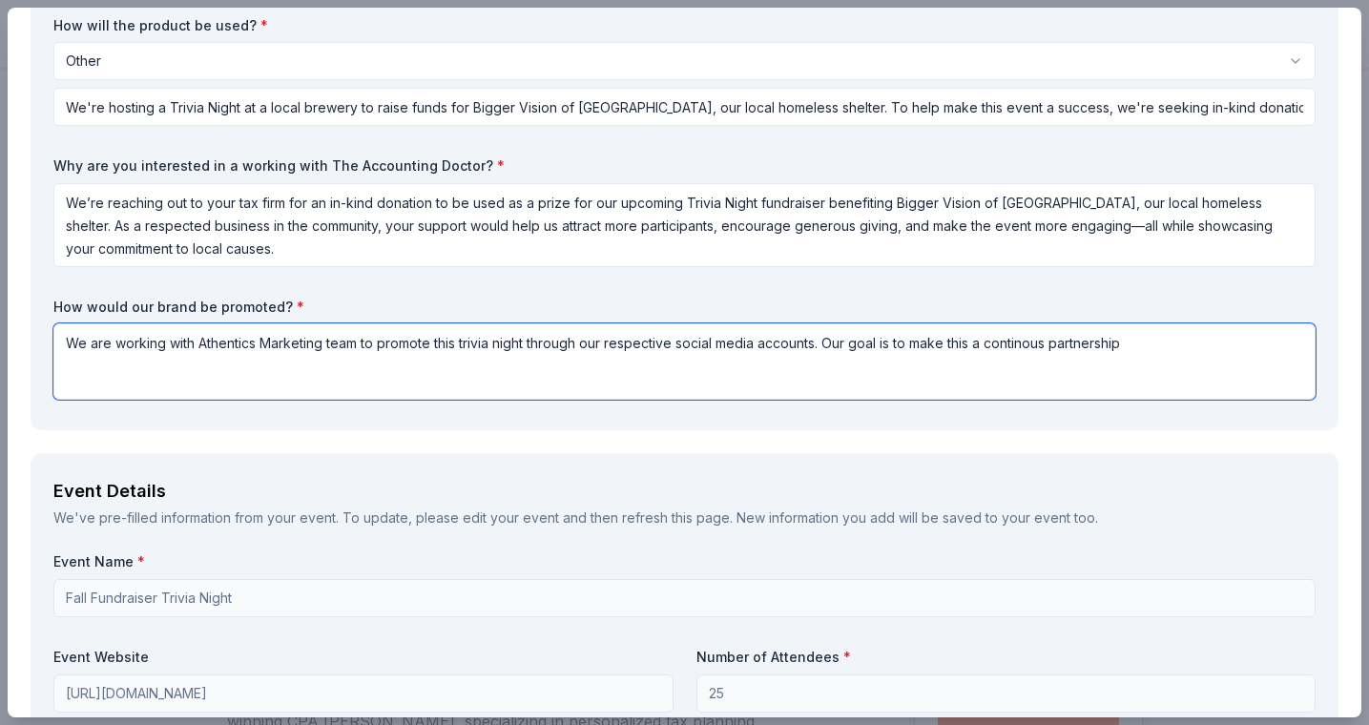
click at [1136, 344] on textarea "We are working with Athentics Marketing team to promote this trivia night throu…" at bounding box center [684, 361] width 1262 height 76
drag, startPoint x: 63, startPoint y: 339, endPoint x: 860, endPoint y: 384, distance: 797.9
click at [860, 384] on textarea "We are working with Athentics Marketing team to promote this trivia night throu…" at bounding box center [684, 361] width 1262 height 76
paste textarea "’re partnering with the marketing team at Athentics to promote our Trivia Night…"
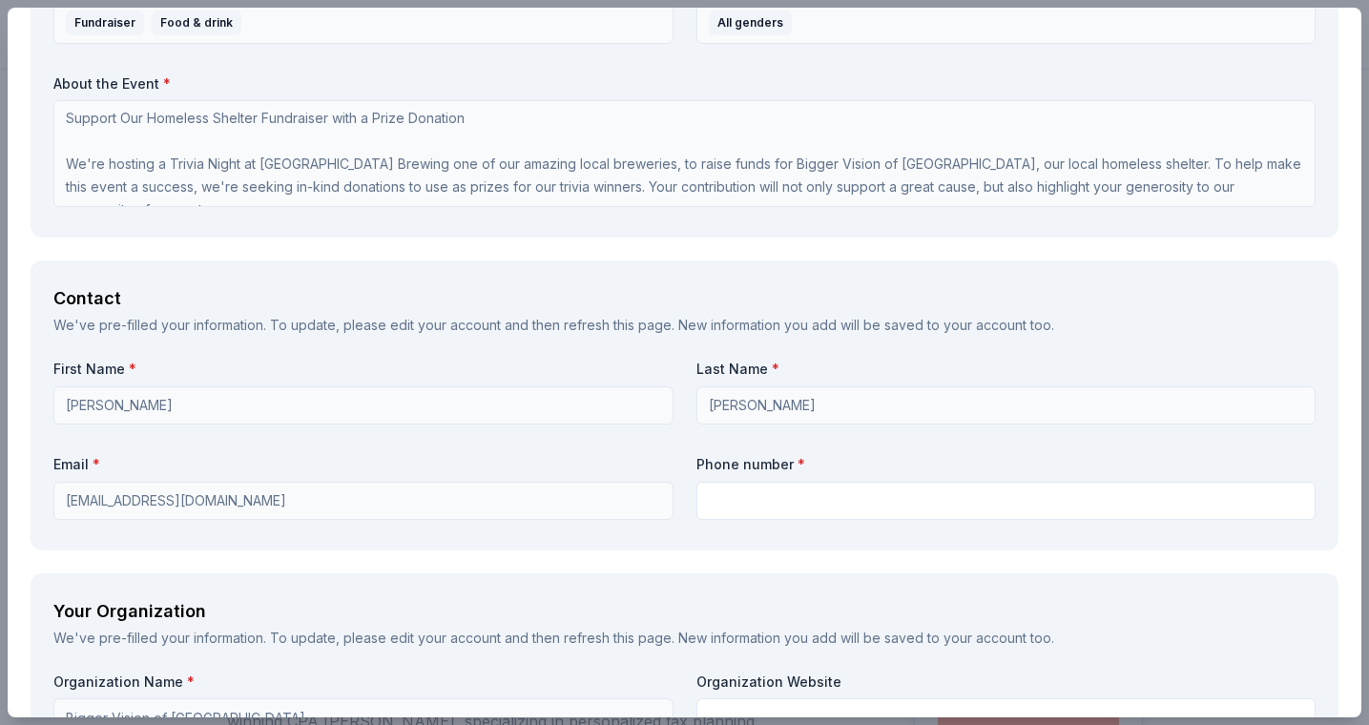
scroll to position [1141, 0]
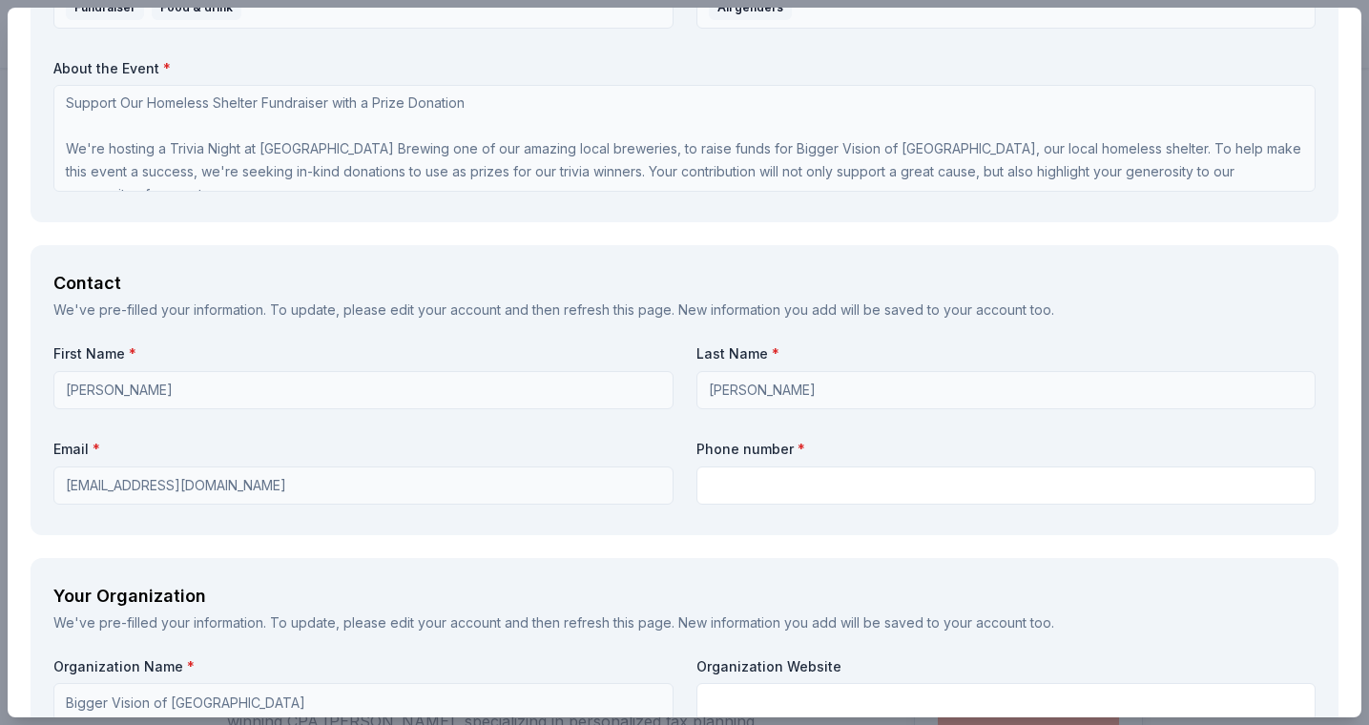
type textarea "We’re partnering with the marketing team at Athentics to promote our Trivia Nig…"
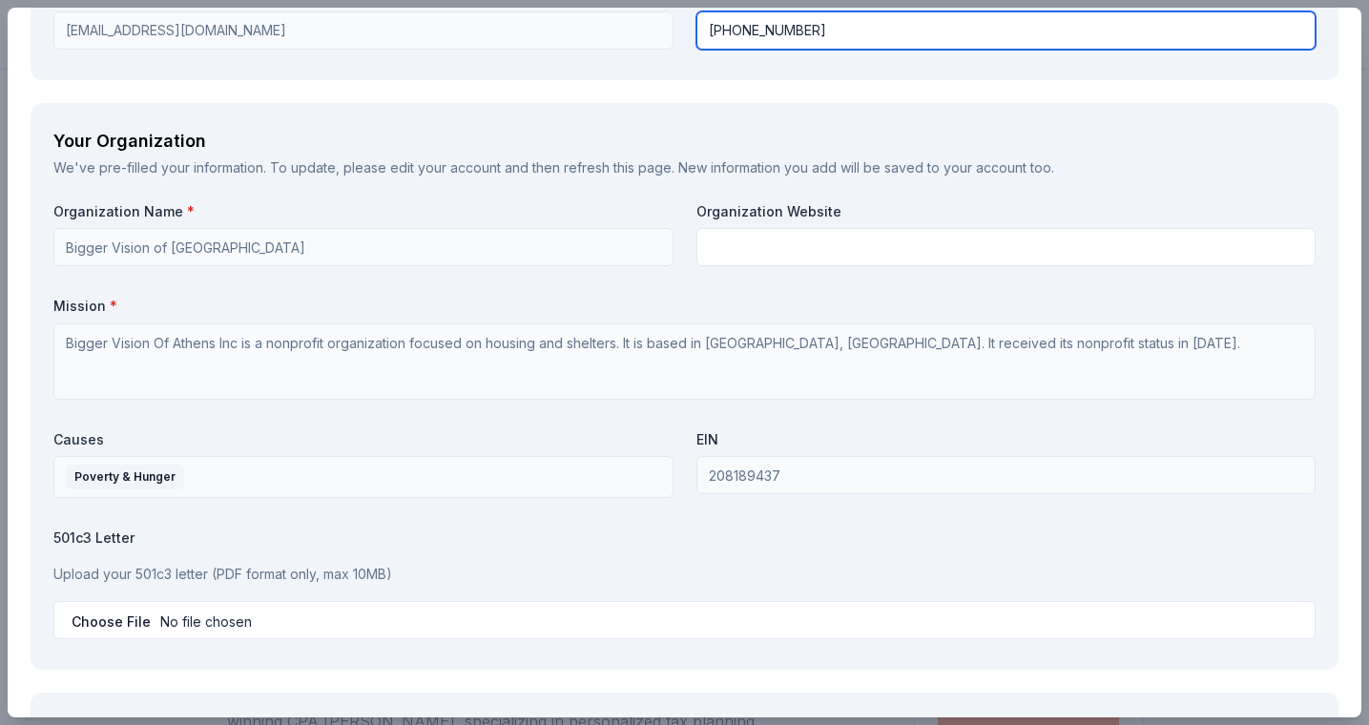
scroll to position [1598, 0]
type input "706-340-6062"
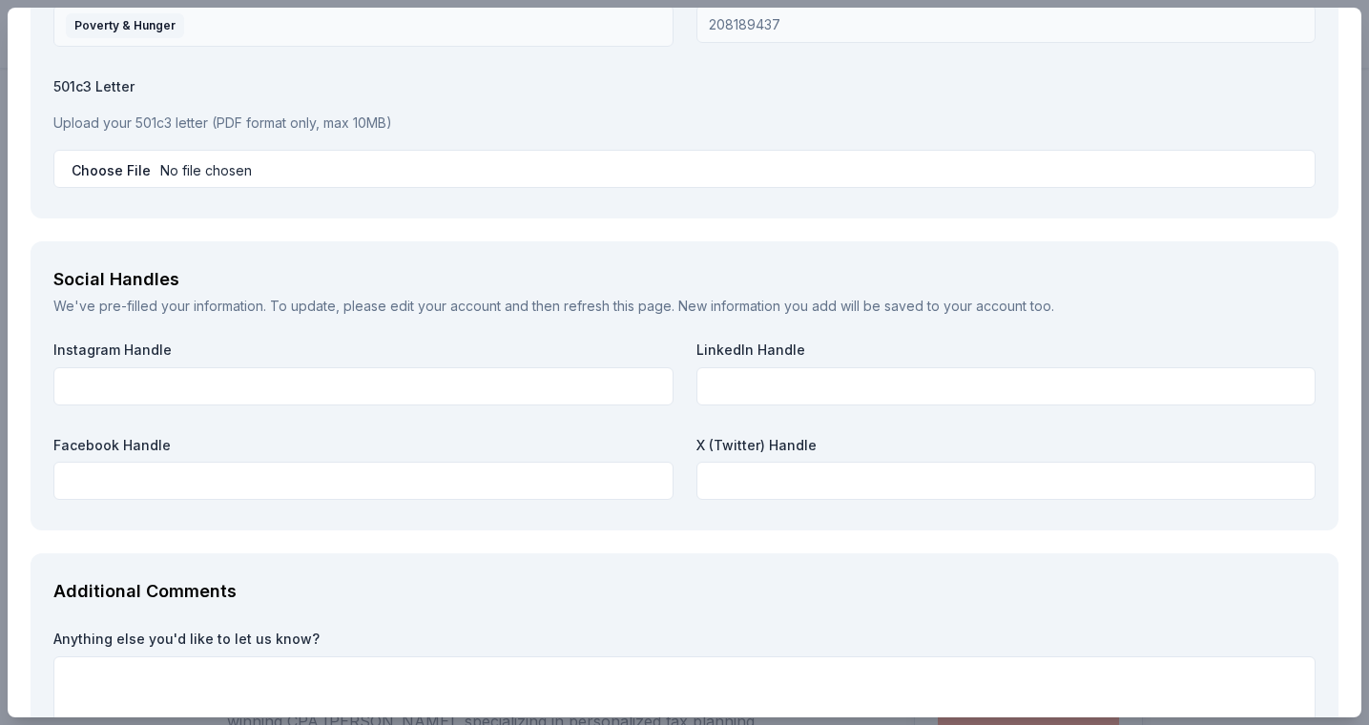
scroll to position [2049, 0]
type input "www.biggervisionofathens.org"
click at [128, 162] on input "file" at bounding box center [684, 167] width 1262 height 38
type input "C:\fakepath\Bigger Vision 501c3 Letter-1(1) (2).pdf"
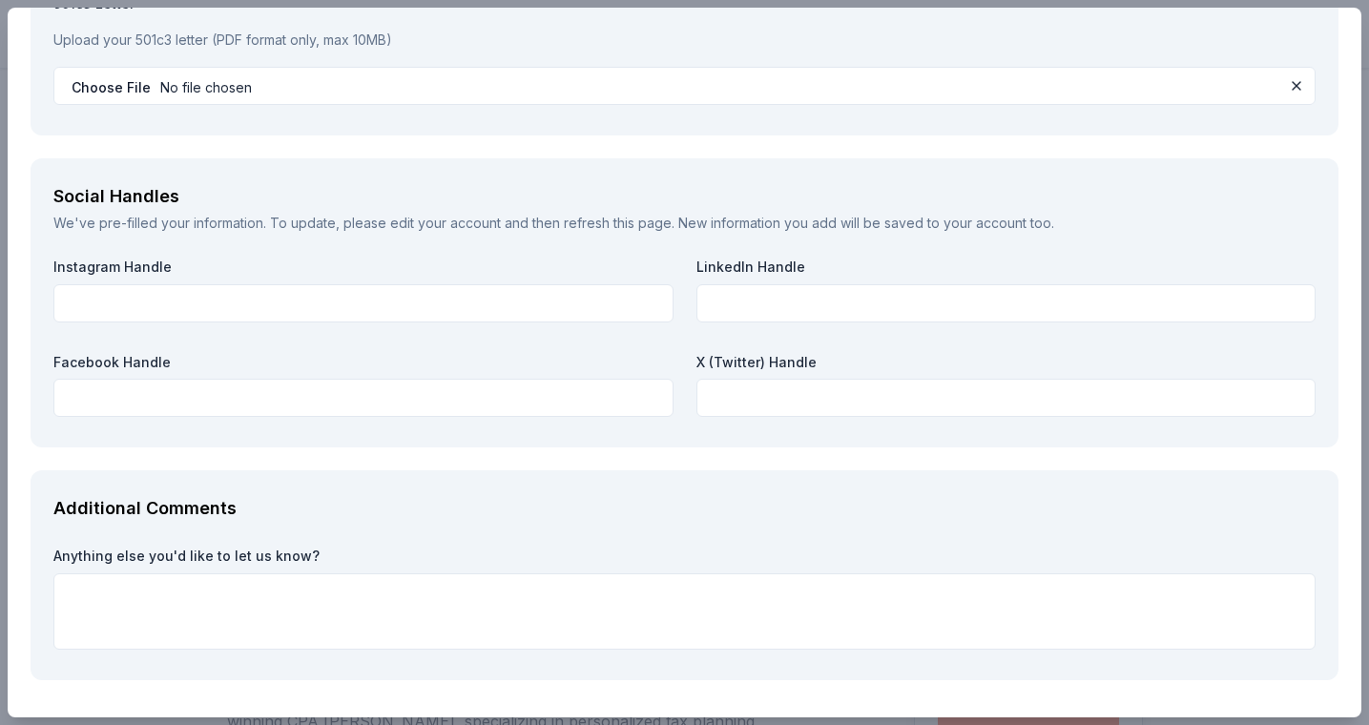
scroll to position [2131, 0]
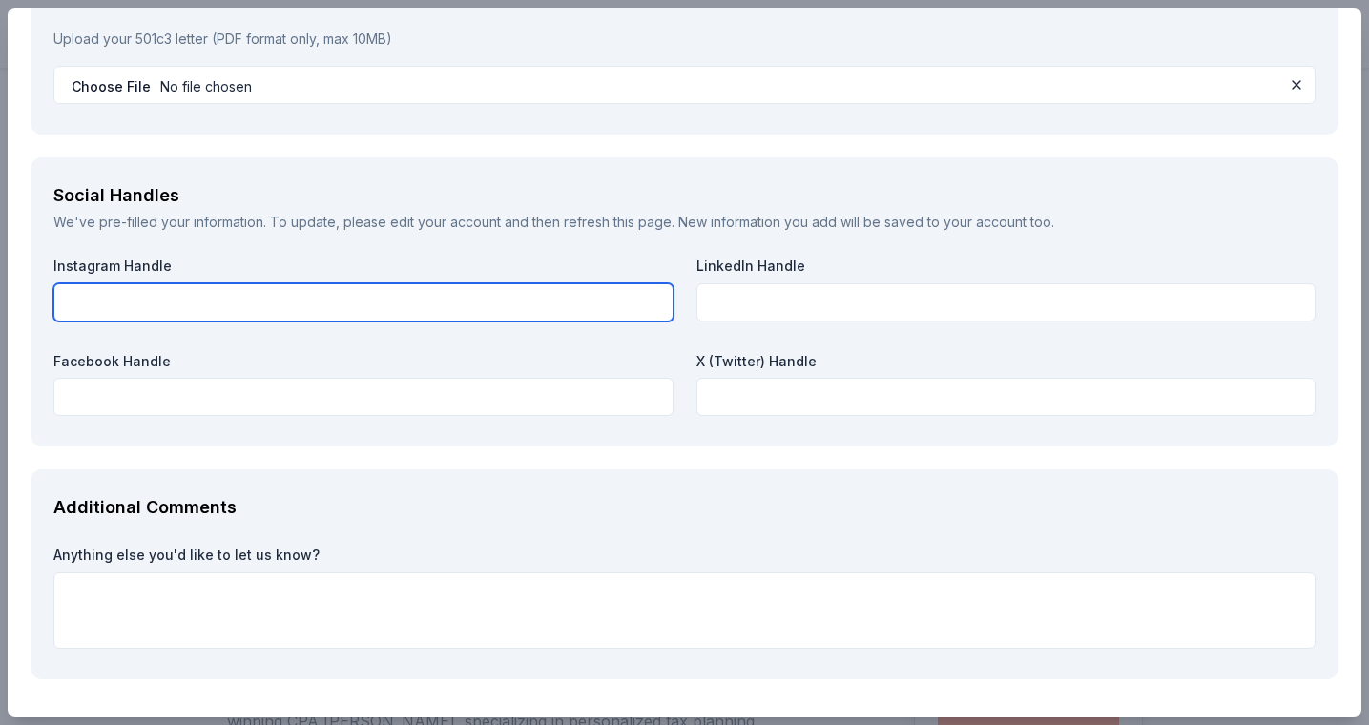
click at [266, 292] on input "text" at bounding box center [363, 302] width 620 height 38
paste input "https://l.facebook.com/l.php?u=https%3A%2F%2Fwww.instagram.com%2Fbiggervisionat…"
type input "https://l.facebook.com/l.php?u=https%3A%2F%2Fwww.instagram.com%2Fbiggervisionat…"
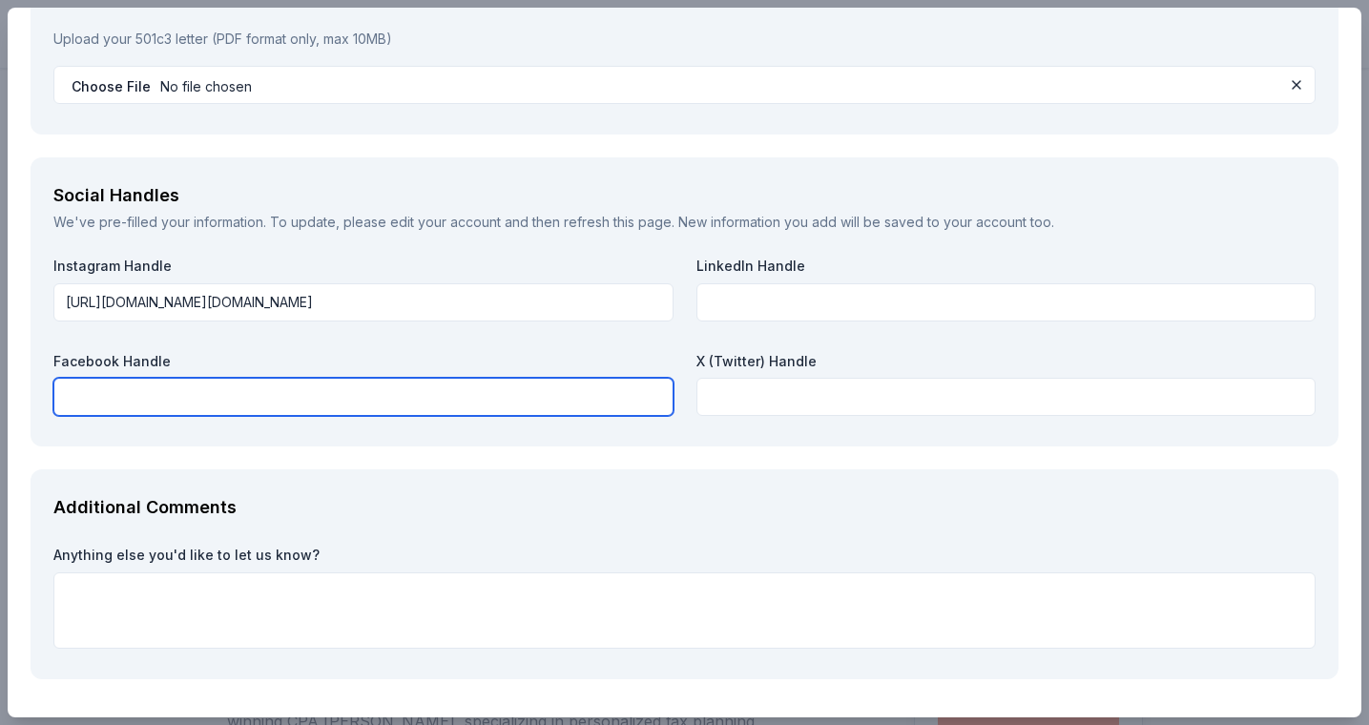
click at [288, 395] on input "text" at bounding box center [363, 397] width 620 height 38
paste input "https://www.facebook.com/biggervisionofathens"
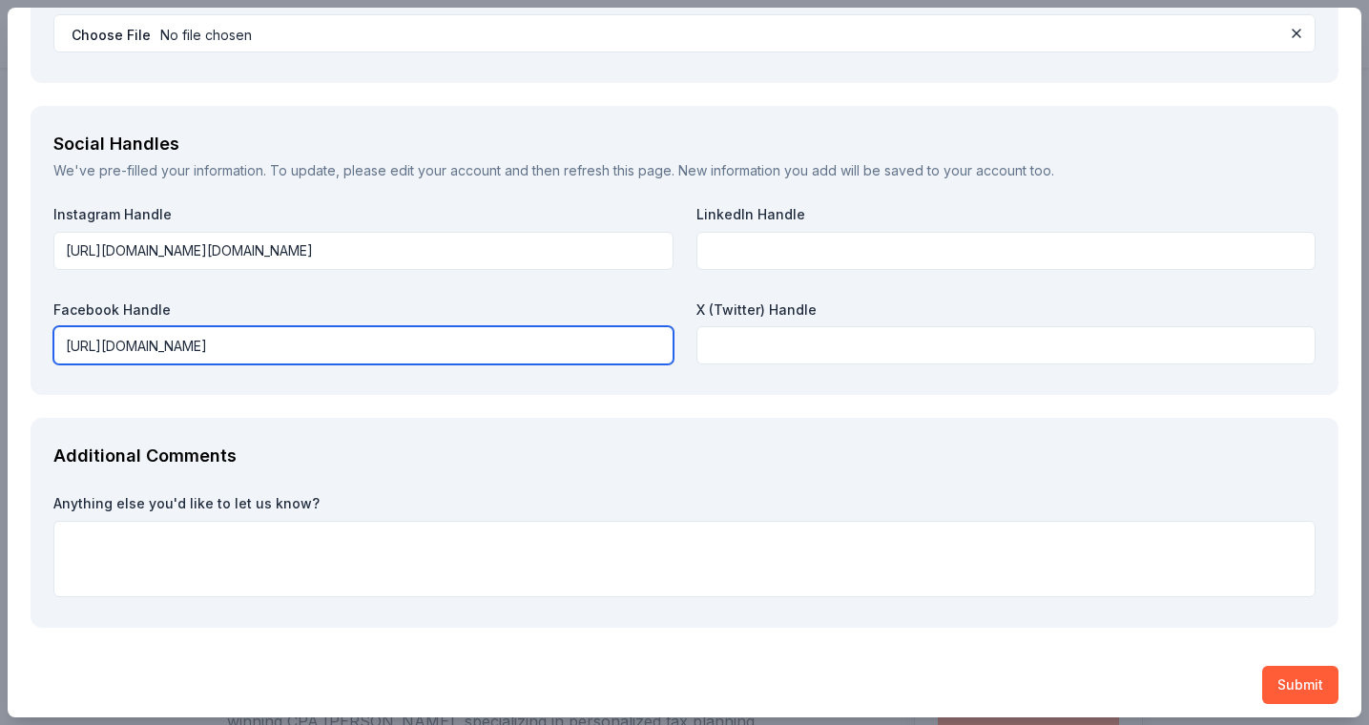
scroll to position [2182, 0]
type input "https://www.facebook.com/biggervisionofathens"
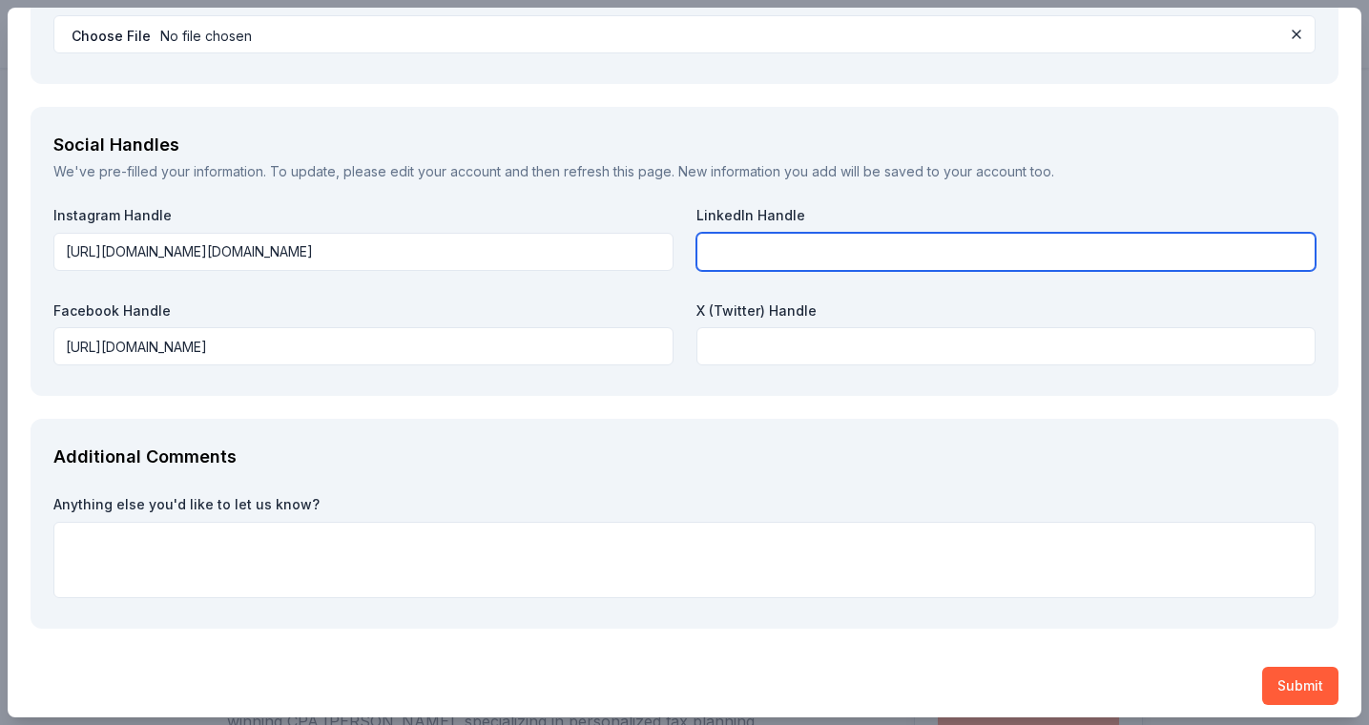
click at [784, 233] on input "text" at bounding box center [1006, 252] width 620 height 38
paste input "https://www.linkedin.com/company/bigger-vision-of-athens-community-shelter"
type input "https://www.linkedin.com/company/bigger-vision-of-athens-community-shelter"
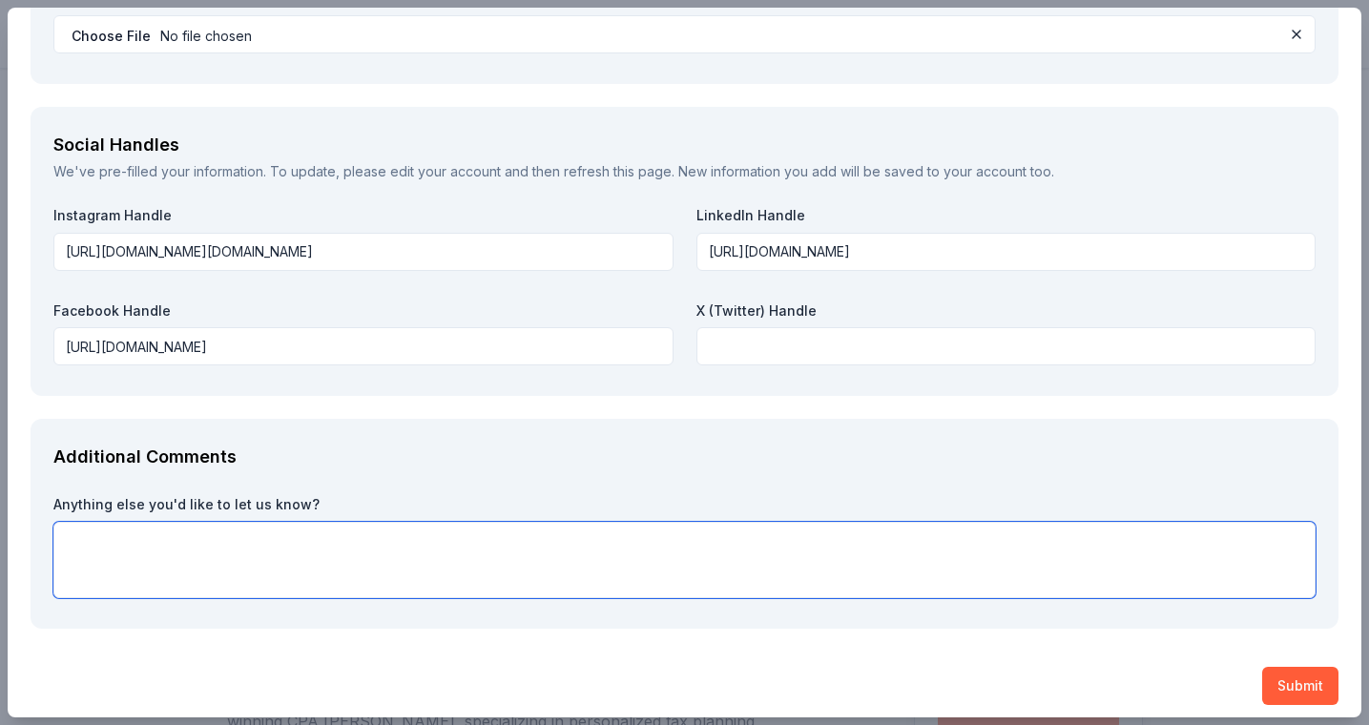
click at [196, 542] on textarea at bounding box center [684, 560] width 1262 height 76
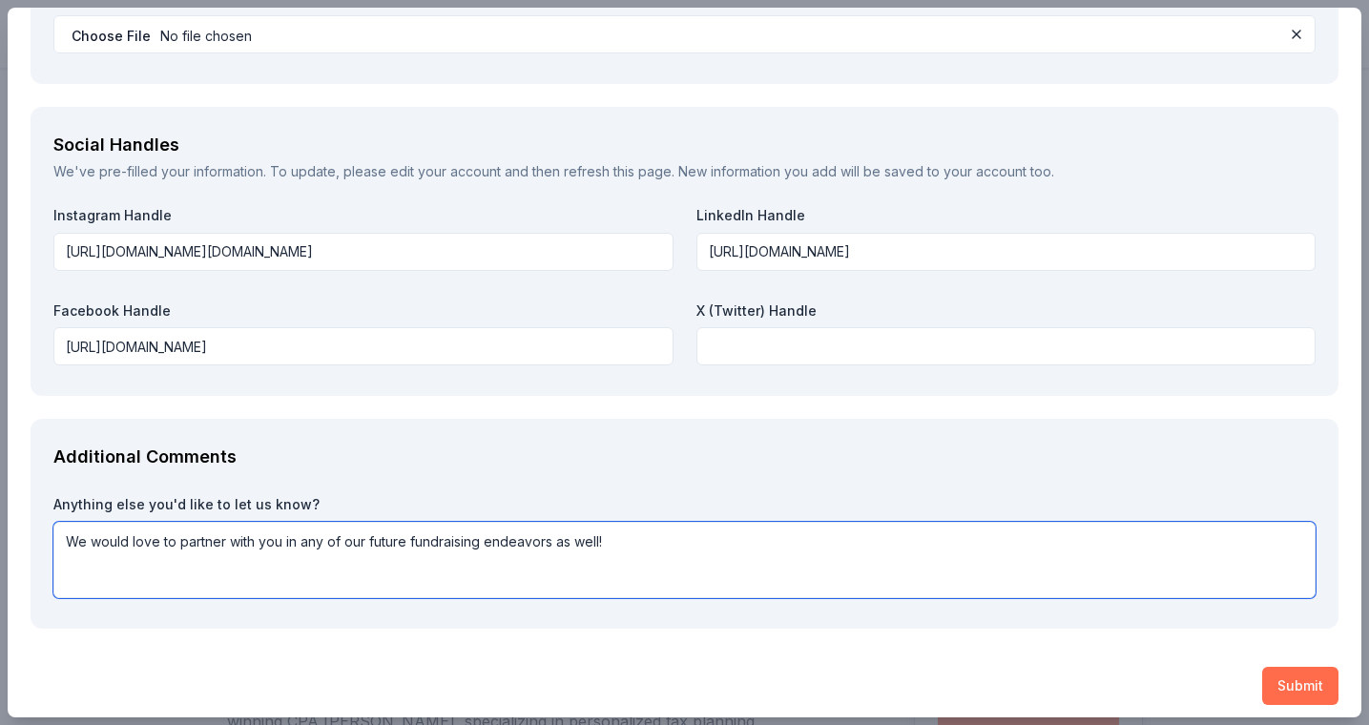
type textarea "We would love to partner with you in any of our future fundraising endeavors as…"
click at [1310, 682] on button "Submit" at bounding box center [1300, 686] width 76 height 38
